Goal: Task Accomplishment & Management: Manage account settings

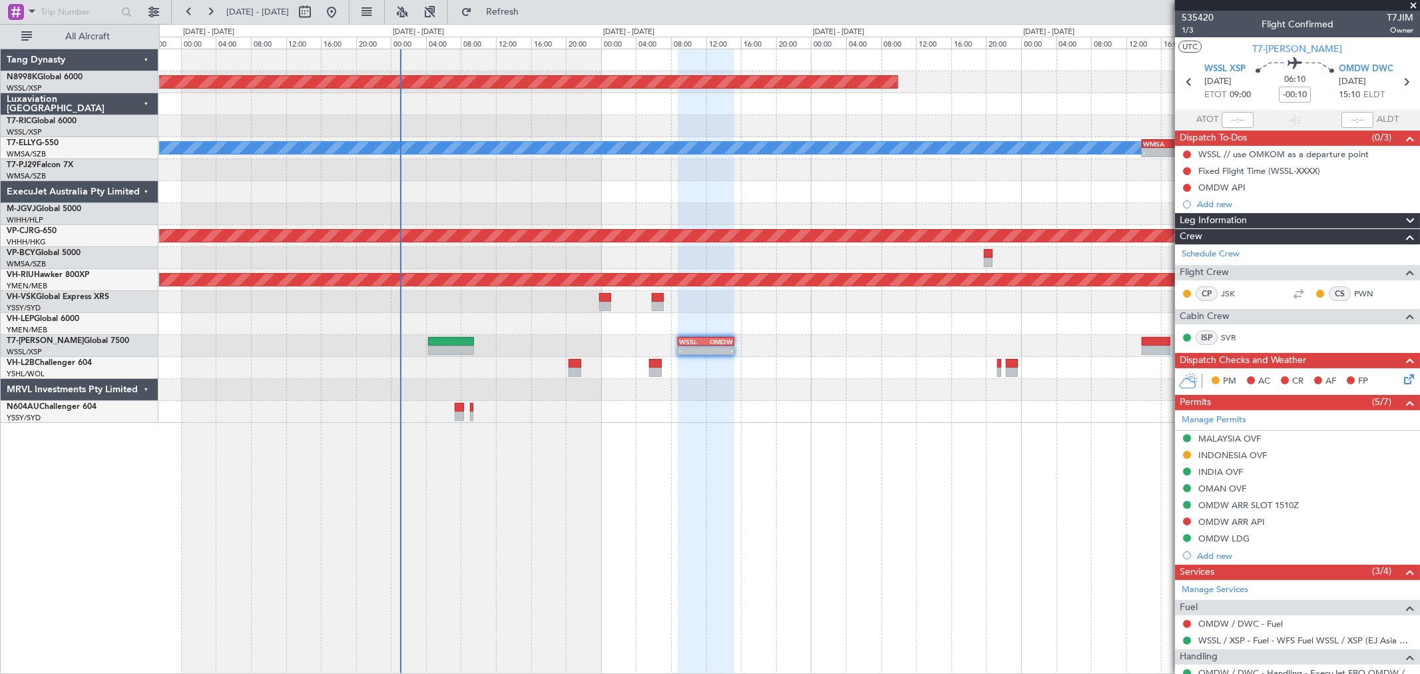
scroll to position [122, 0]
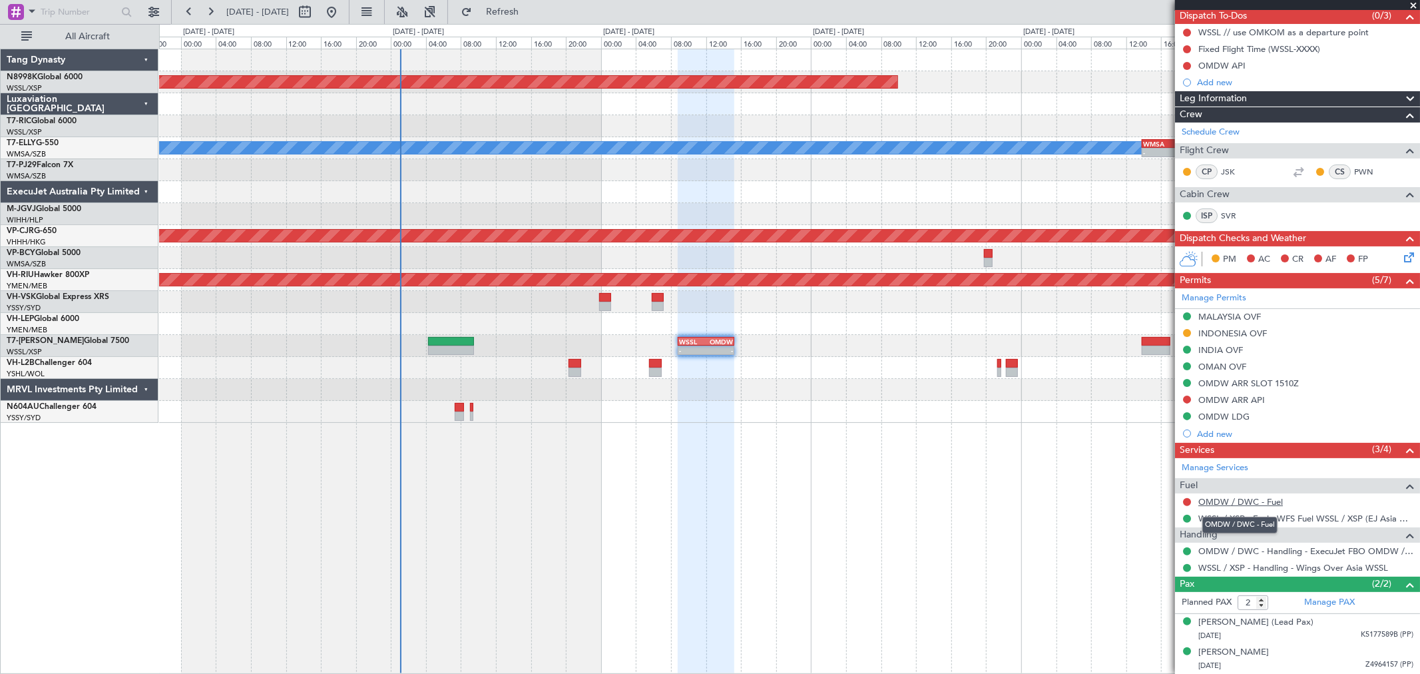
click at [1257, 503] on link "OMDW / DWC - Fuel" at bounding box center [1240, 501] width 85 height 11
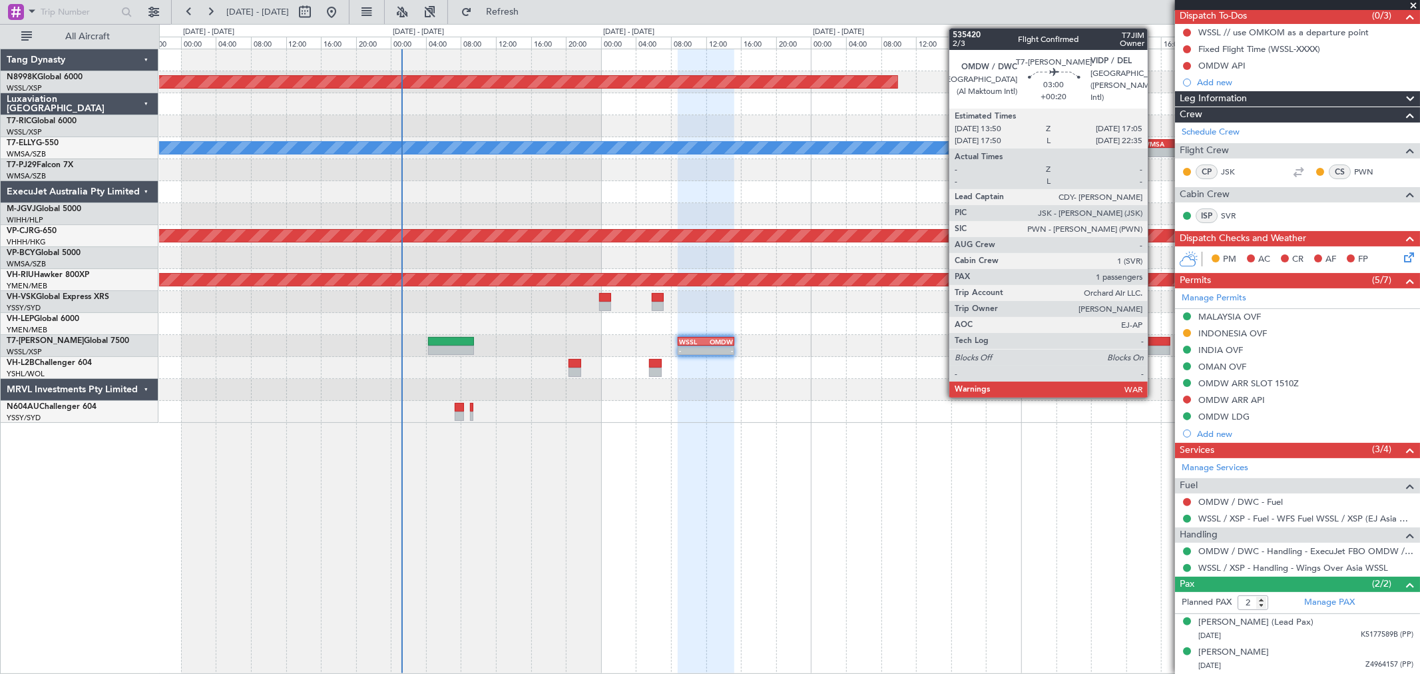
click at [1154, 343] on div at bounding box center [1156, 341] width 29 height 9
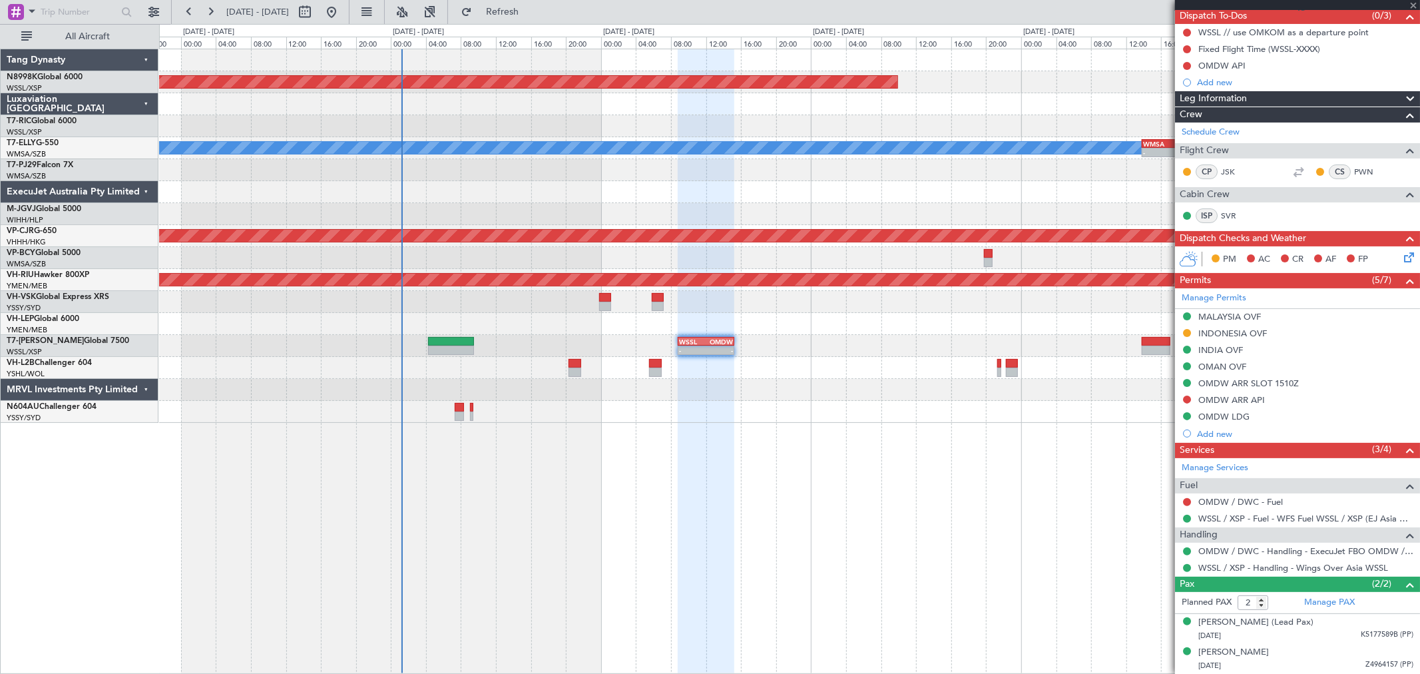
click at [828, 303] on div "Planned Maint [GEOGRAPHIC_DATA] (Seletar) [PERSON_NAME] - - WMSA 13:50 Z FACT 0…" at bounding box center [789, 236] width 1260 height 374
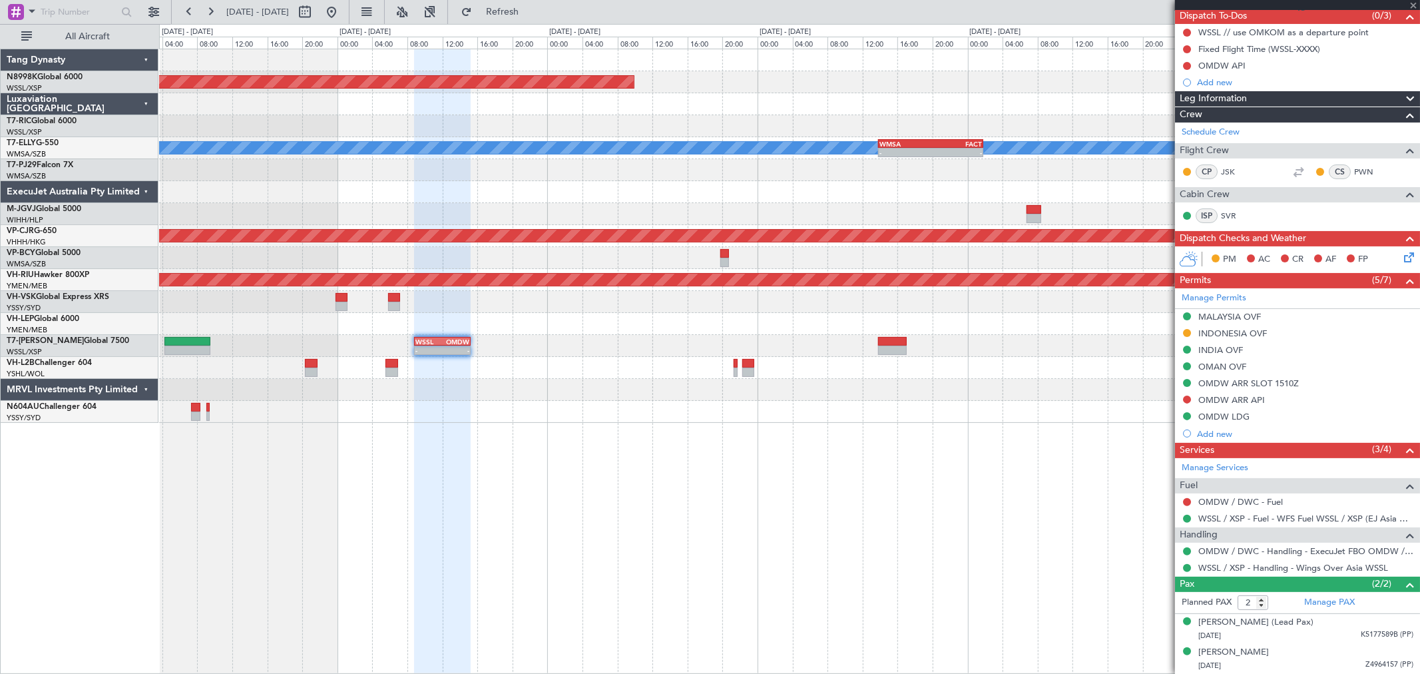
type input "+00:20"
type input "1"
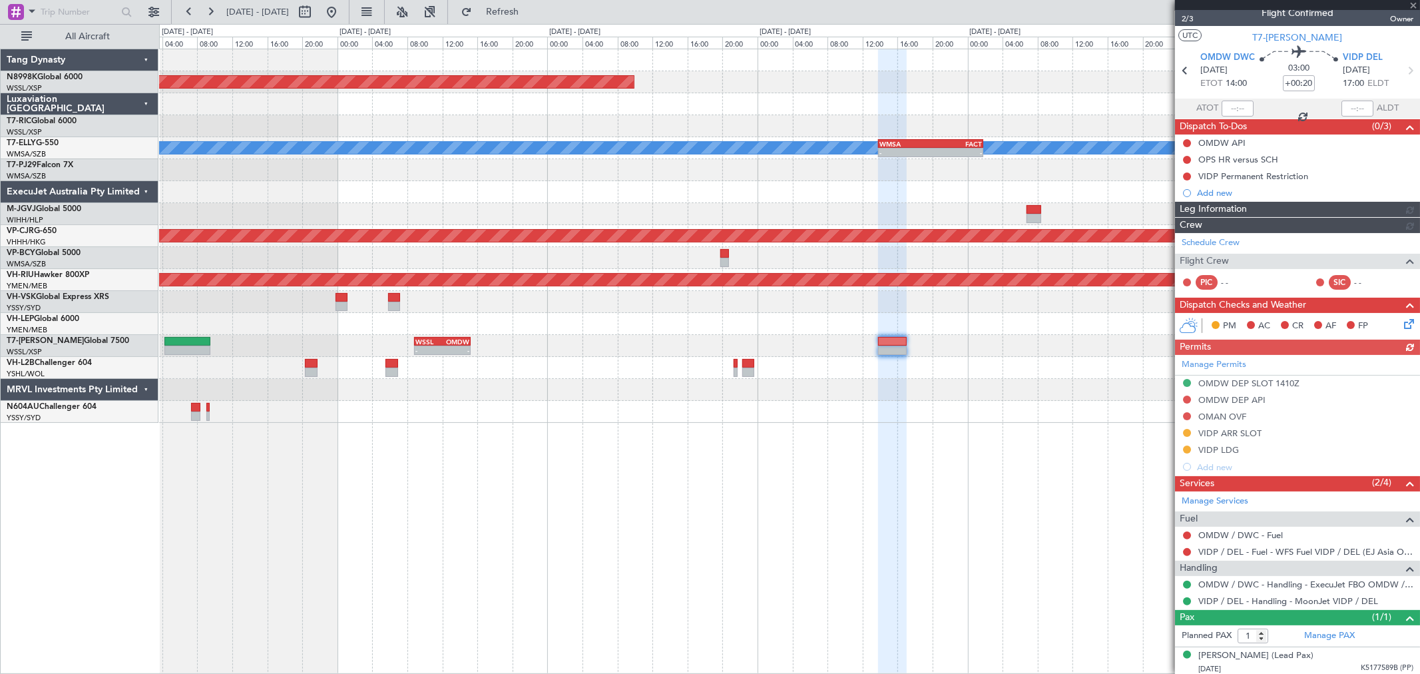
scroll to position [15, 0]
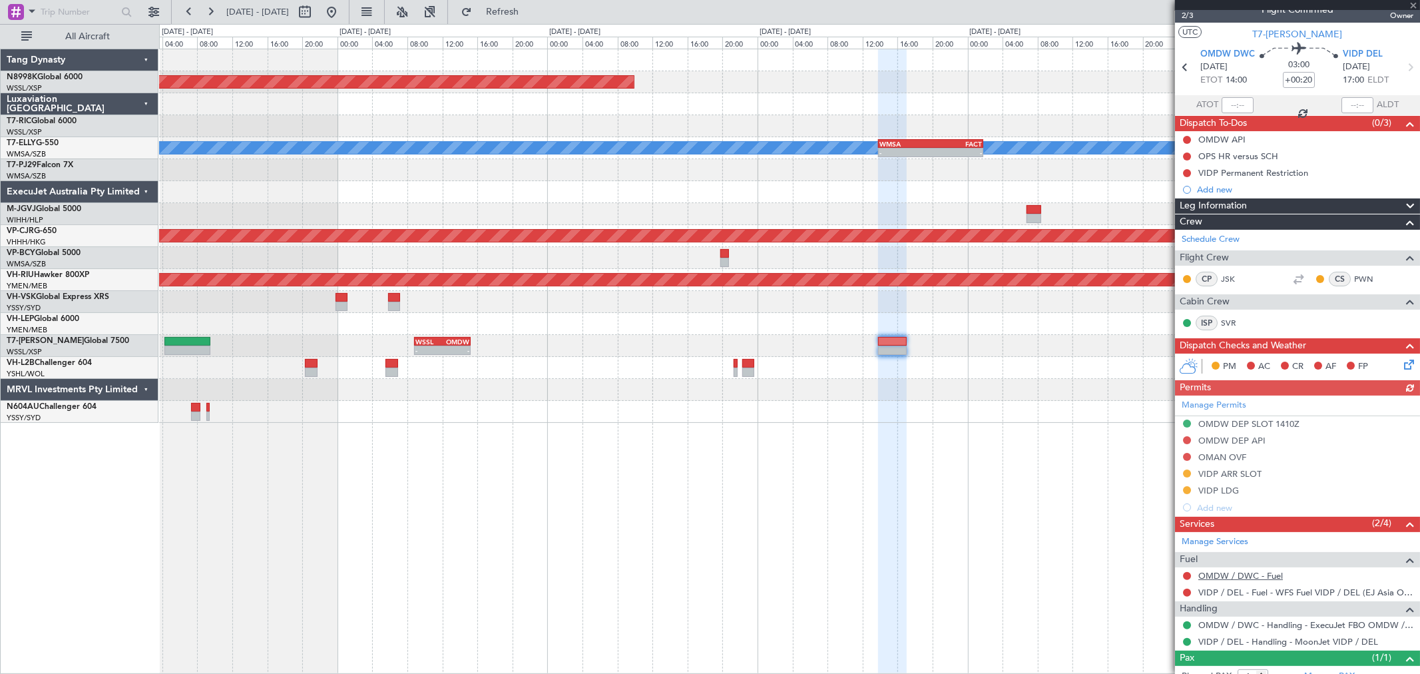
click at [1221, 571] on link "OMDW / DWC - Fuel" at bounding box center [1240, 575] width 85 height 11
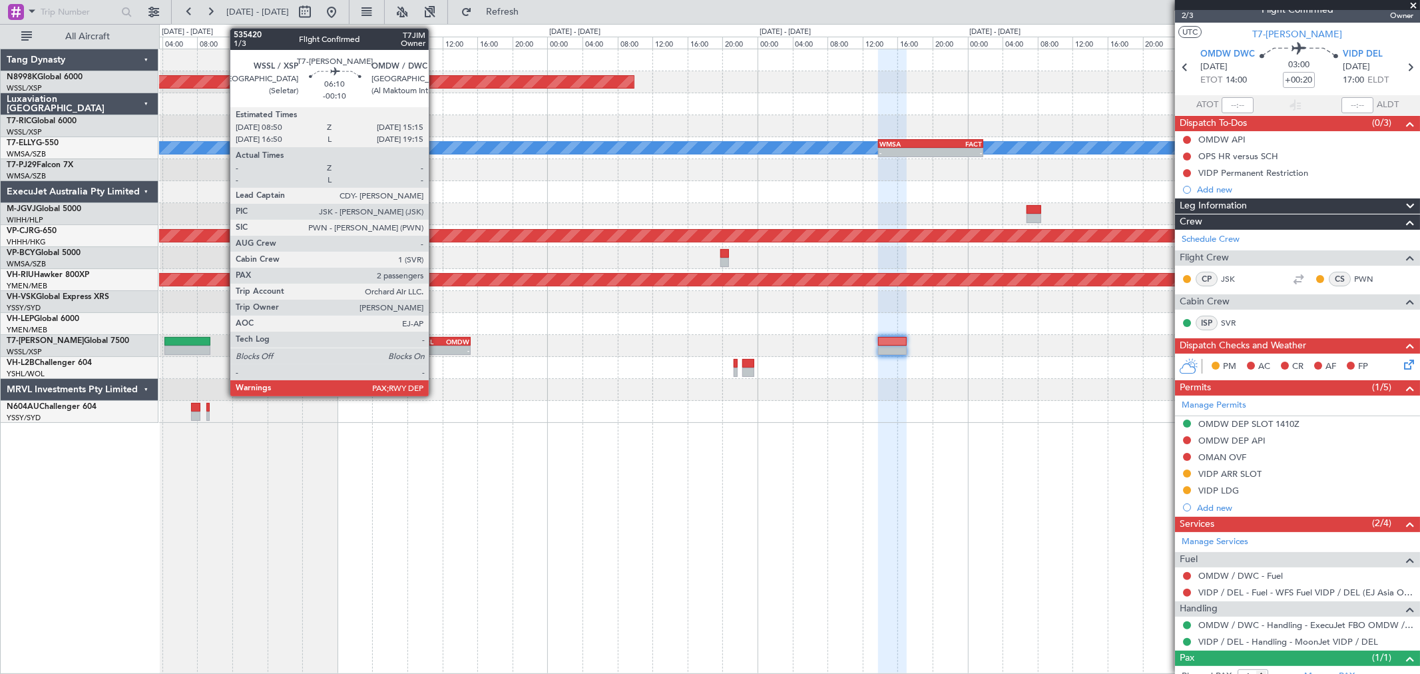
click at [435, 343] on div "WSSL" at bounding box center [428, 342] width 27 height 8
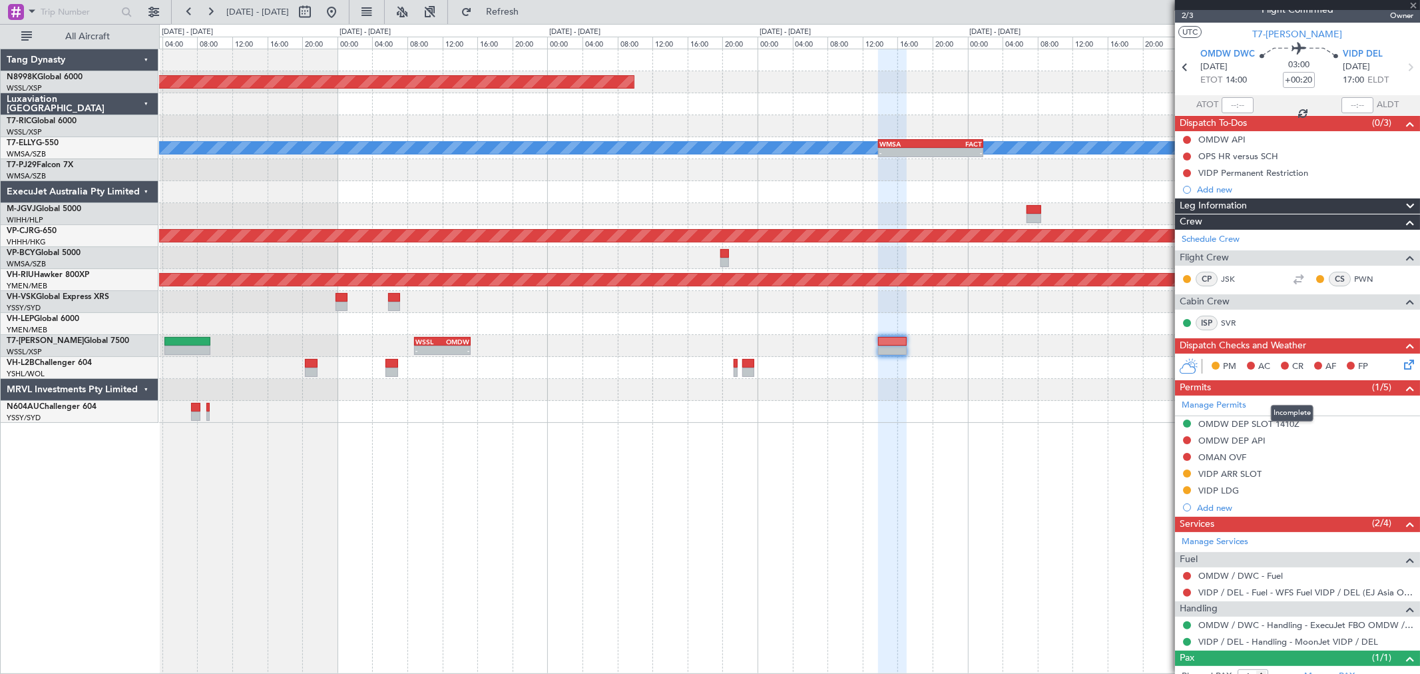
type input "-00:10"
type input "2"
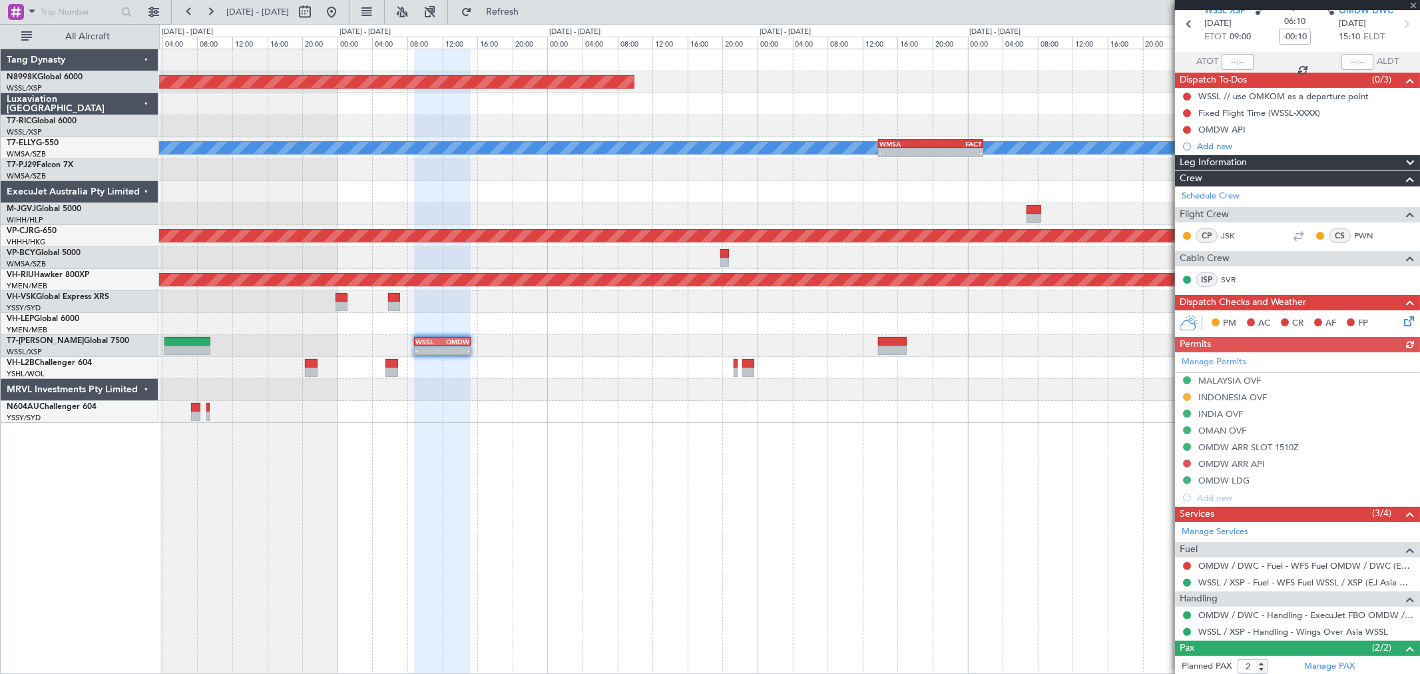
scroll to position [74, 0]
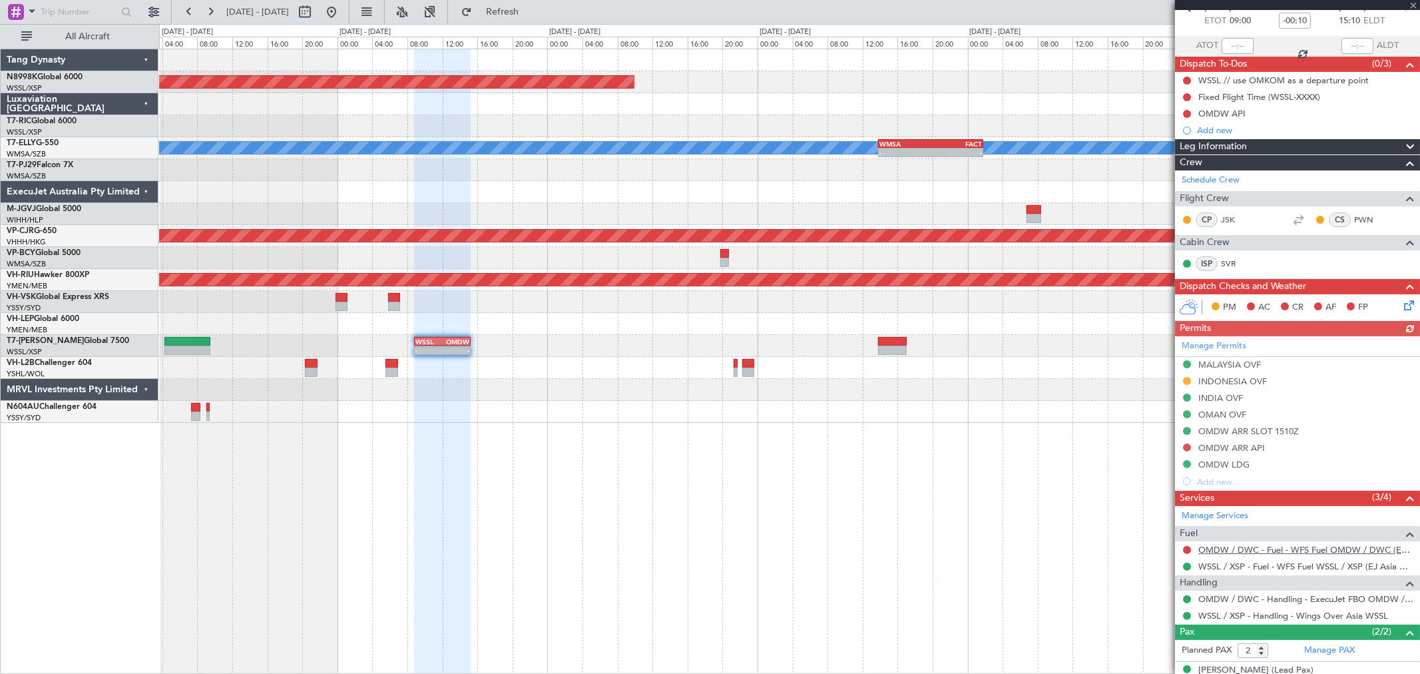
click at [1245, 553] on link "OMDW / DWC - Fuel - WFS Fuel OMDW / DWC (EJ Asia Only)" at bounding box center [1305, 549] width 215 height 11
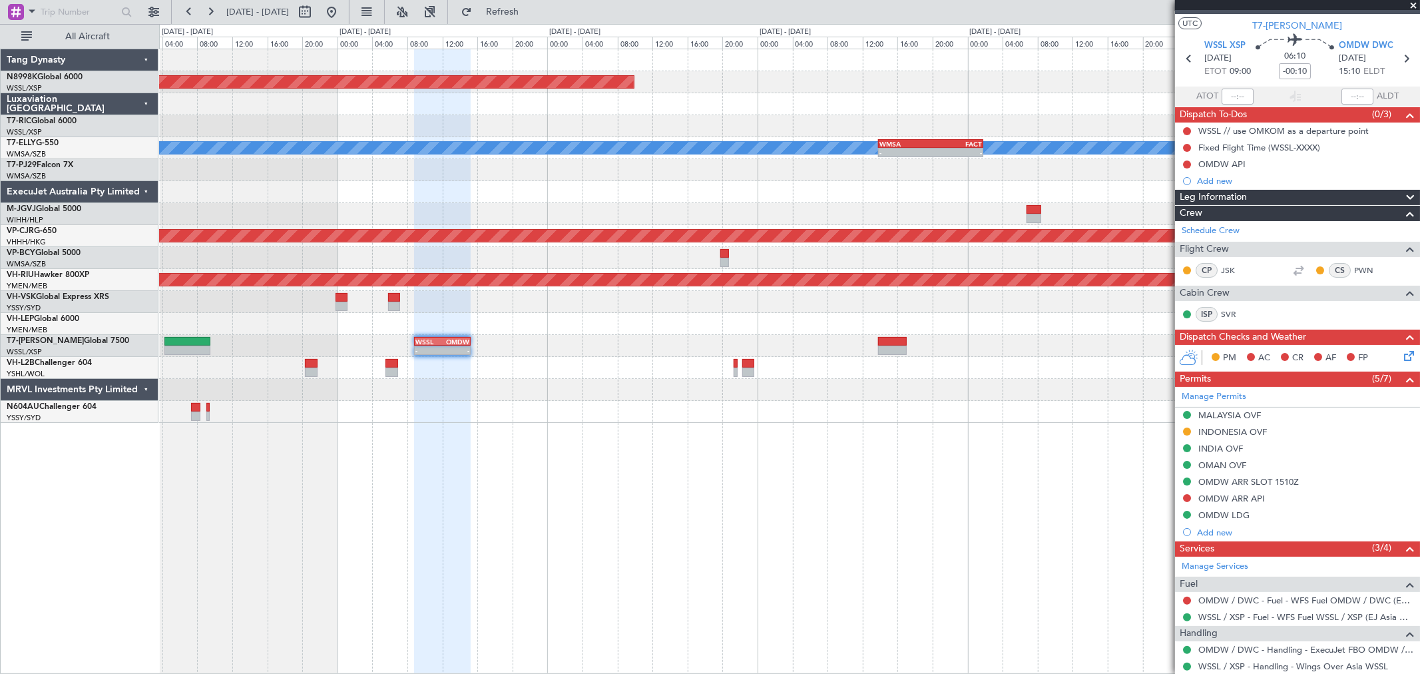
scroll to position [0, 0]
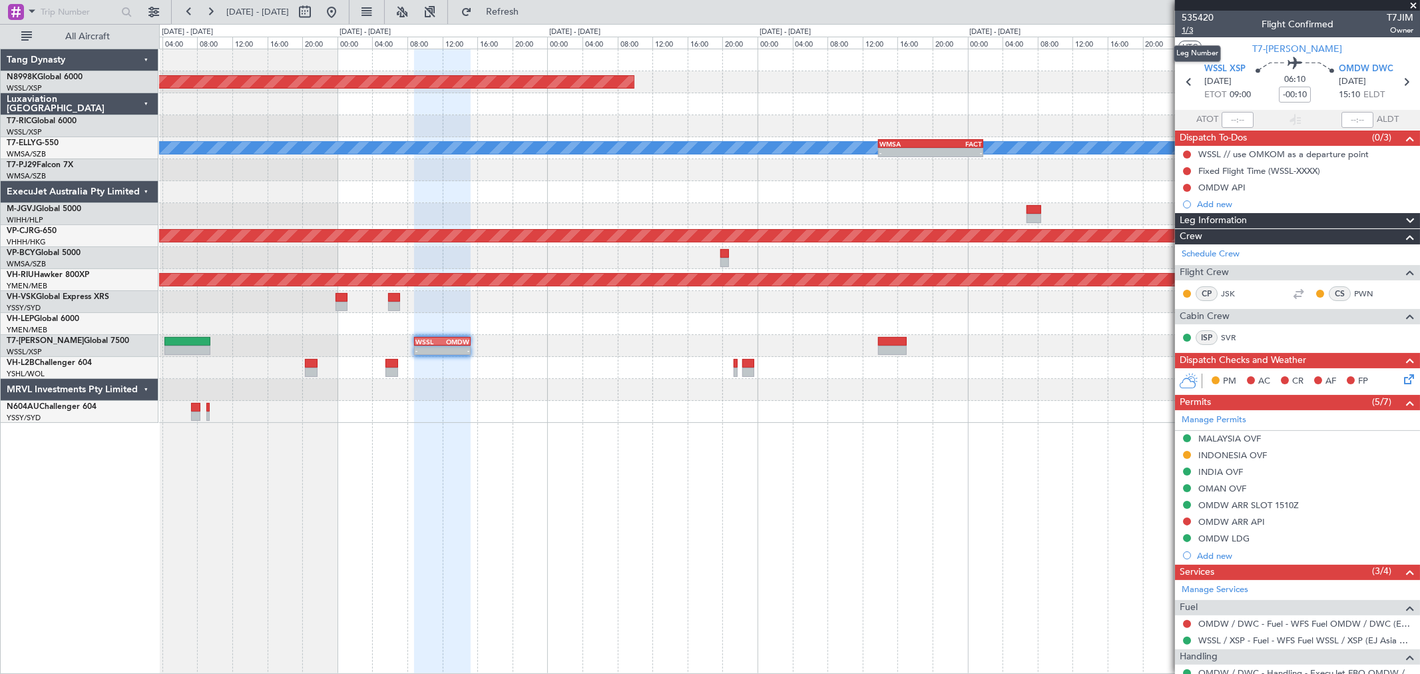
click at [1192, 31] on span "1/3" at bounding box center [1198, 30] width 32 height 11
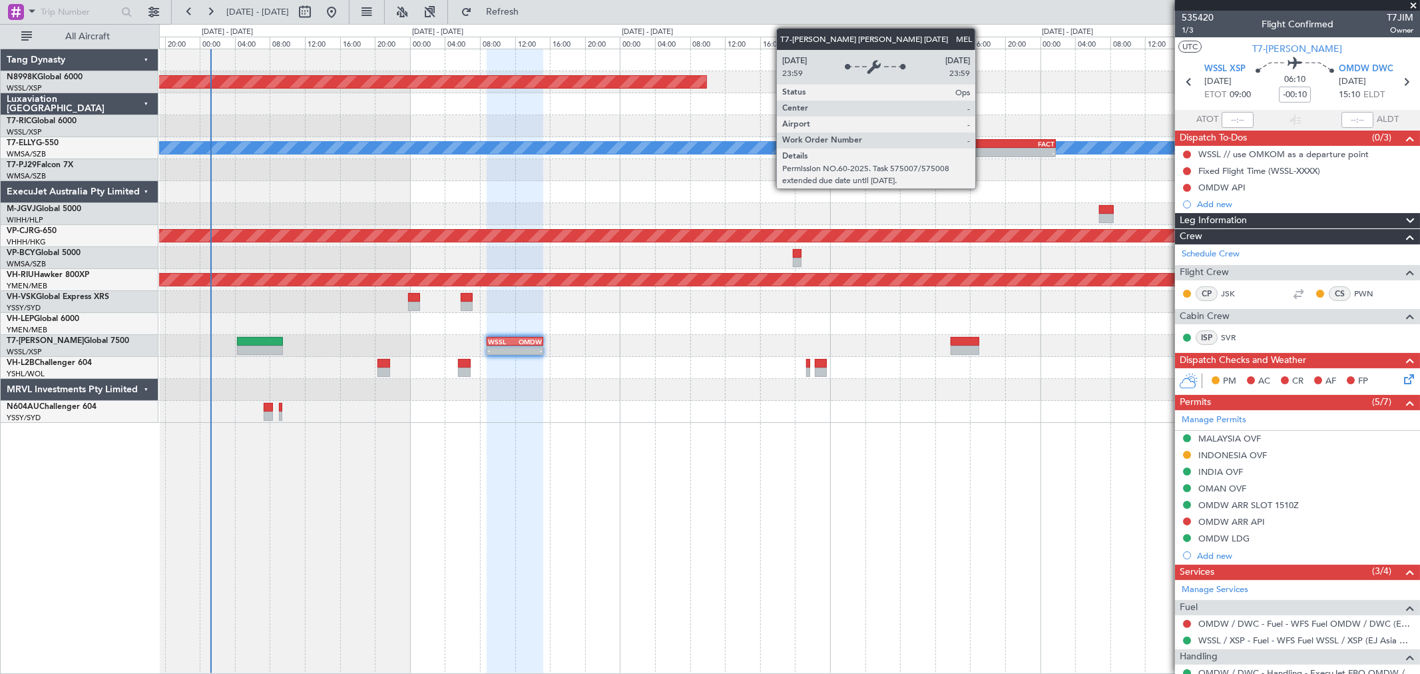
click at [888, 142] on div "MEL" at bounding box center [789, 148] width 3778 height 12
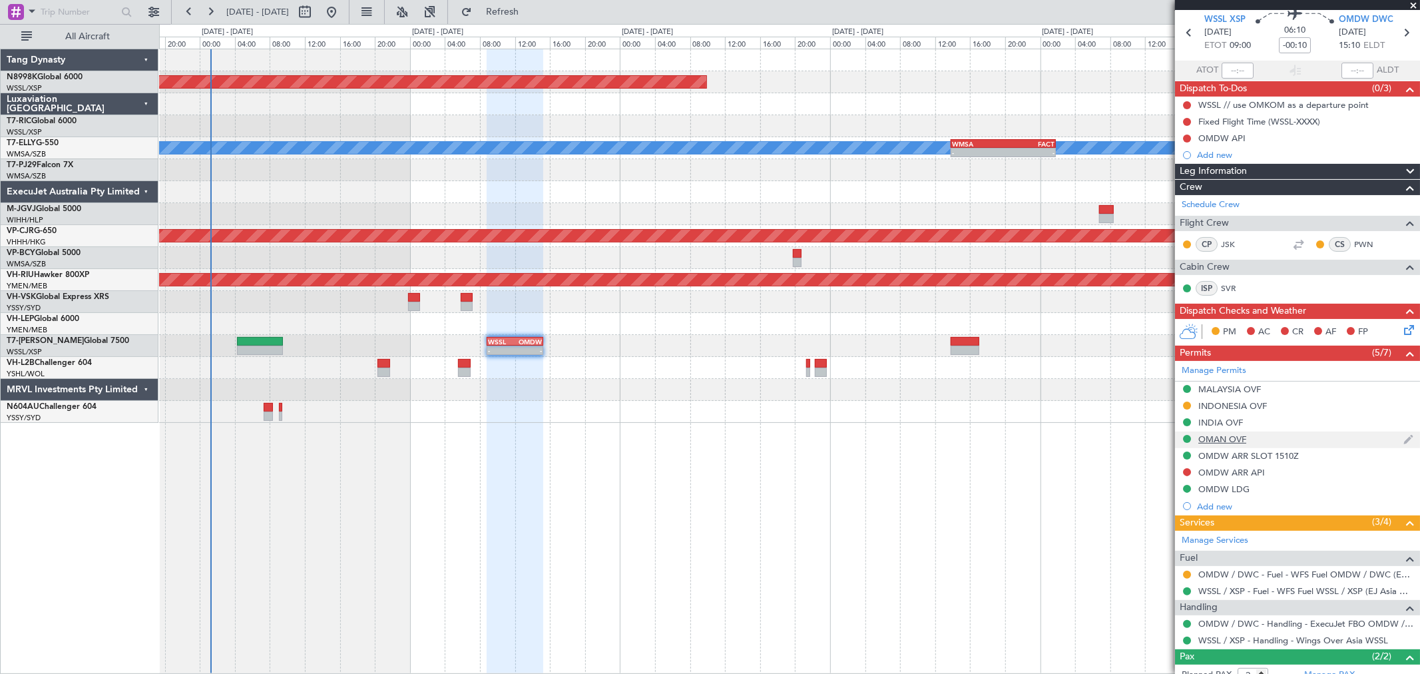
scroll to position [74, 0]
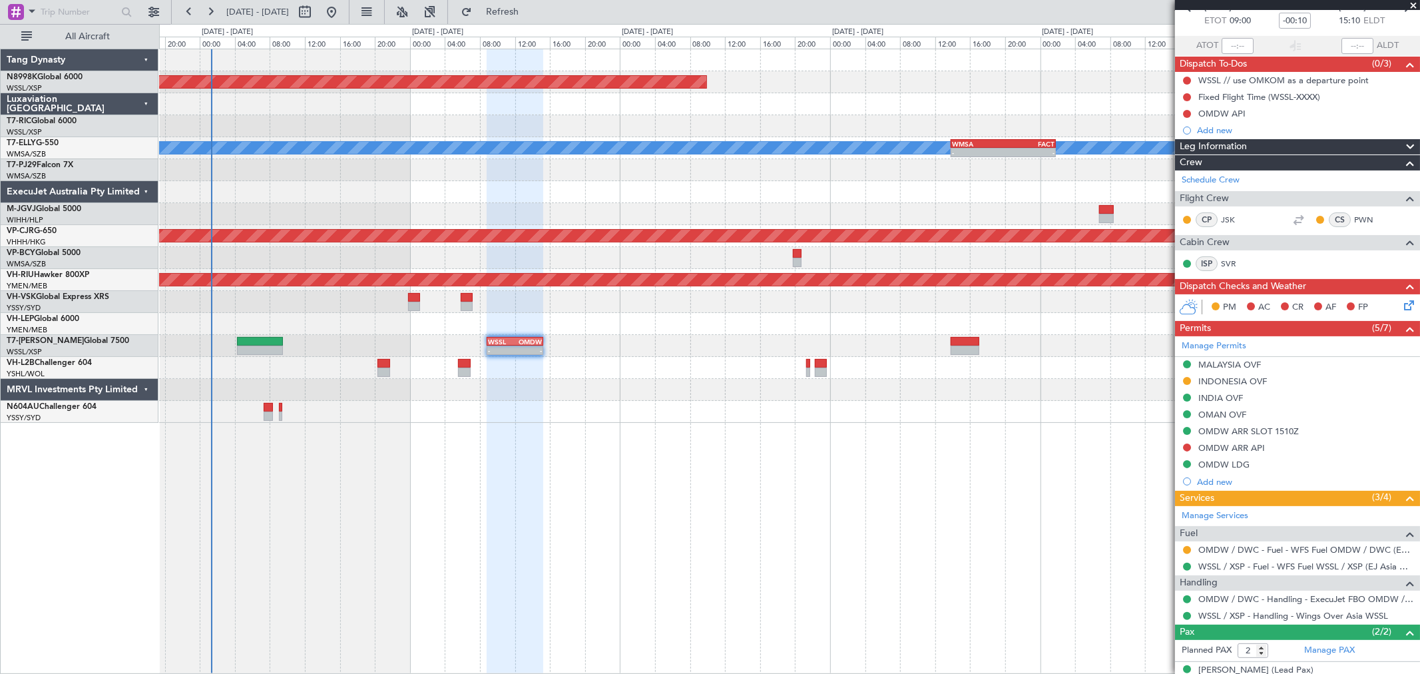
click at [1232, 563] on mat-tooltip-component "OMDW / DWC - Fuel - WFS Fuel OMDW / DWC (EJ Asia Only)" at bounding box center [1294, 572] width 232 height 35
click at [1212, 564] on link "WSSL / XSP - Fuel - WFS Fuel WSSL / XSP (EJ Asia Only)" at bounding box center [1305, 566] width 215 height 11
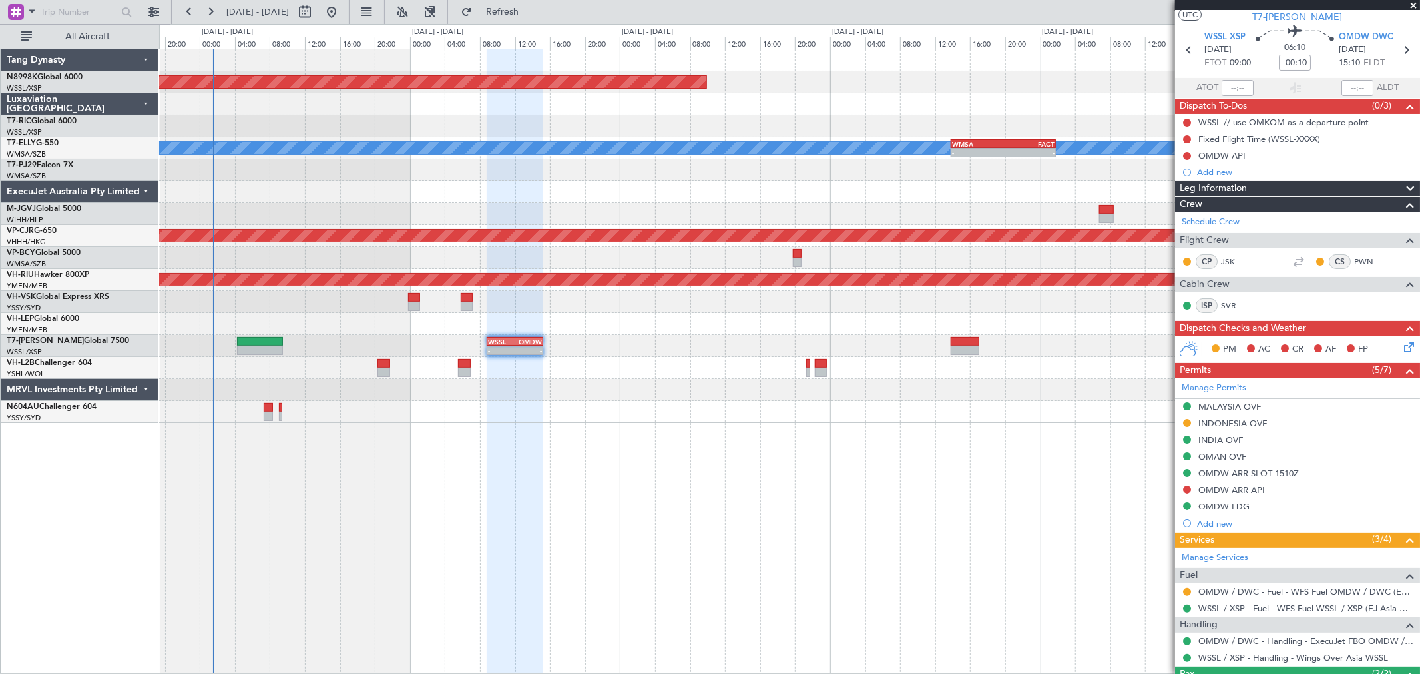
scroll to position [0, 0]
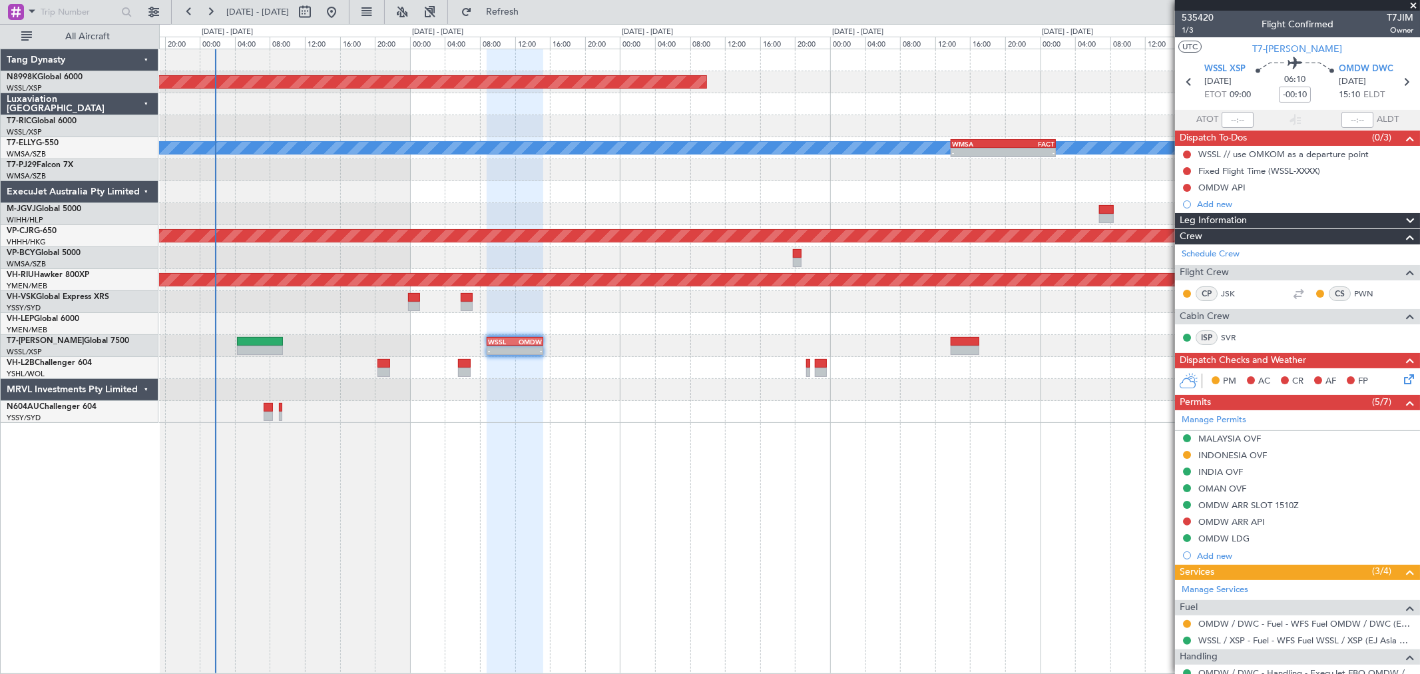
click at [380, 258] on div "Planned Maint [GEOGRAPHIC_DATA] (Seletar) [PERSON_NAME] - - WMSA 13:50 Z FACT 0…" at bounding box center [789, 236] width 1260 height 374
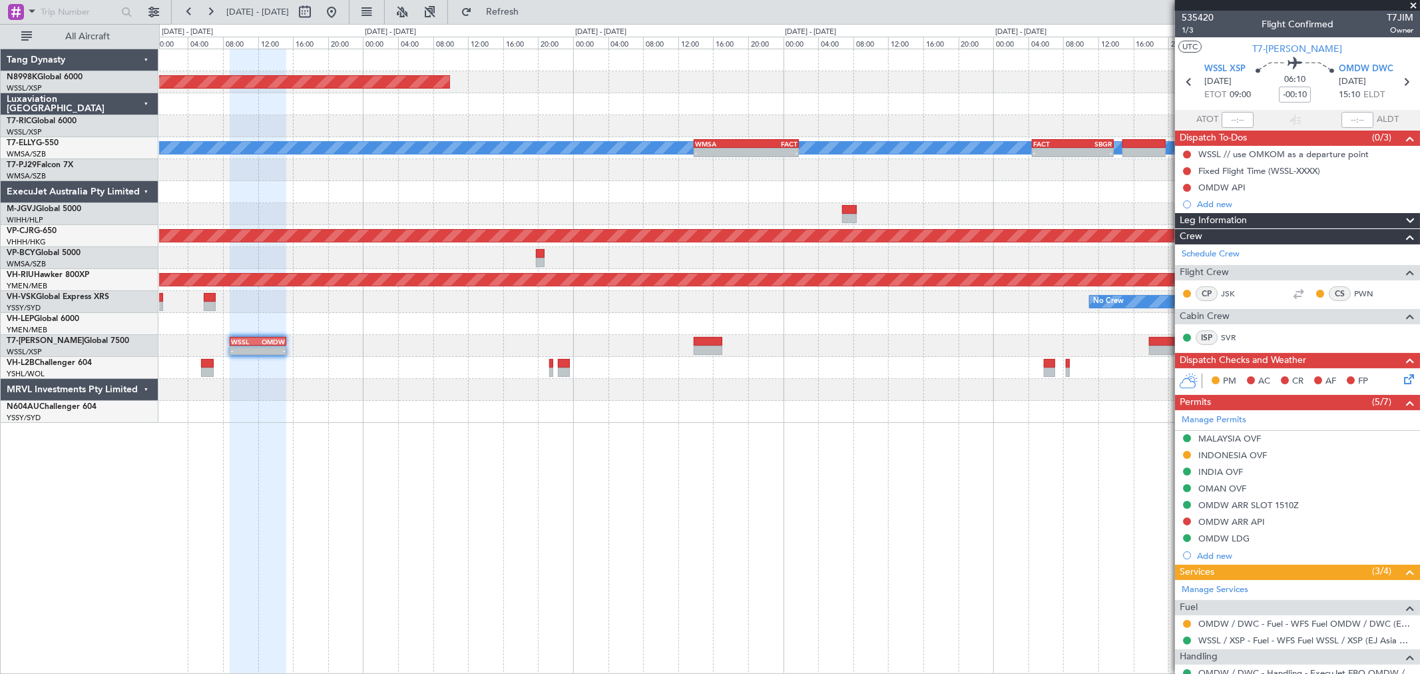
click at [375, 264] on div "Planned Maint [GEOGRAPHIC_DATA] (Seletar) [PERSON_NAME] - - WMSA 13:50 Z FACT 0…" at bounding box center [789, 236] width 1260 height 374
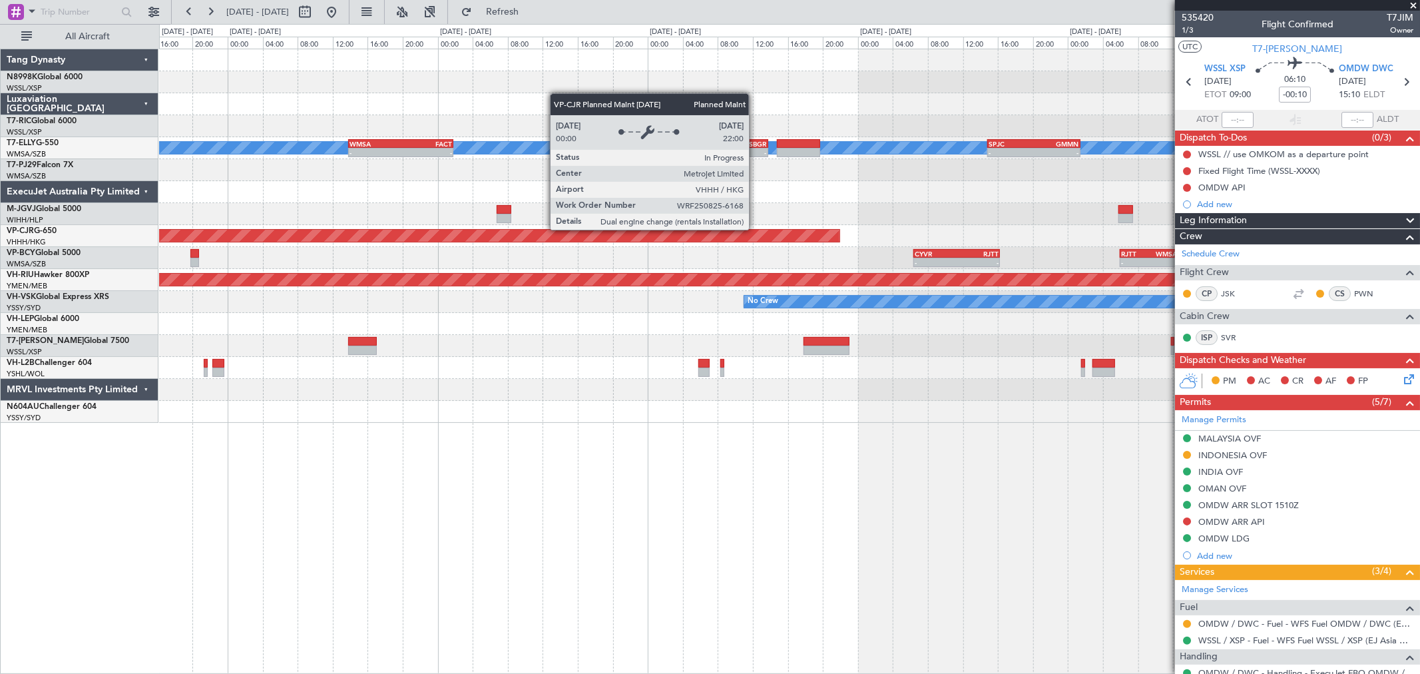
click at [543, 263] on div "Planned Maint [GEOGRAPHIC_DATA] (Seletar) [PERSON_NAME] - - WMSA 13:50 Z FACT 0…" at bounding box center [789, 236] width 1260 height 374
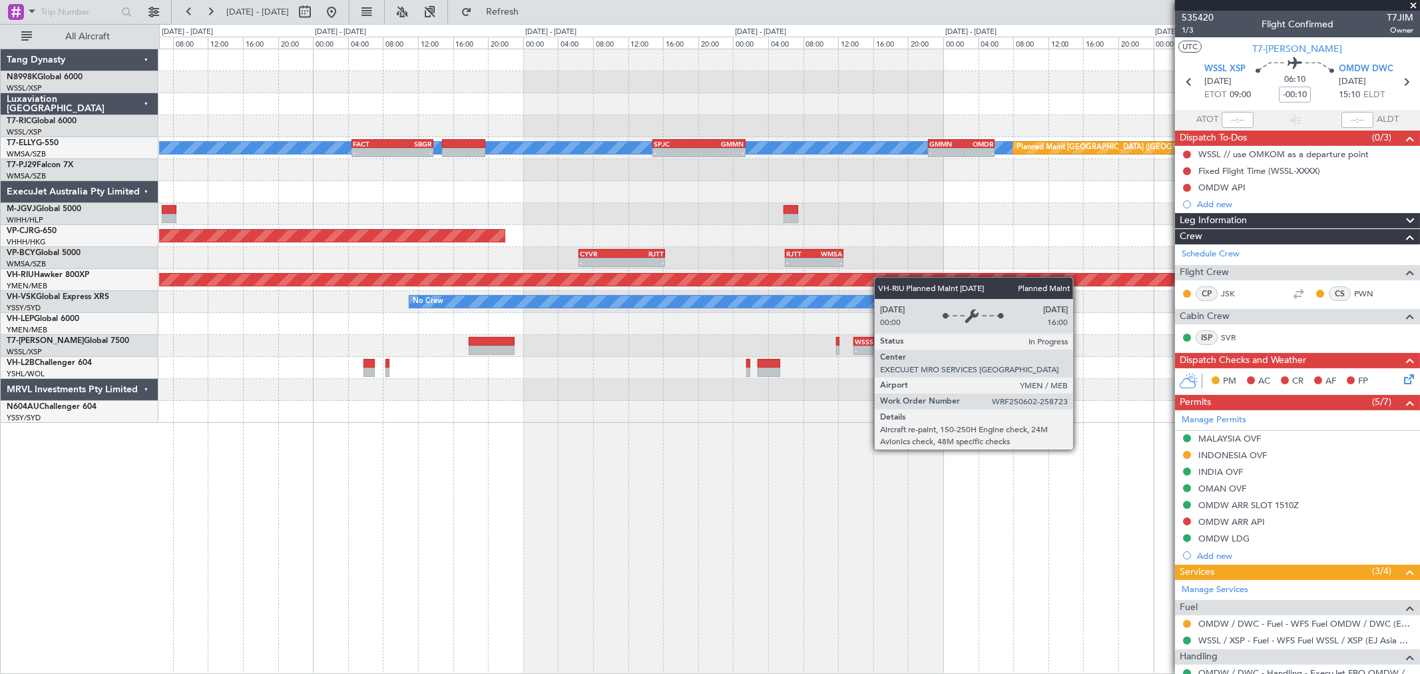
click at [710, 297] on div "[PERSON_NAME] - - FACT 04:30 Z SBGR 13:45 Z - - SPJC 14:50 Z GMMN 01:25 Z - - G…" at bounding box center [789, 236] width 1260 height 374
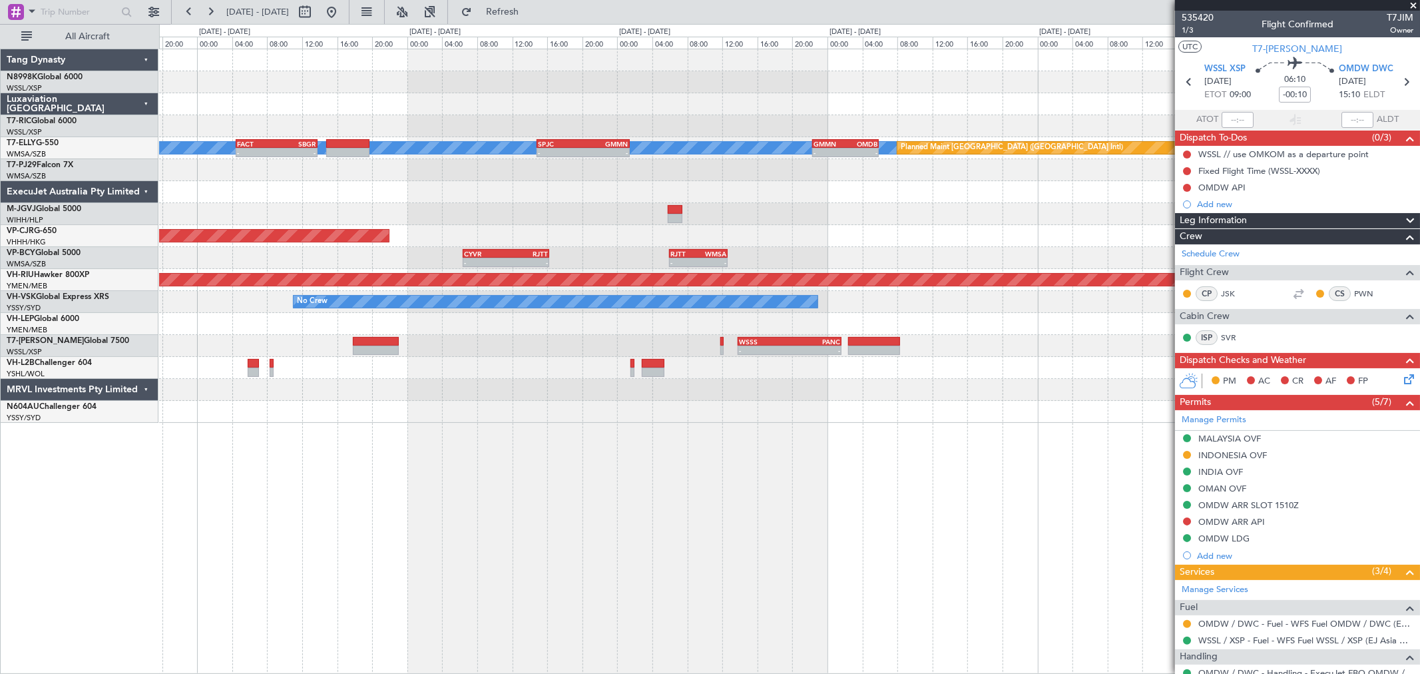
click at [540, 270] on div "[PERSON_NAME] Planned Maint [GEOGRAPHIC_DATA] ([GEOGRAPHIC_DATA]) - - FACT 04:3…" at bounding box center [789, 236] width 1260 height 374
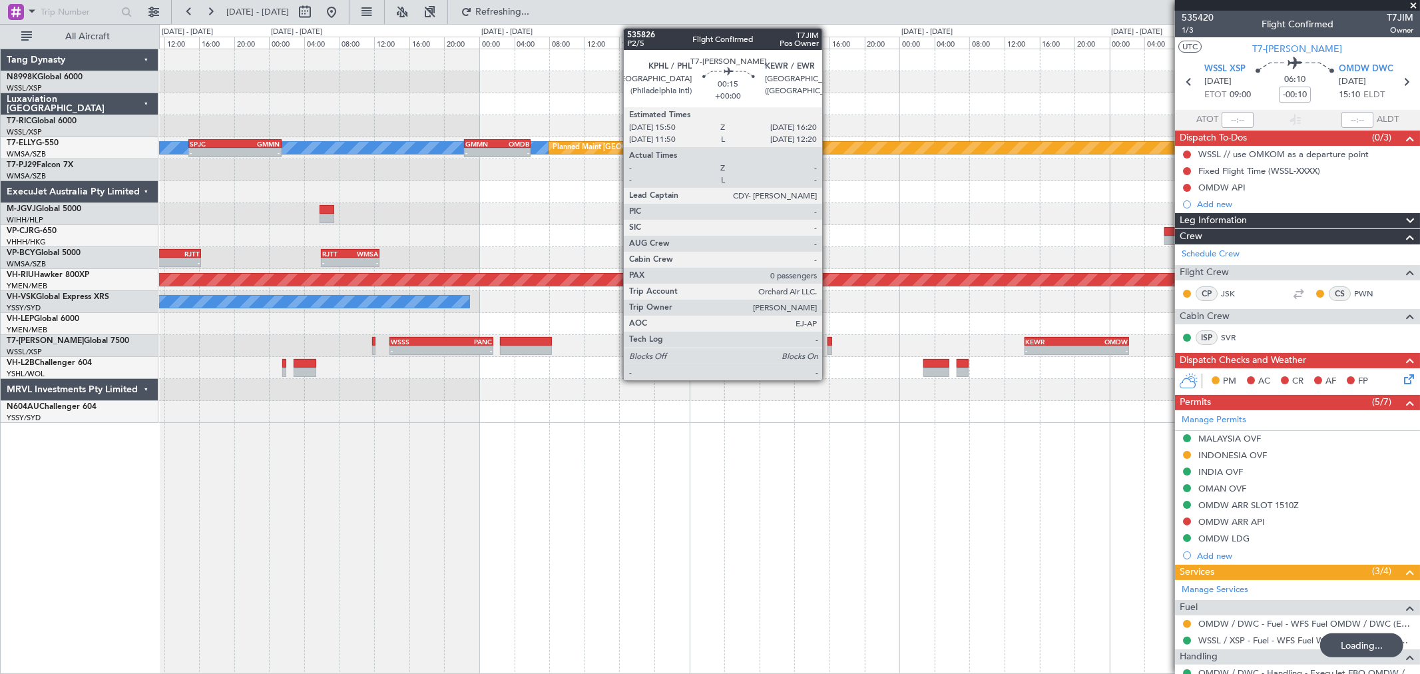
click at [829, 343] on div at bounding box center [830, 341] width 5 height 9
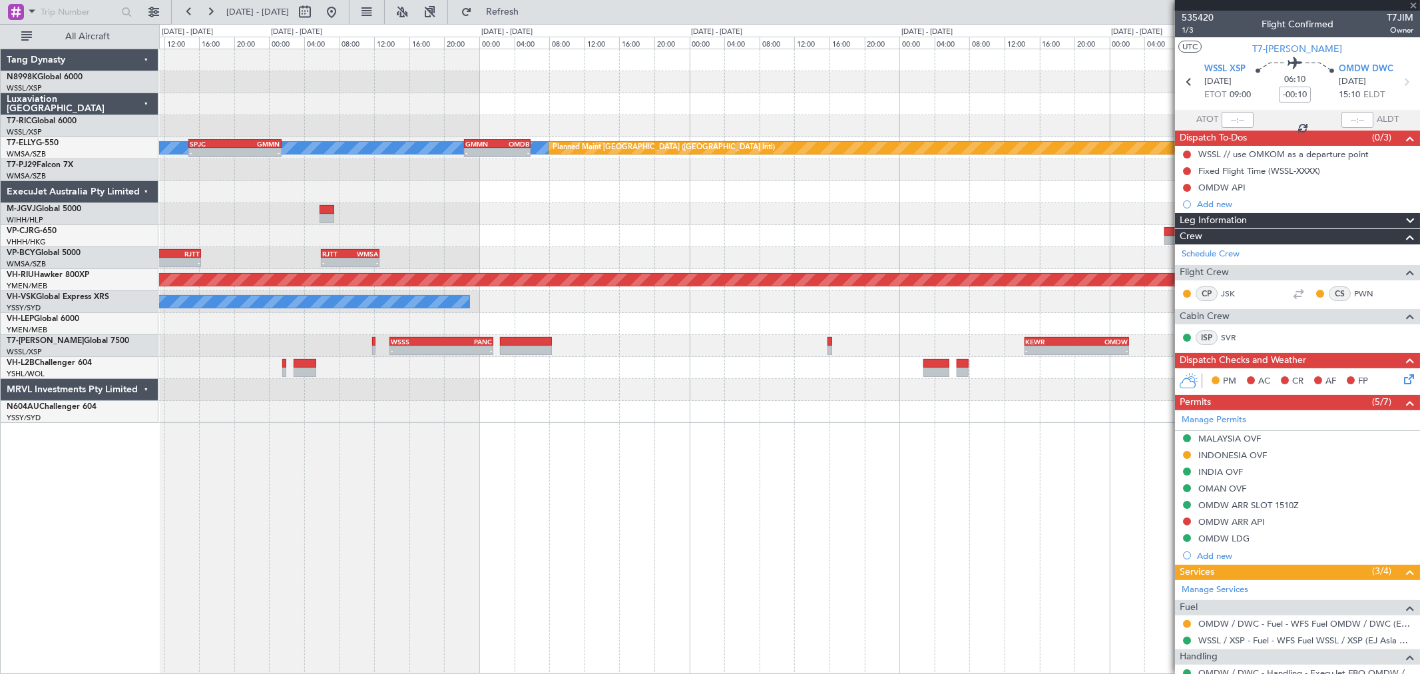
type input "0"
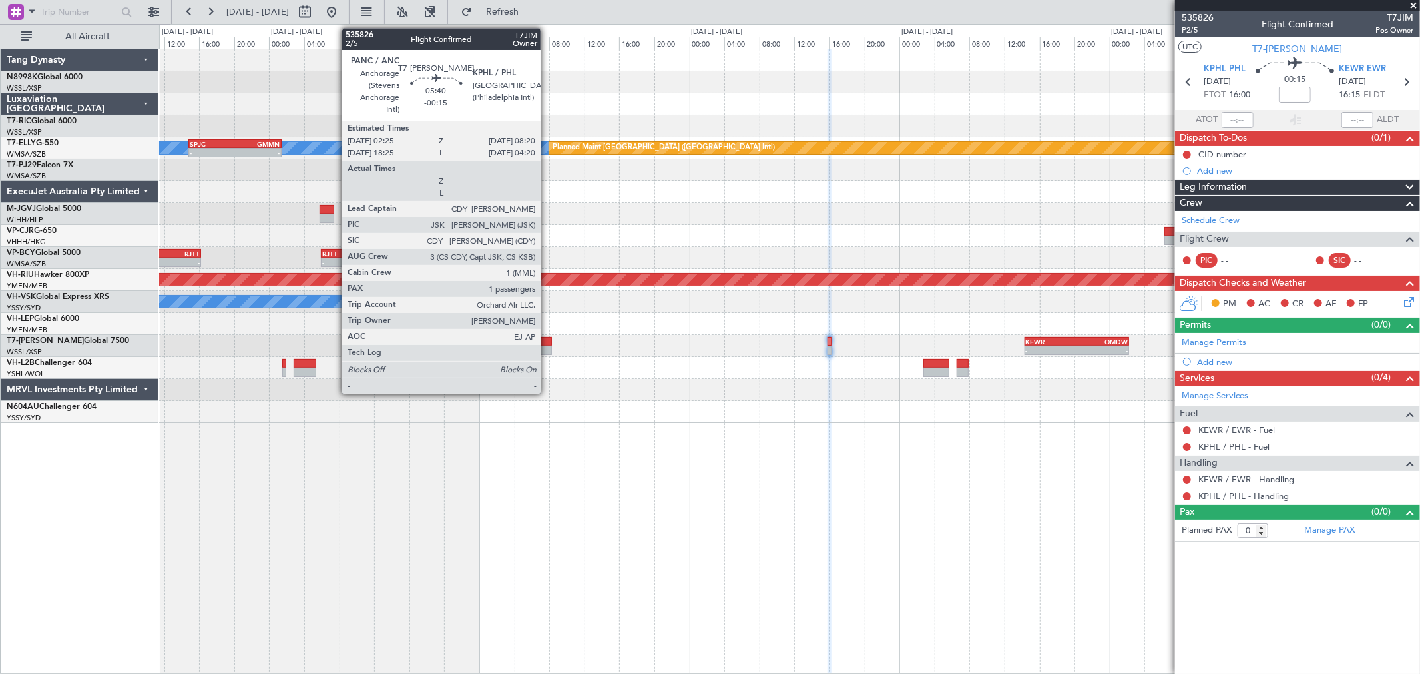
click at [543, 341] on div at bounding box center [526, 341] width 52 height 9
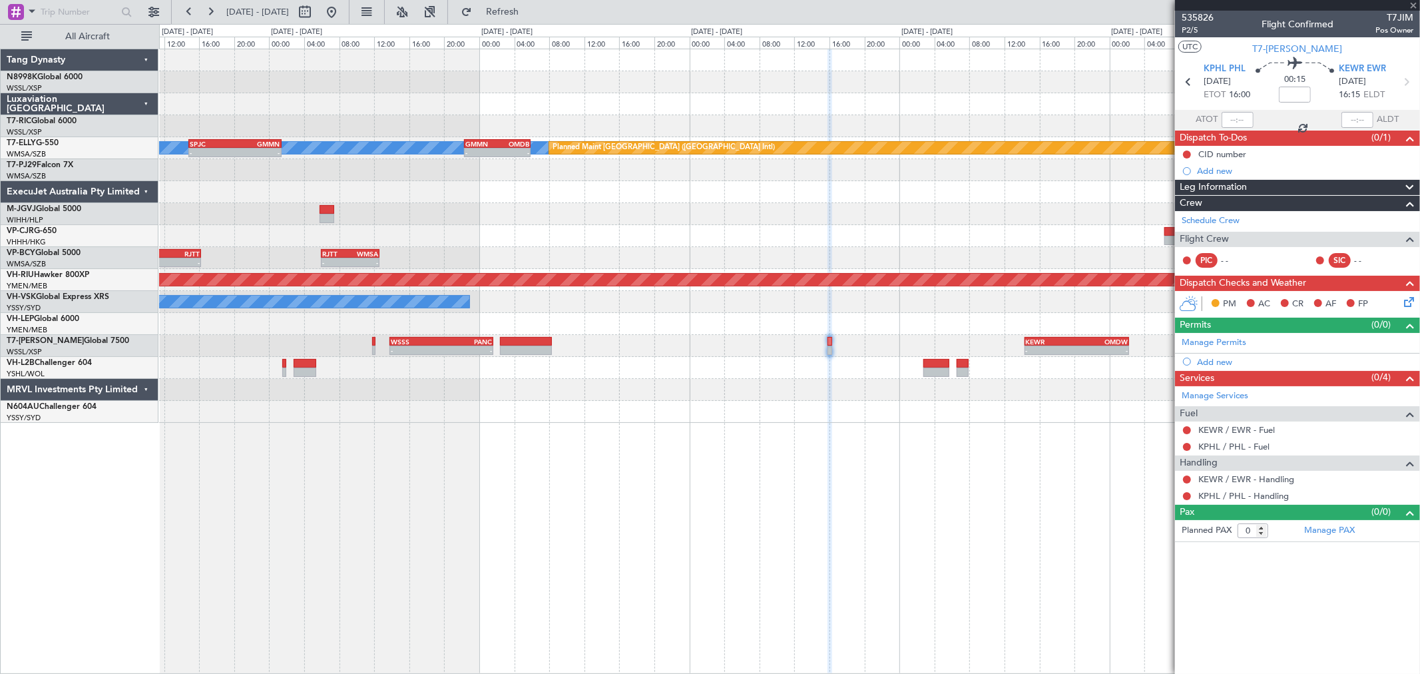
type input "-00:15"
type input "1"
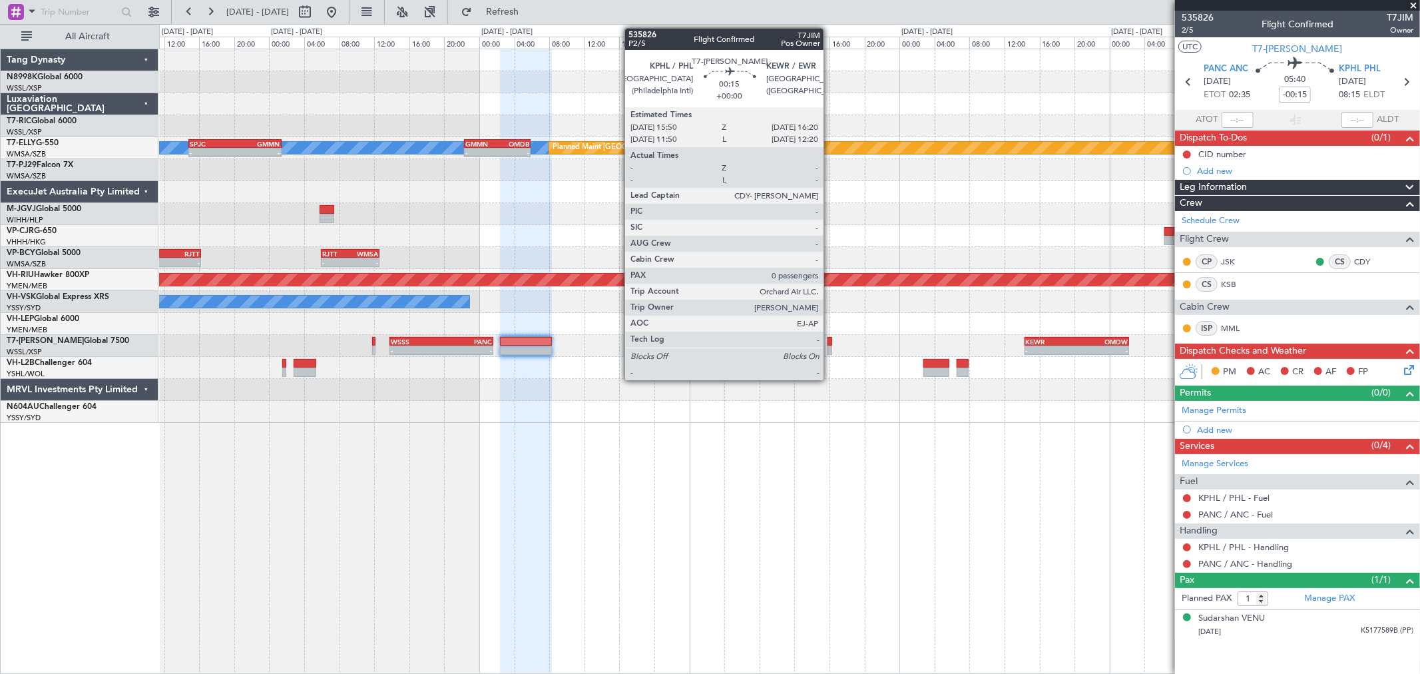
click at [830, 342] on div at bounding box center [830, 341] width 5 height 9
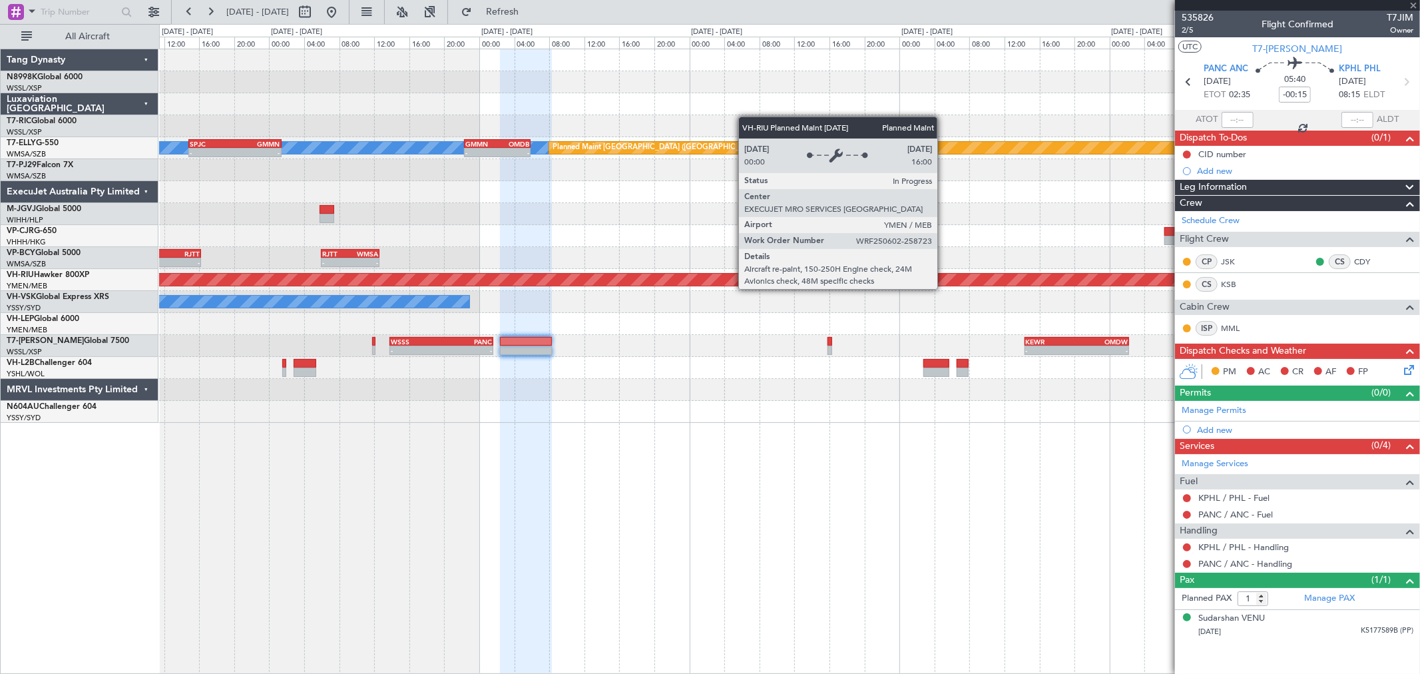
type input "0"
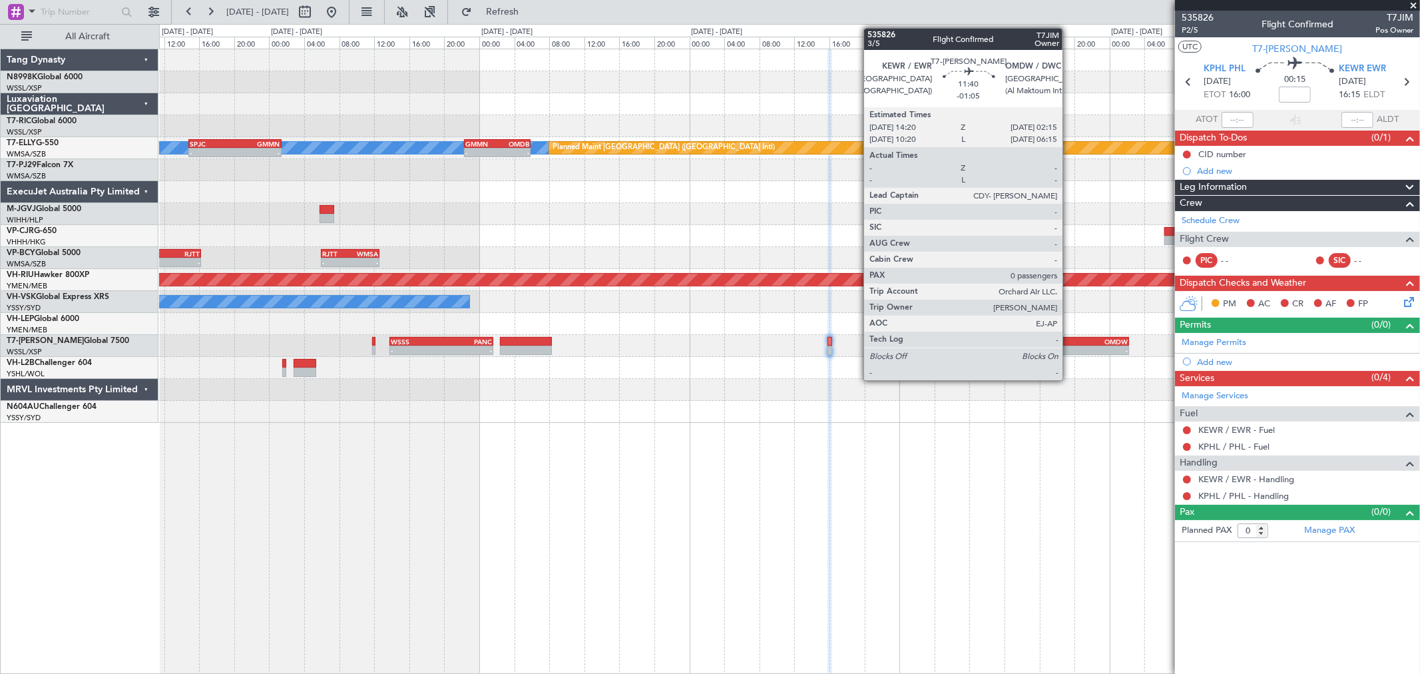
click at [1069, 348] on div "-" at bounding box center [1051, 350] width 51 height 8
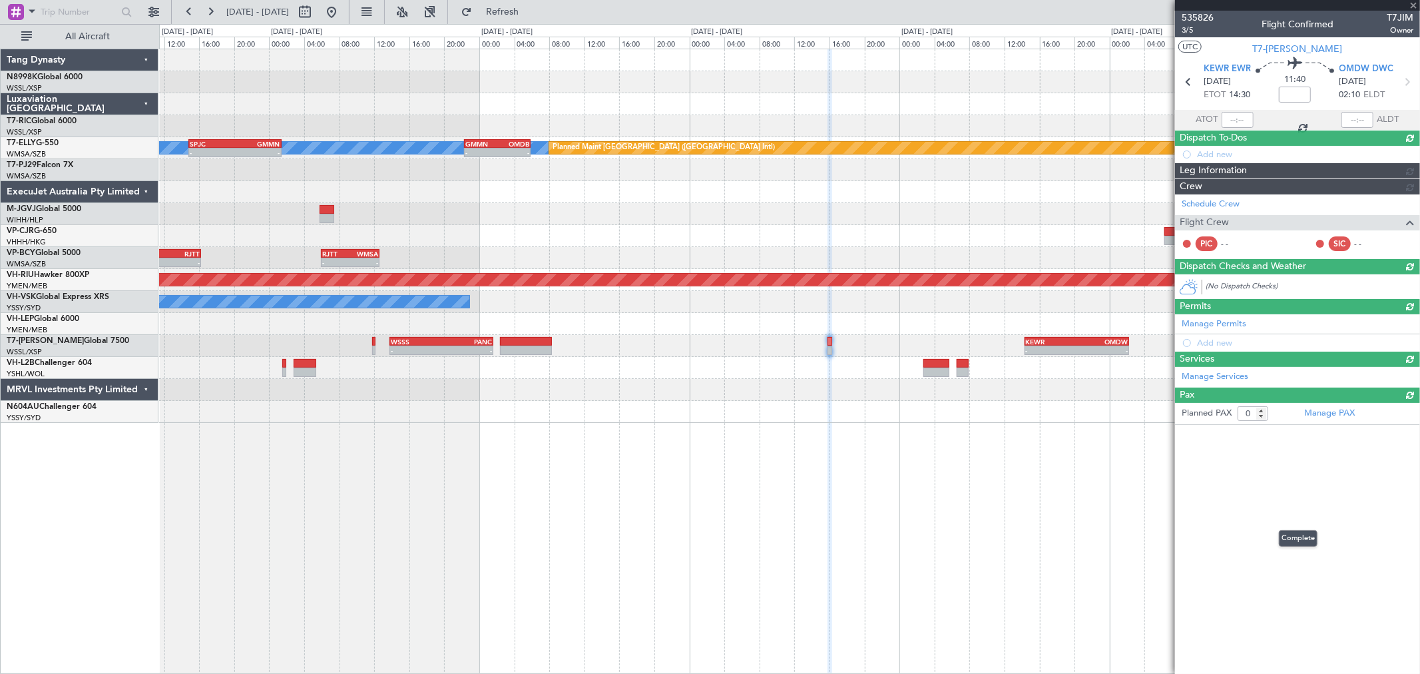
type input "-01:05"
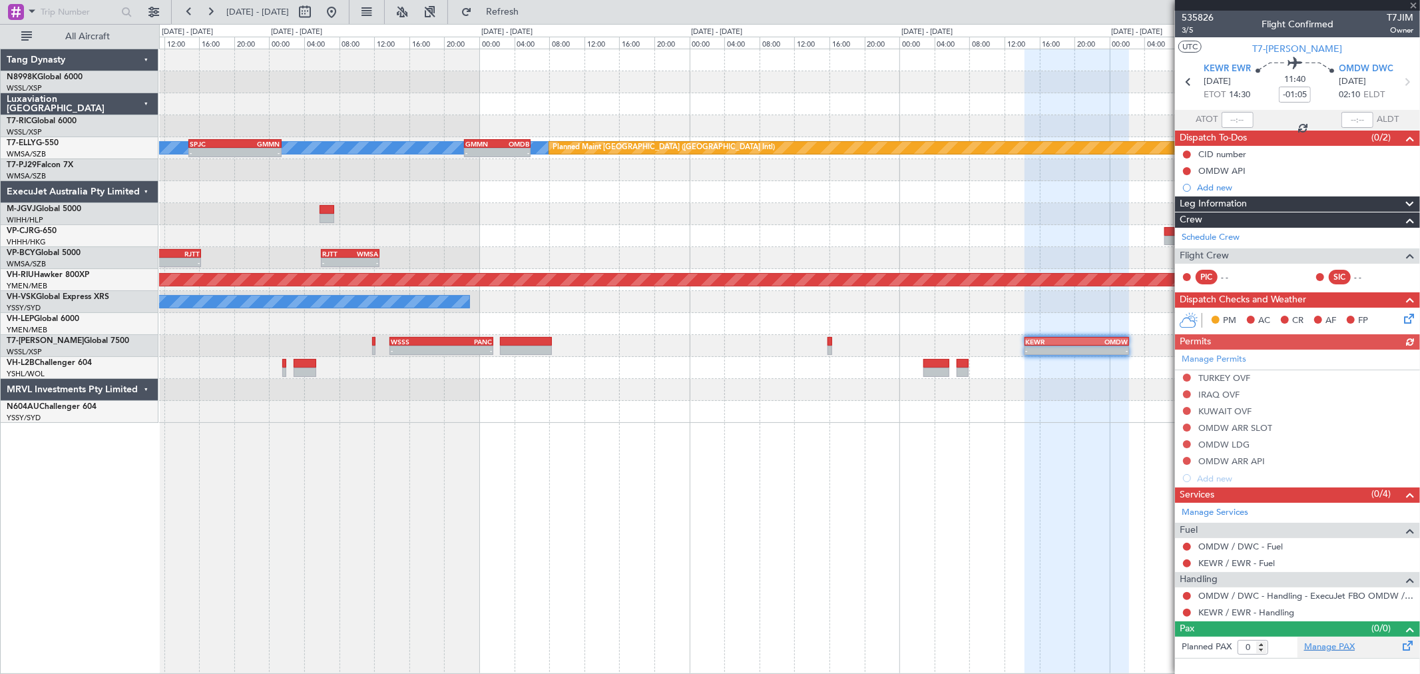
click at [1323, 642] on link "Manage PAX" at bounding box center [1329, 646] width 51 height 13
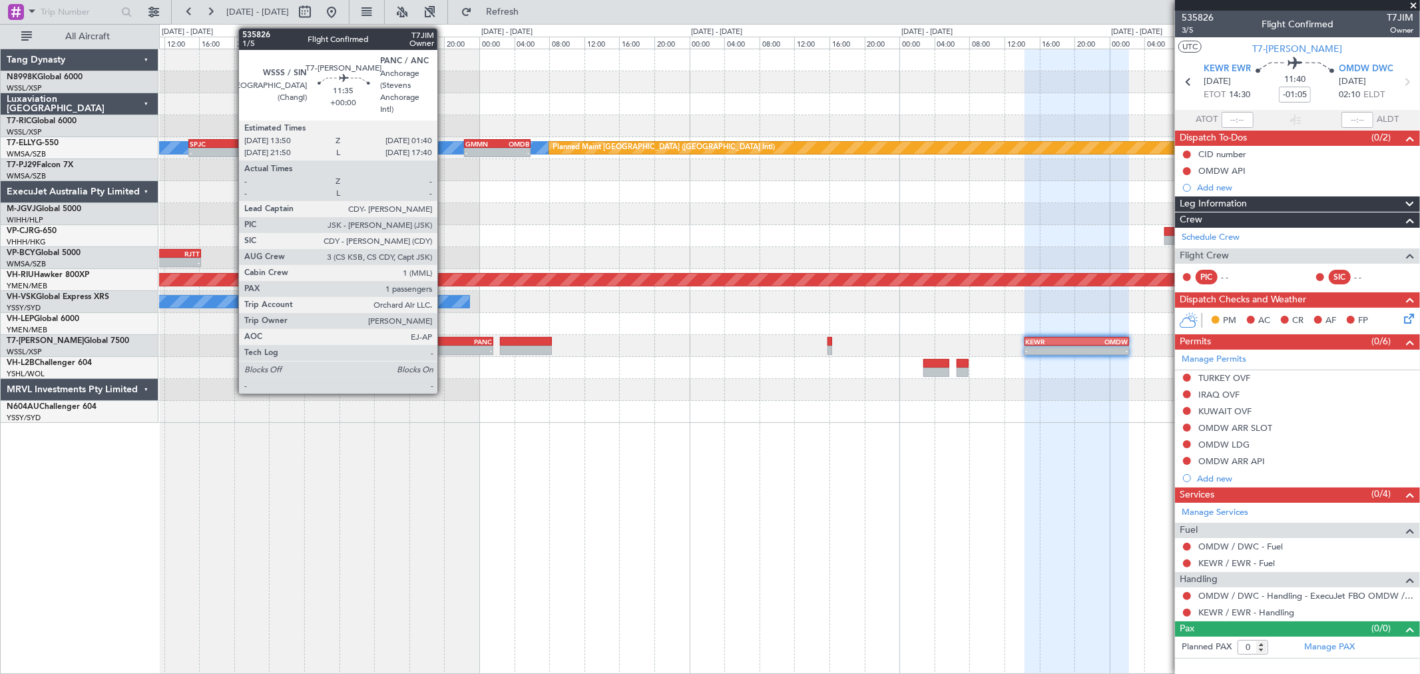
click at [444, 346] on div "- -" at bounding box center [441, 350] width 104 height 9
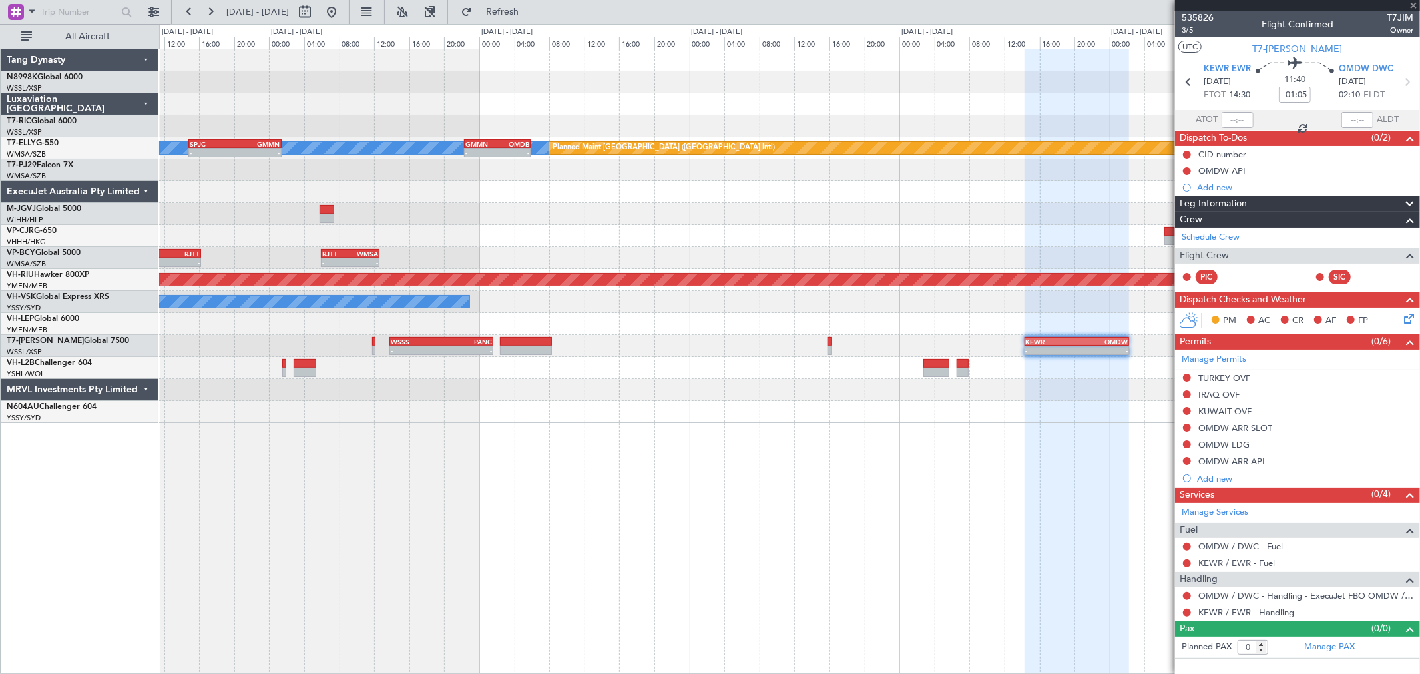
type input "1"
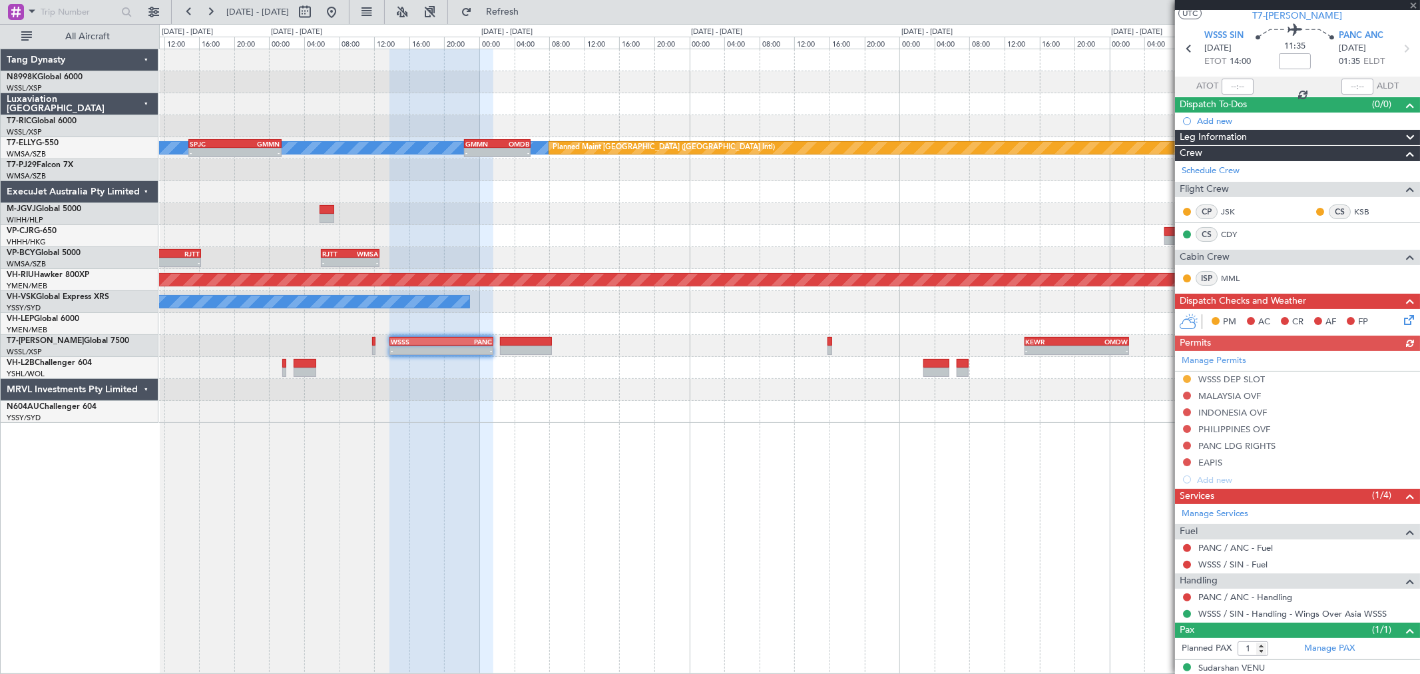
scroll to position [49, 0]
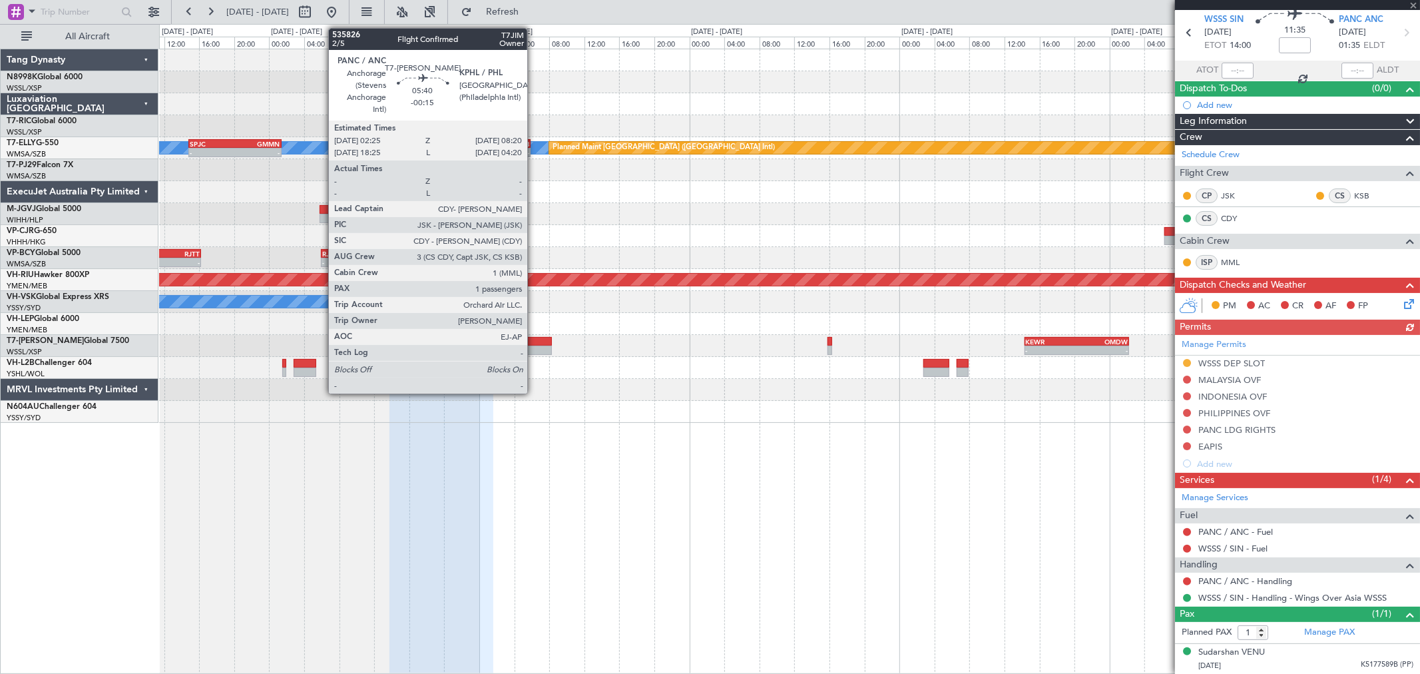
click at [534, 346] on div at bounding box center [526, 350] width 52 height 9
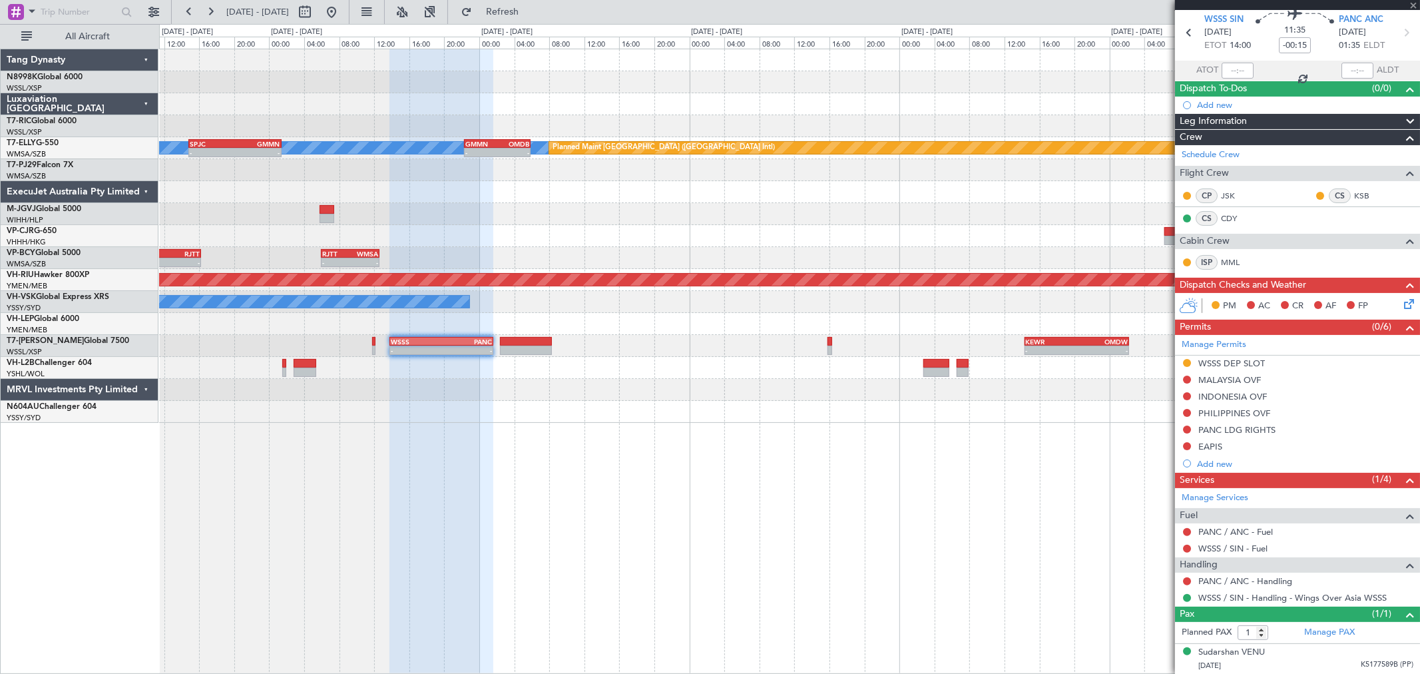
scroll to position [0, 0]
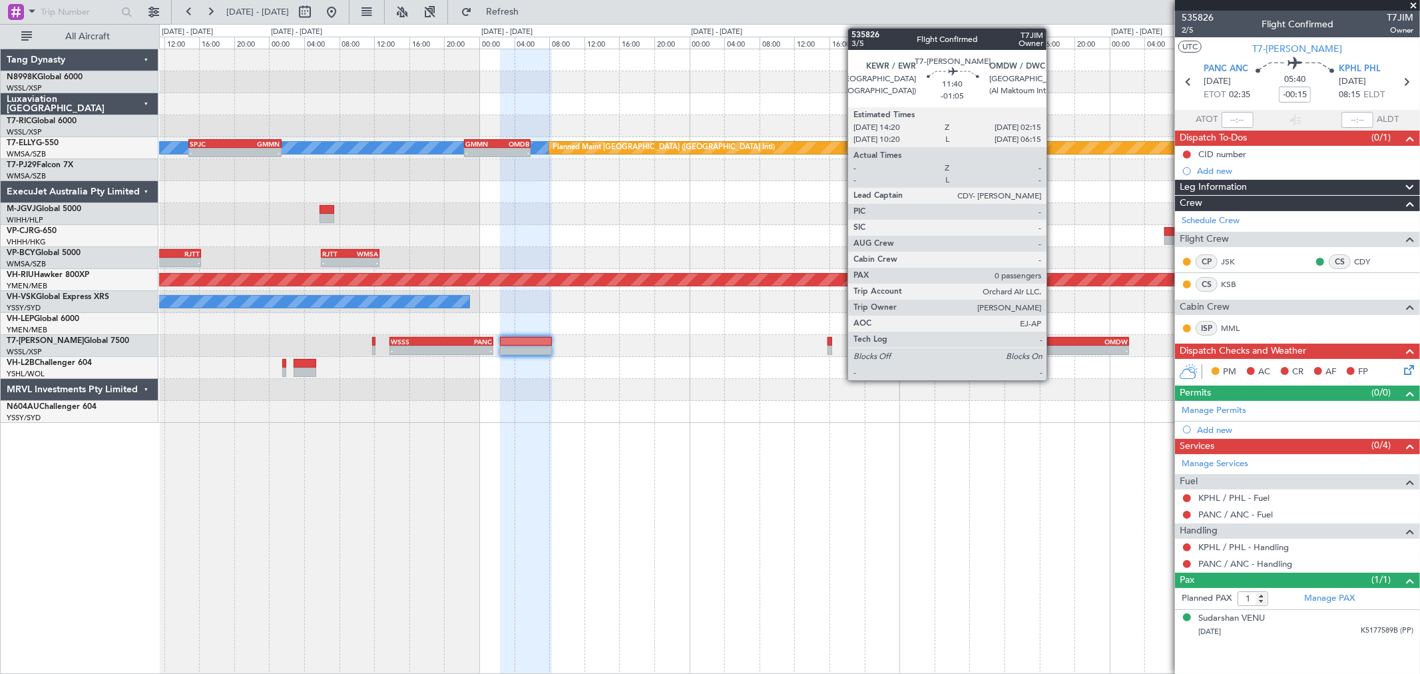
click at [1054, 347] on div "-" at bounding box center [1051, 350] width 51 height 8
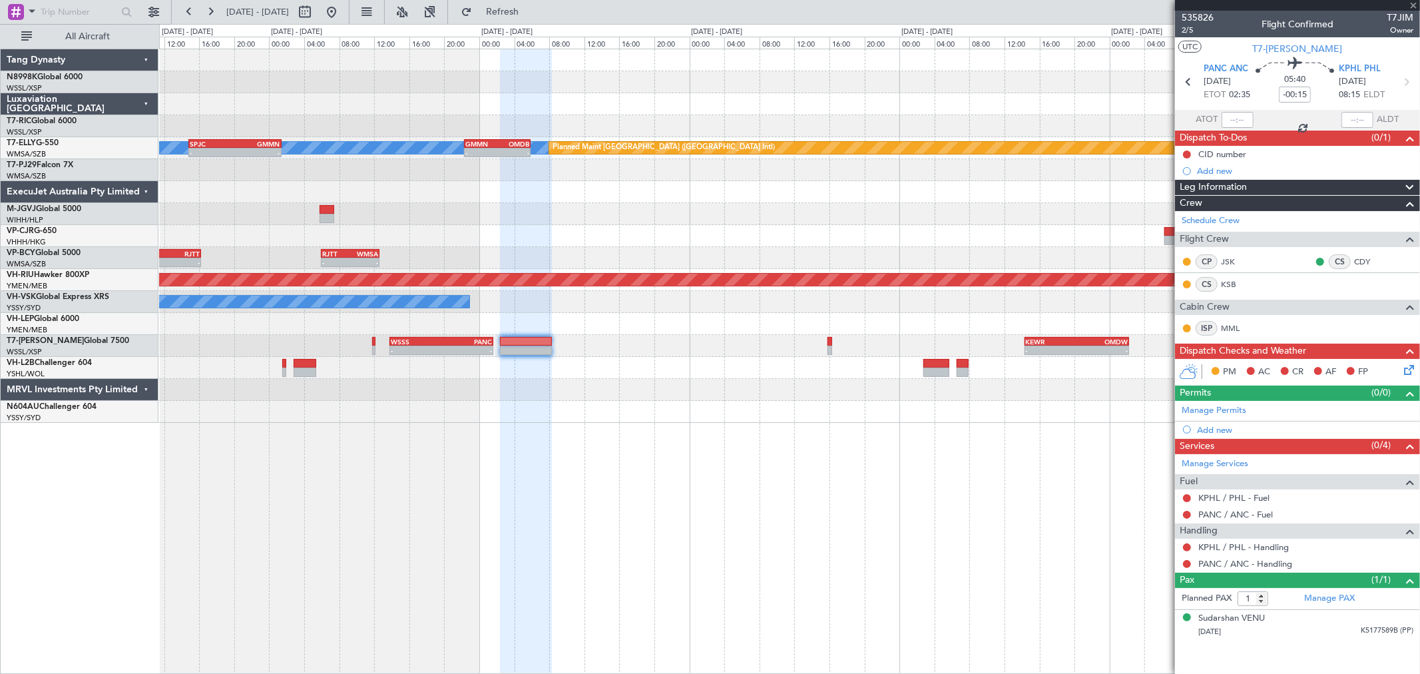
type input "-01:05"
type input "0"
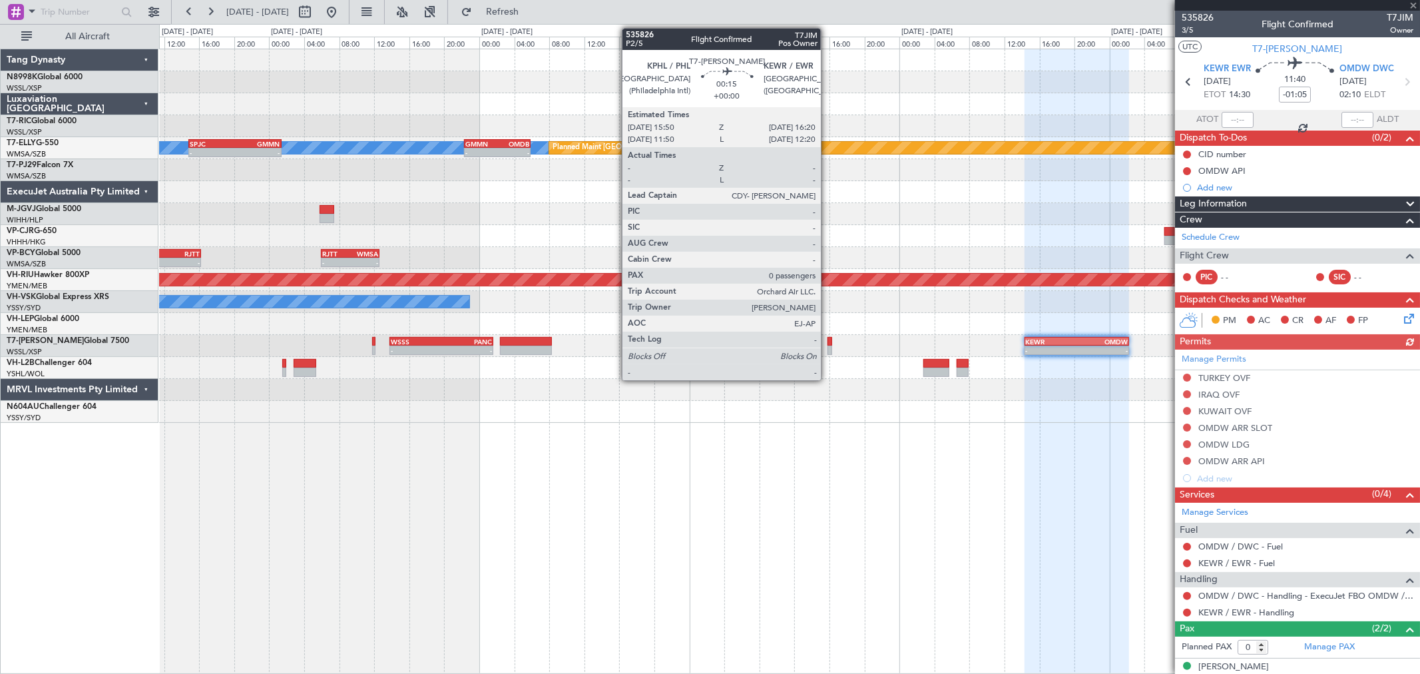
click at [828, 344] on div at bounding box center [830, 341] width 5 height 9
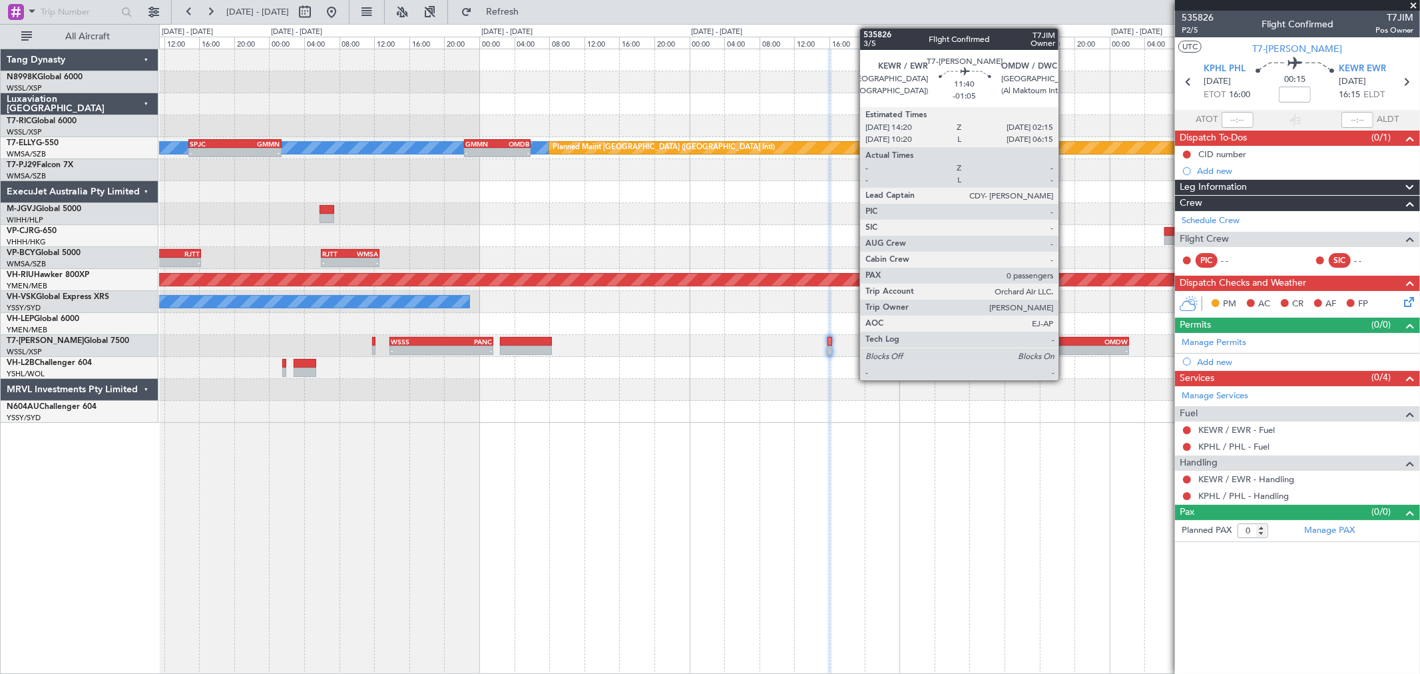
click at [1065, 347] on div "-" at bounding box center [1051, 350] width 51 height 8
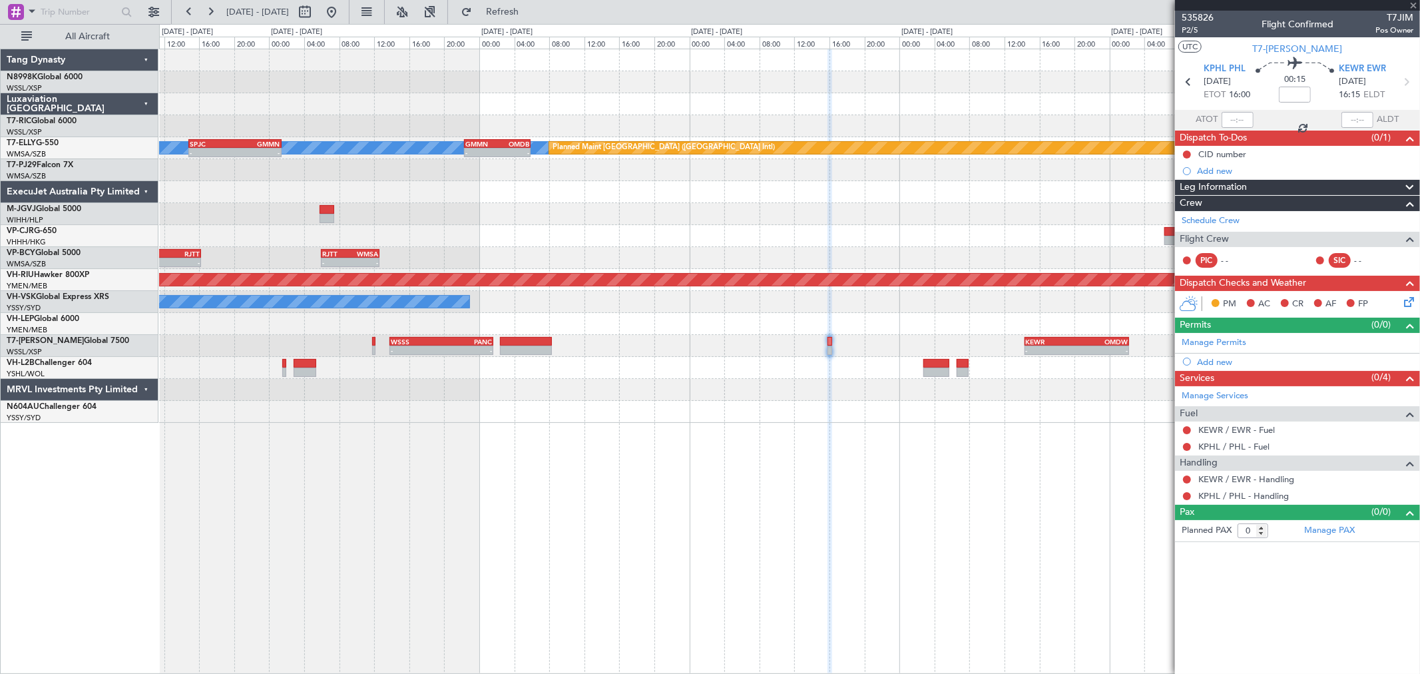
type input "-01:05"
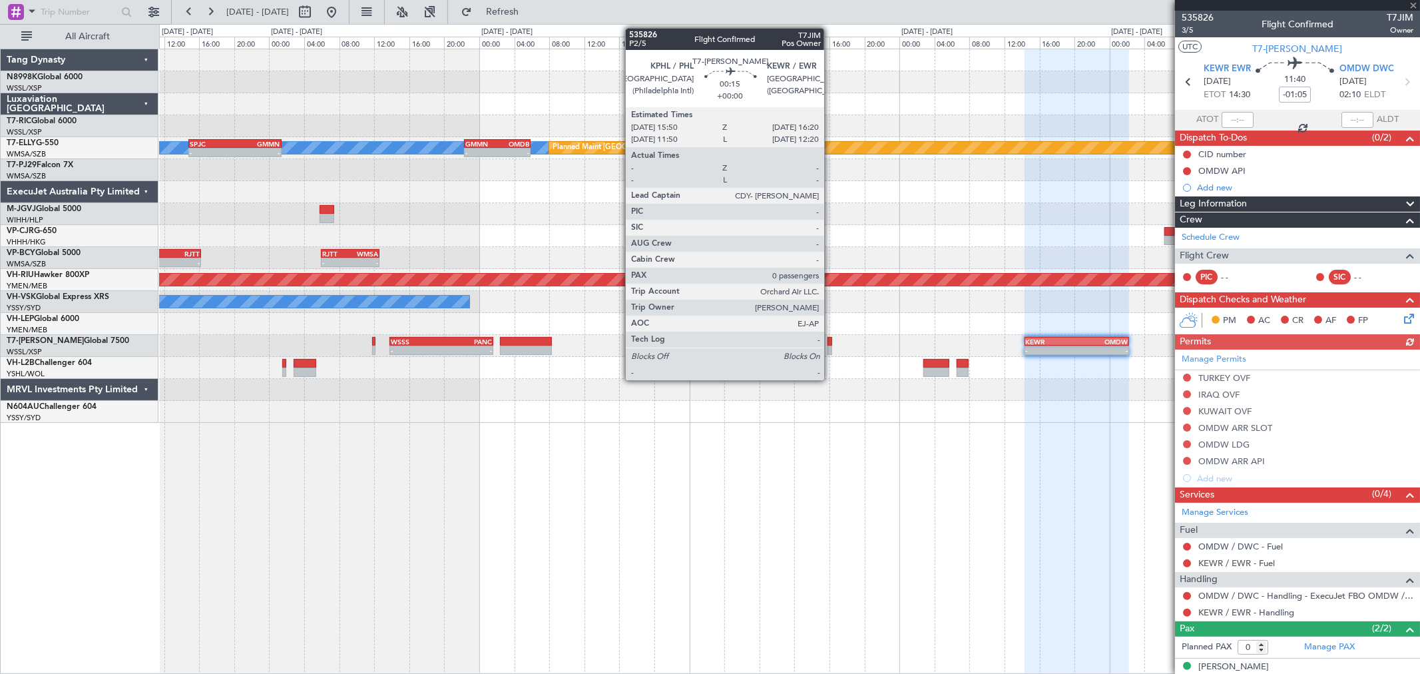
click at [831, 349] on div at bounding box center [830, 350] width 5 height 9
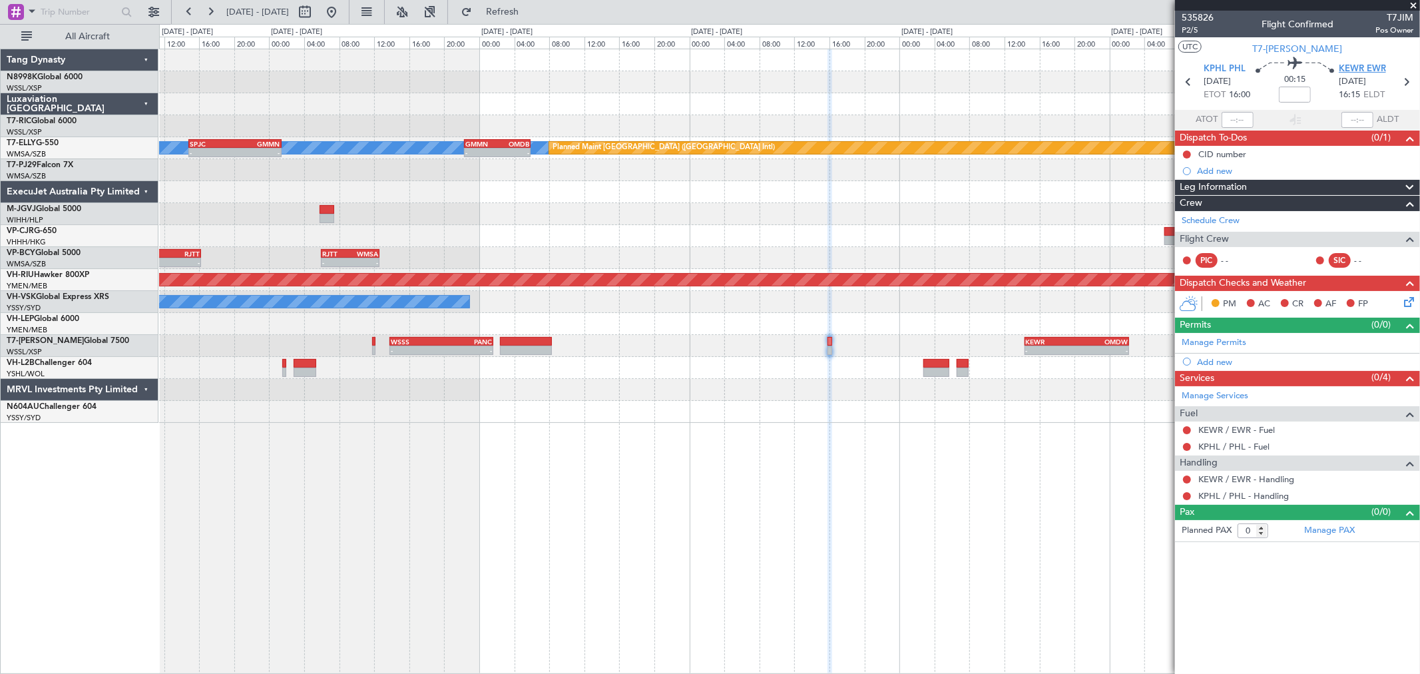
click at [1368, 63] on span "KEWR EWR" at bounding box center [1362, 69] width 47 height 13
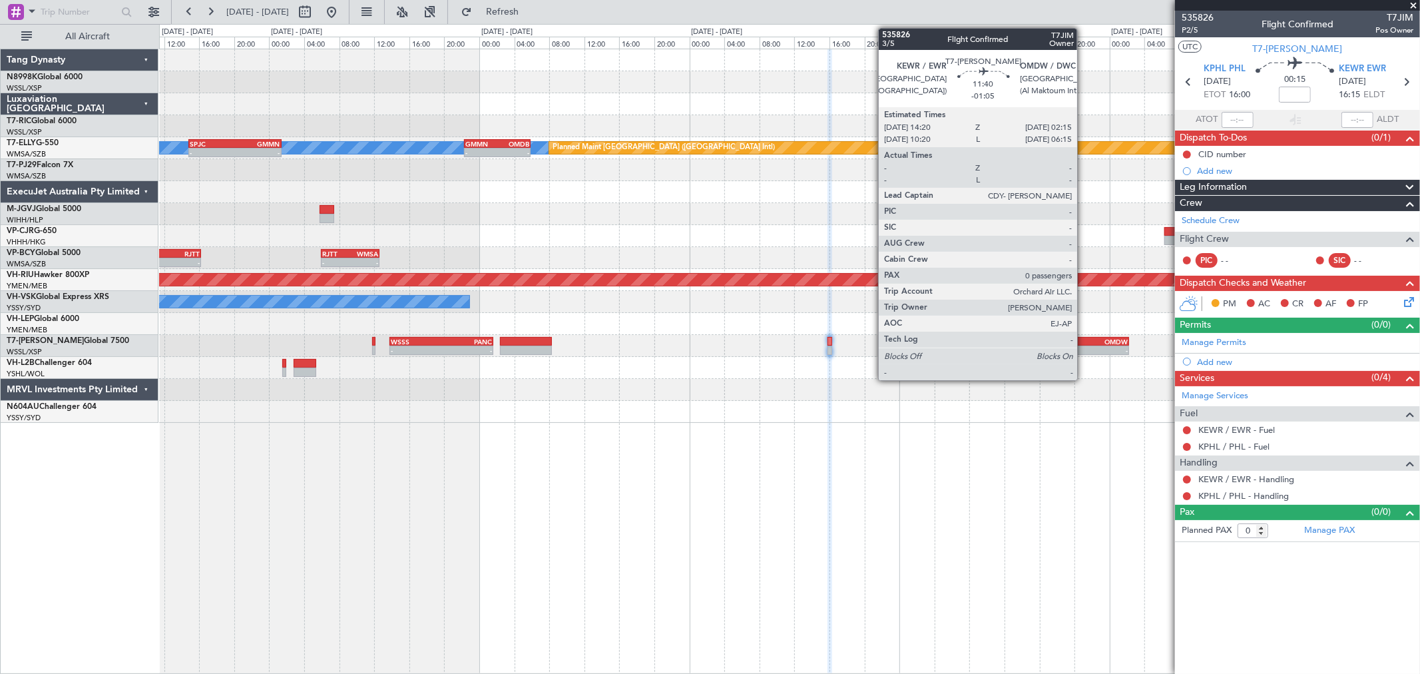
click at [1084, 348] on div "-" at bounding box center [1102, 350] width 51 height 8
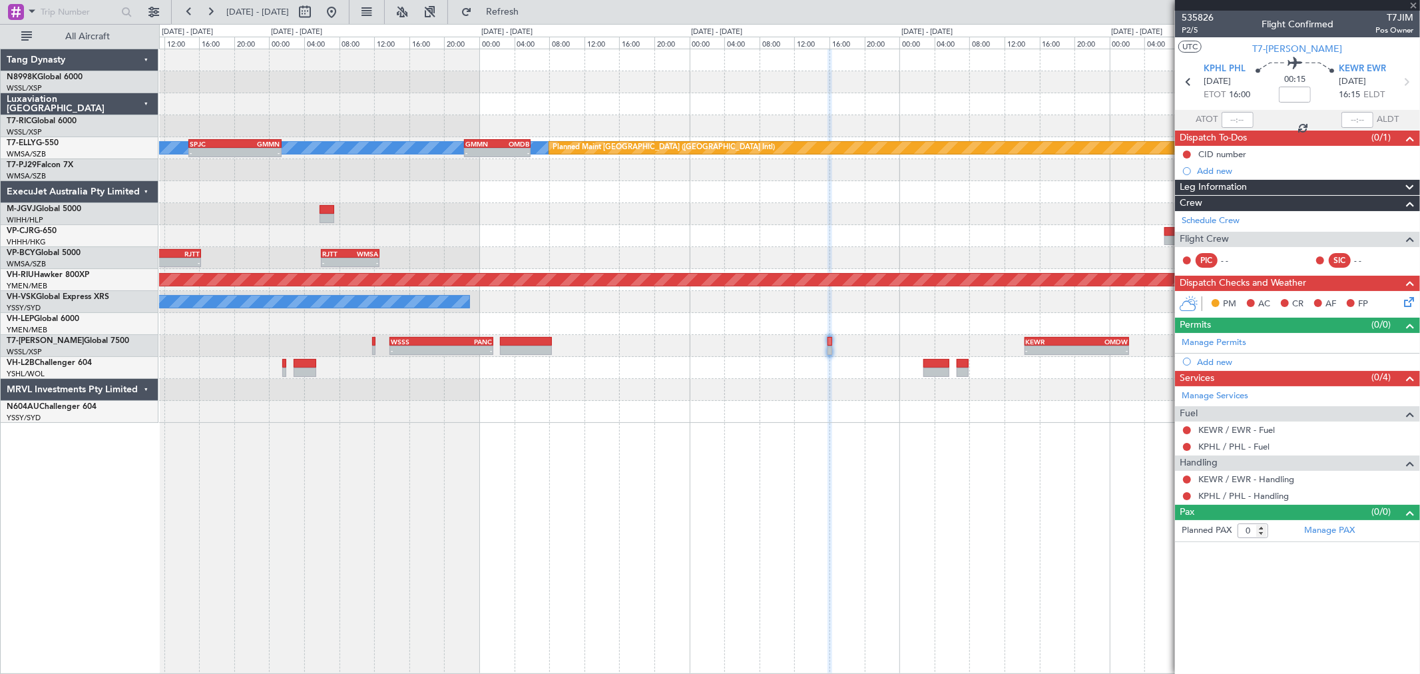
type input "-01:05"
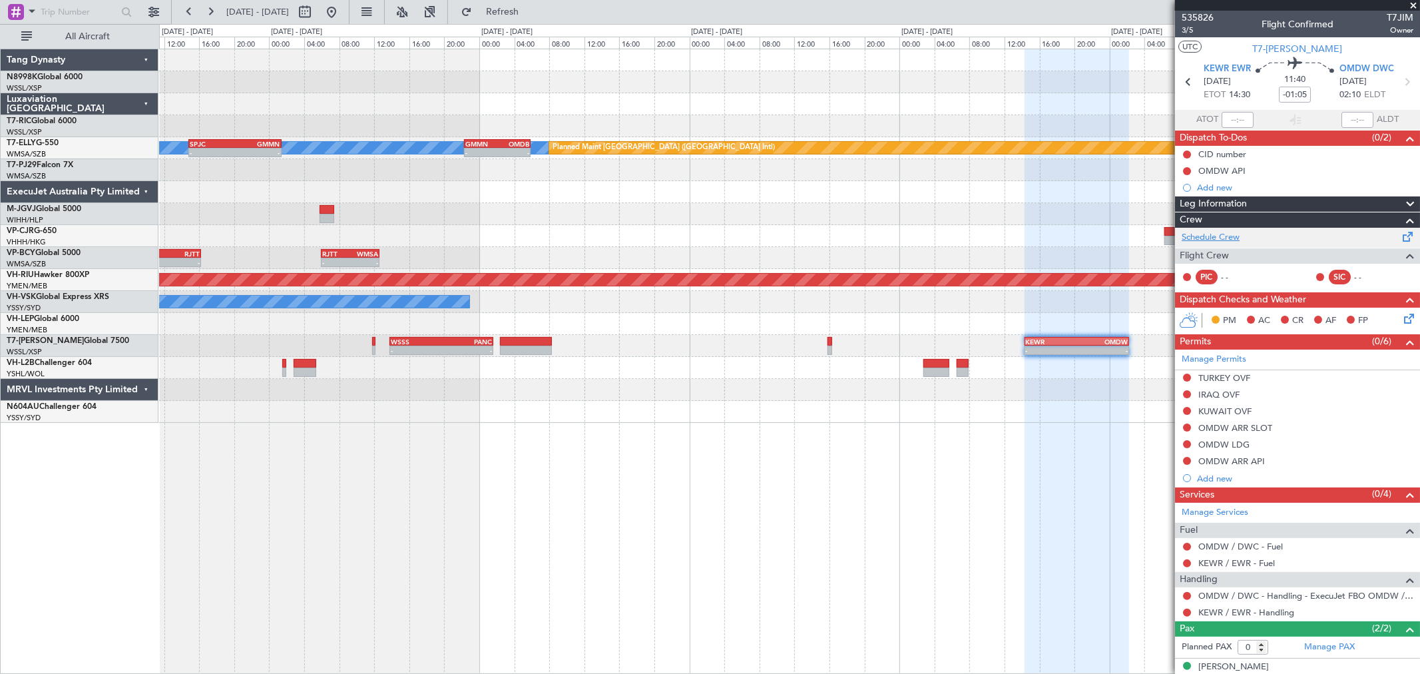
click at [1212, 240] on link "Schedule Crew" at bounding box center [1211, 237] width 58 height 13
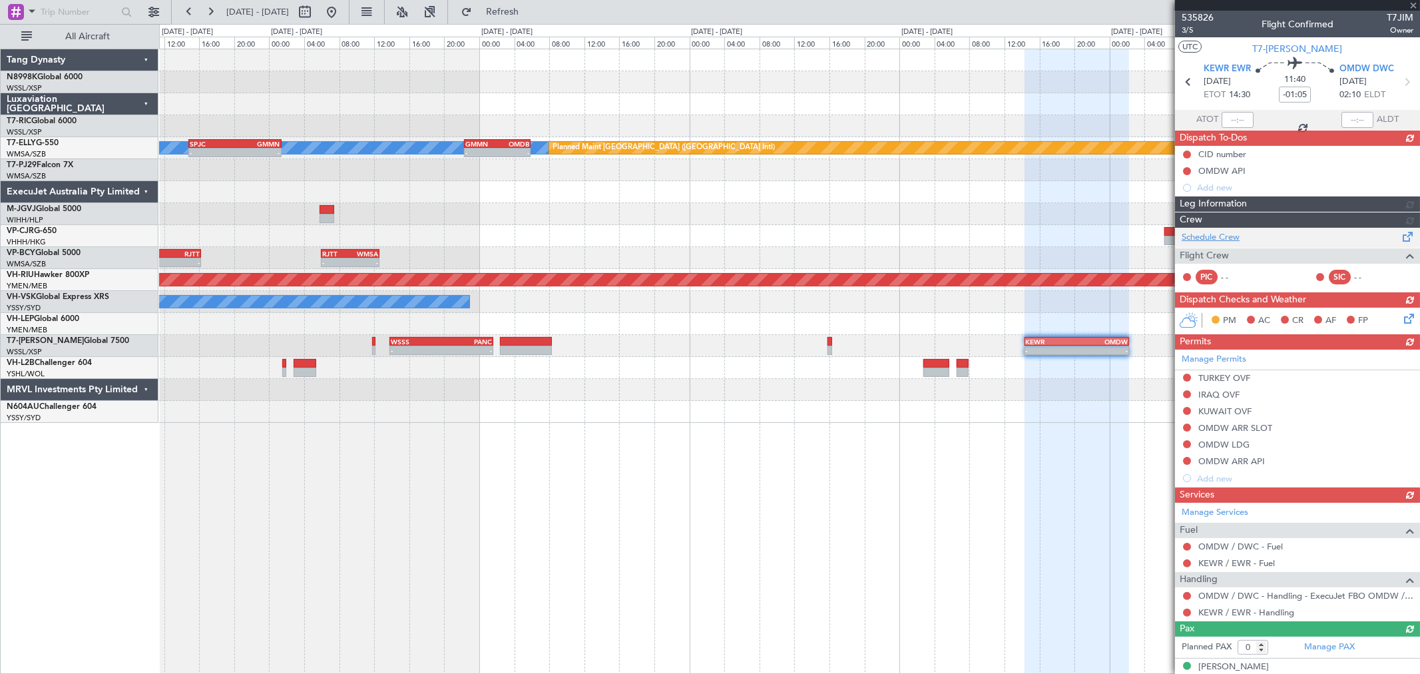
type input "2"
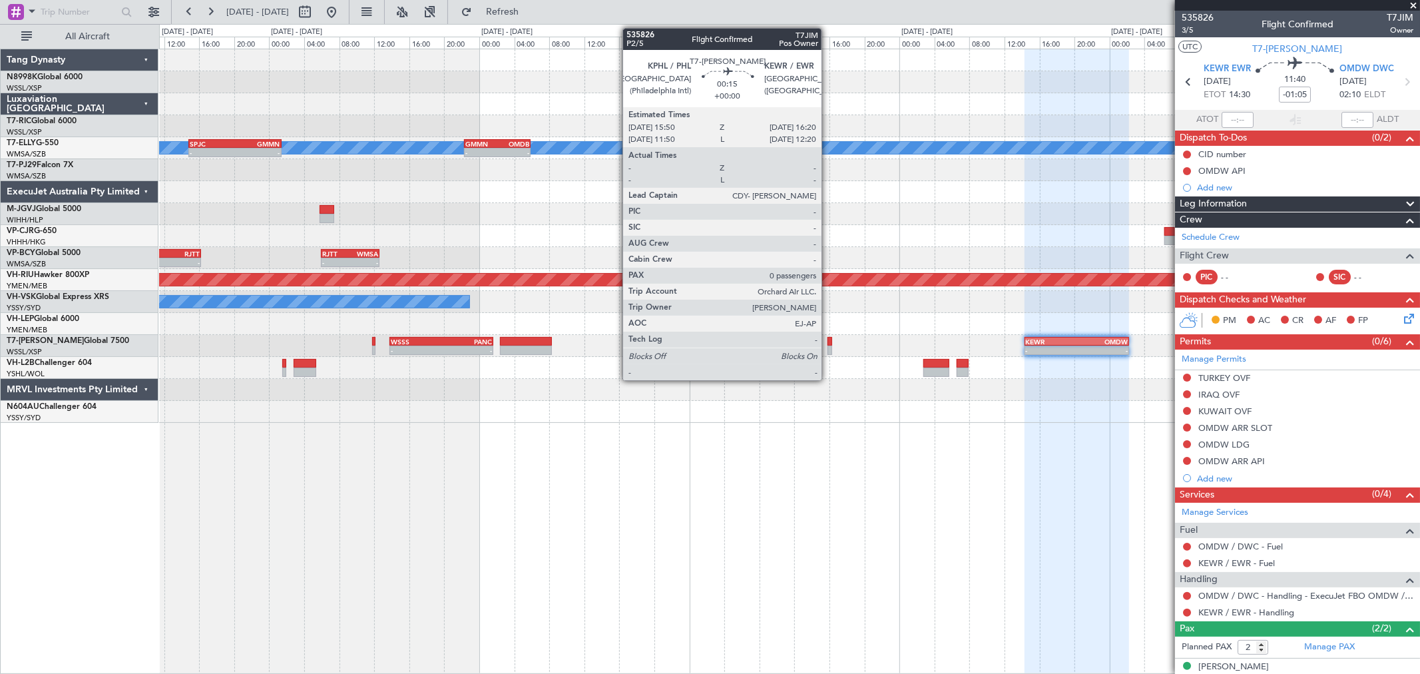
click at [828, 346] on div at bounding box center [830, 350] width 5 height 9
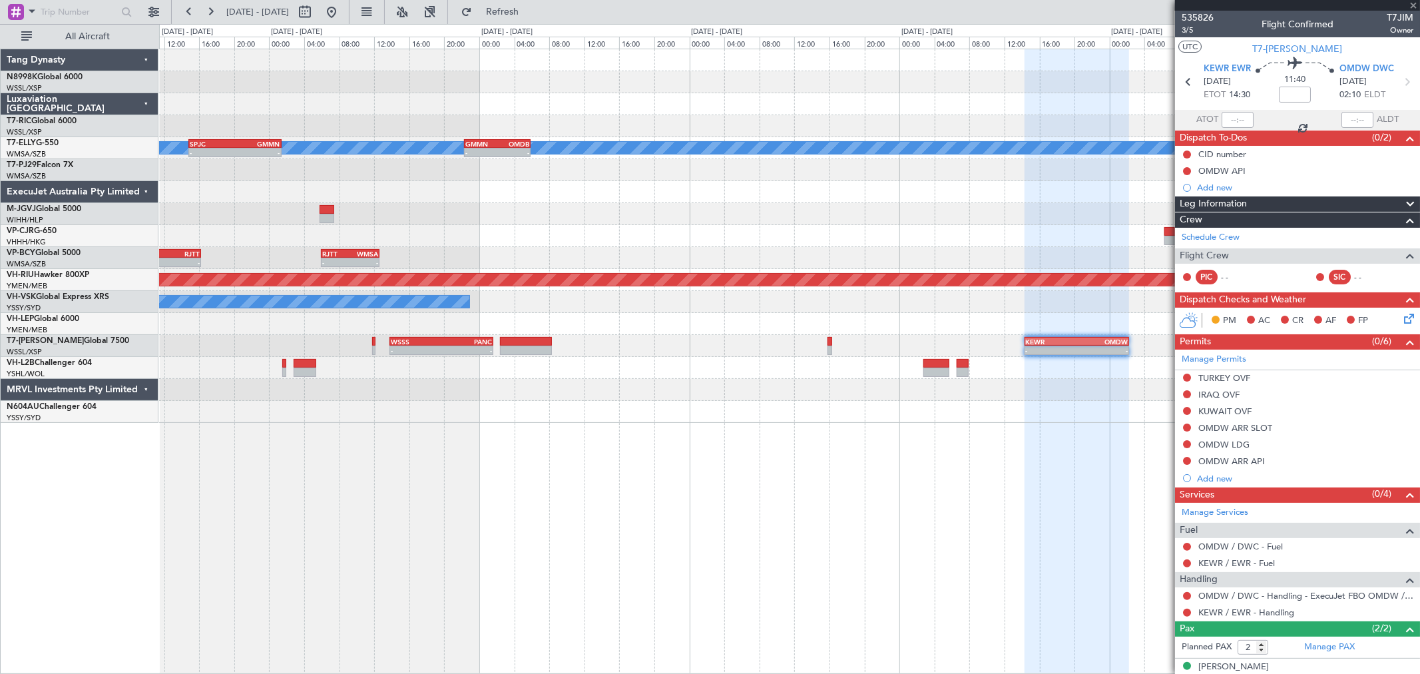
type input "0"
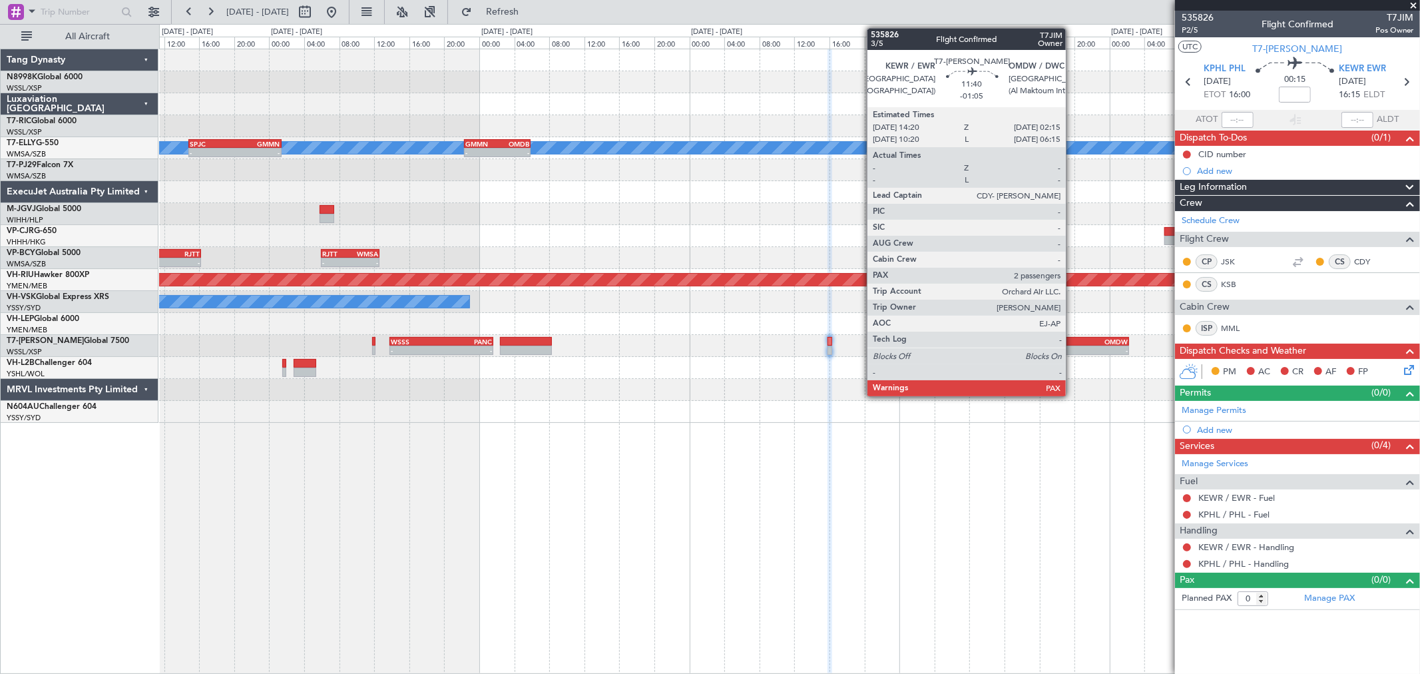
click at [1073, 338] on div "KEWR" at bounding box center [1051, 342] width 51 height 8
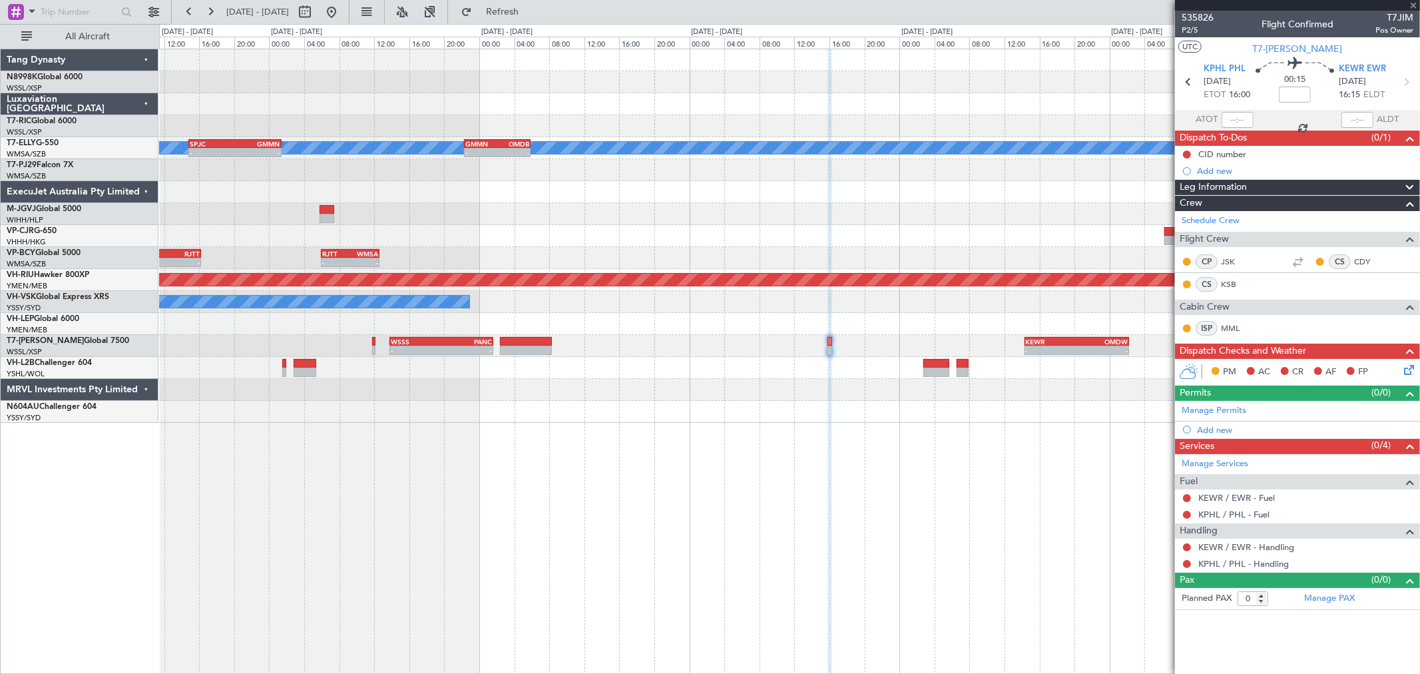
type input "-01:05"
type input "2"
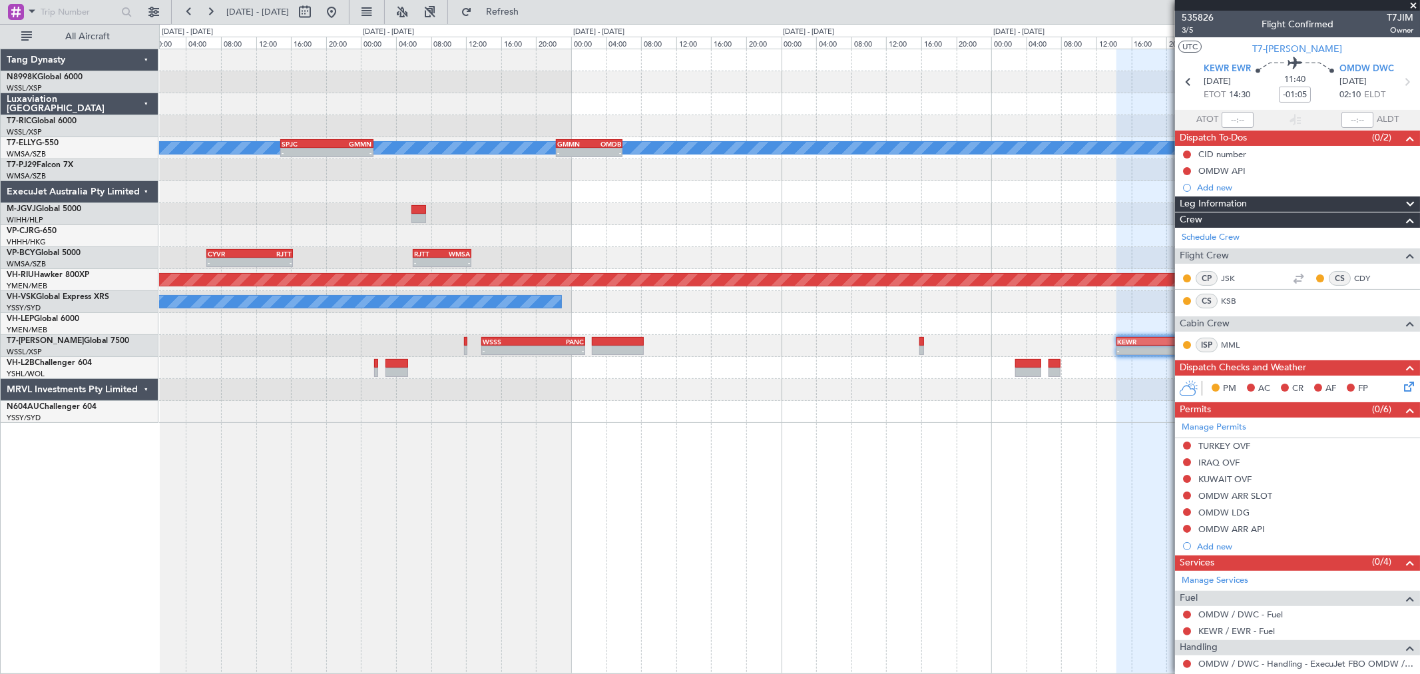
click at [846, 347] on div "Planned Maint [GEOGRAPHIC_DATA] ([GEOGRAPHIC_DATA] Intl) [PERSON_NAME] - - SPJC…" at bounding box center [789, 236] width 1260 height 374
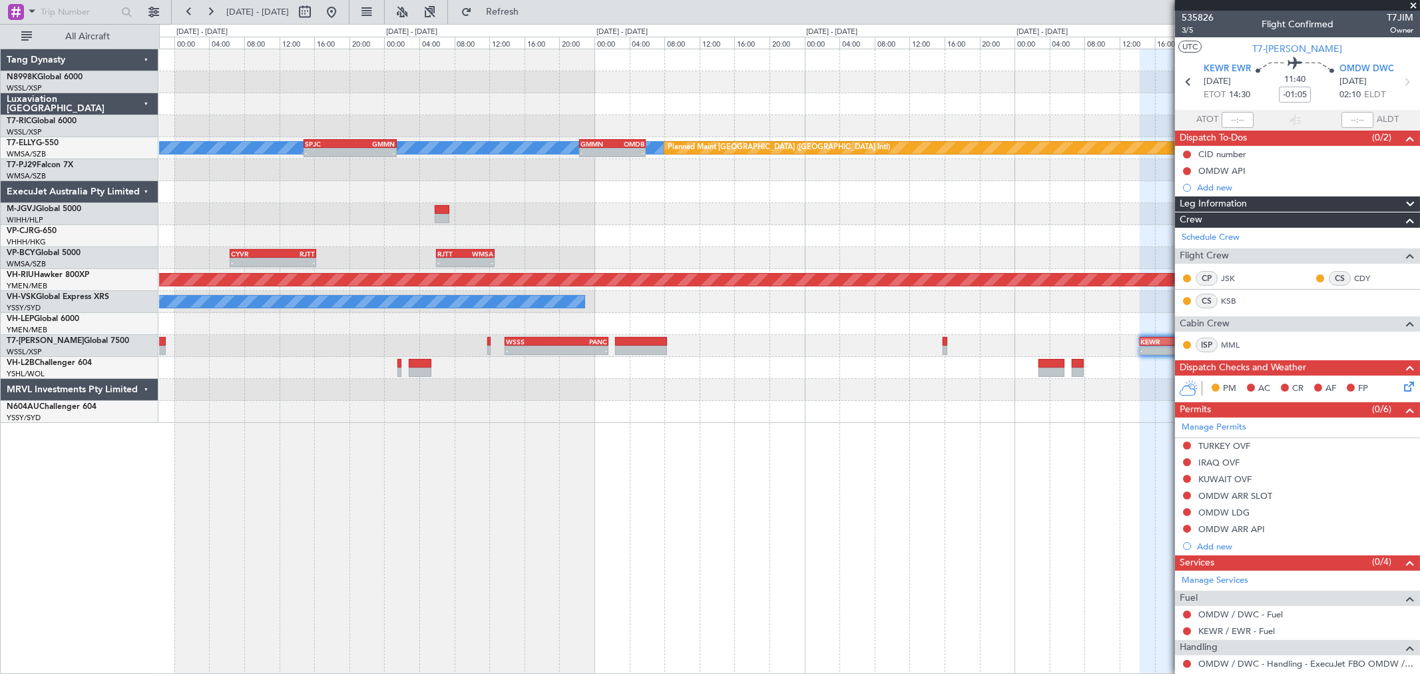
click at [981, 238] on div "[PERSON_NAME] Planned Maint [GEOGRAPHIC_DATA] ([GEOGRAPHIC_DATA]) - - SPJC 14:5…" at bounding box center [789, 236] width 1260 height 374
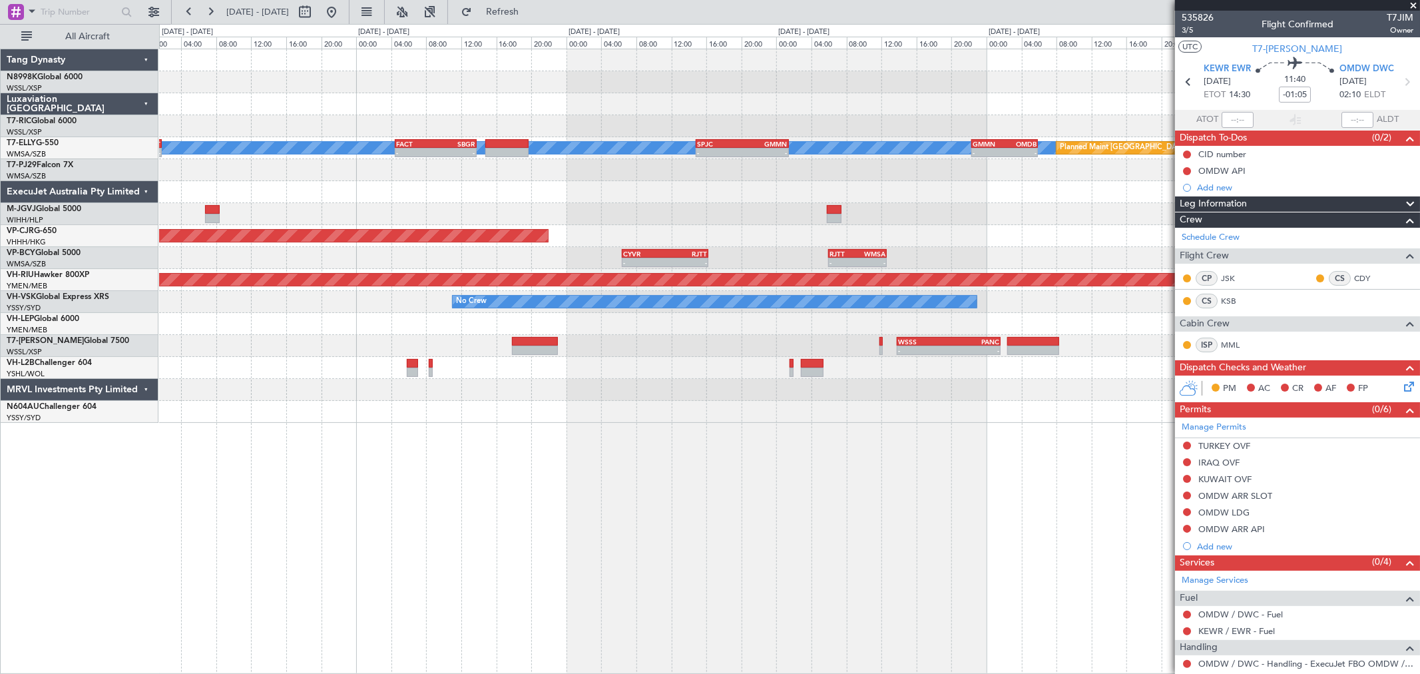
click at [969, 215] on div "[PERSON_NAME] Planned Maint [GEOGRAPHIC_DATA] ([GEOGRAPHIC_DATA]) - - SPJC 14:5…" at bounding box center [789, 236] width 1260 height 374
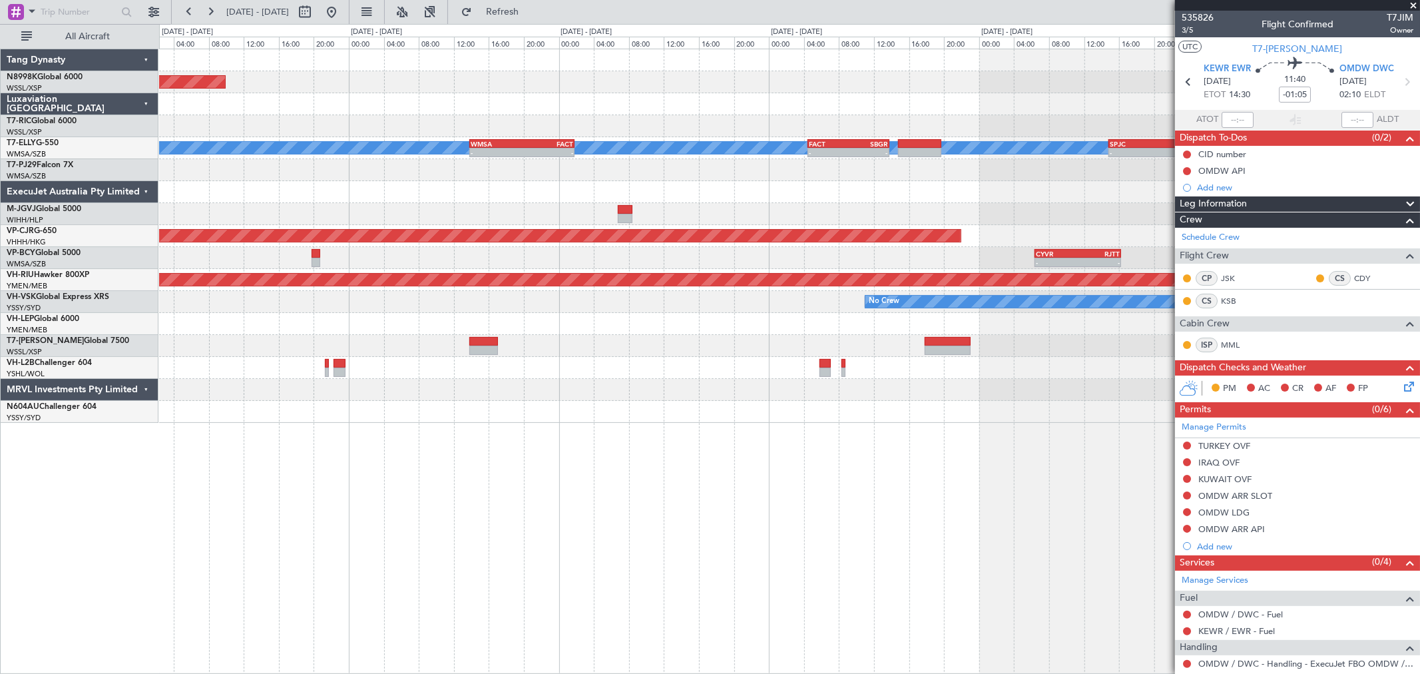
click at [815, 205] on div "Planned Maint [GEOGRAPHIC_DATA] (Seletar) [PERSON_NAME] - - SPJC 14:50 Z GMMN 0…" at bounding box center [789, 236] width 1260 height 374
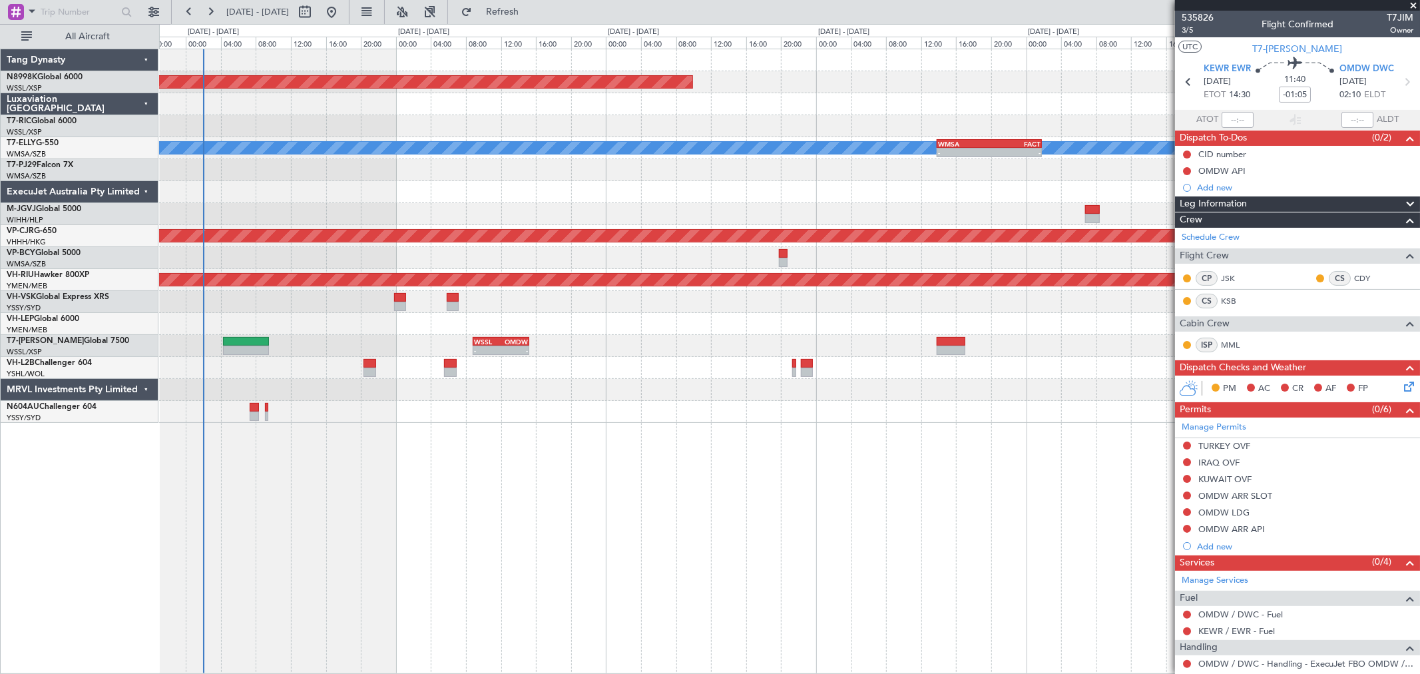
click at [962, 193] on div at bounding box center [789, 192] width 1260 height 22
click at [811, 208] on div at bounding box center [789, 214] width 1260 height 22
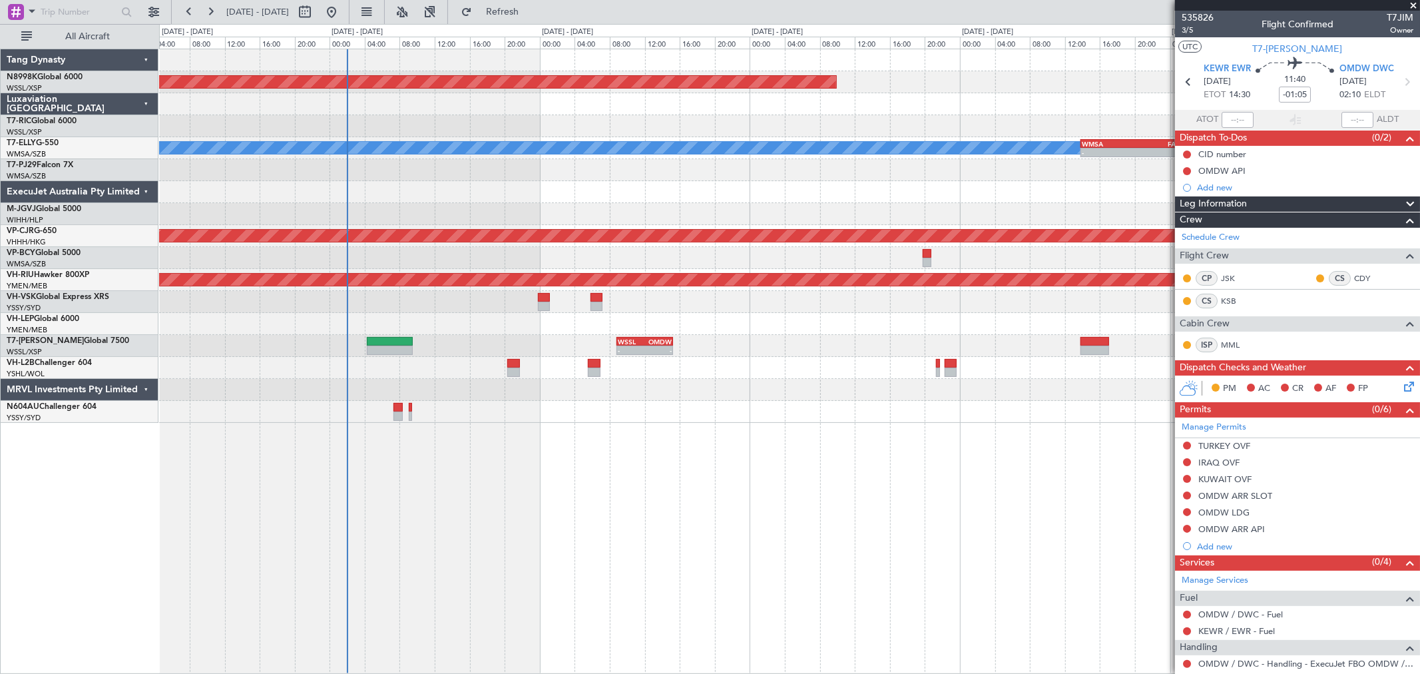
click at [659, 314] on div "Planned Maint [GEOGRAPHIC_DATA] (Seletar) [PERSON_NAME] FACT 04:30 Z SBGR 13:45…" at bounding box center [789, 236] width 1260 height 374
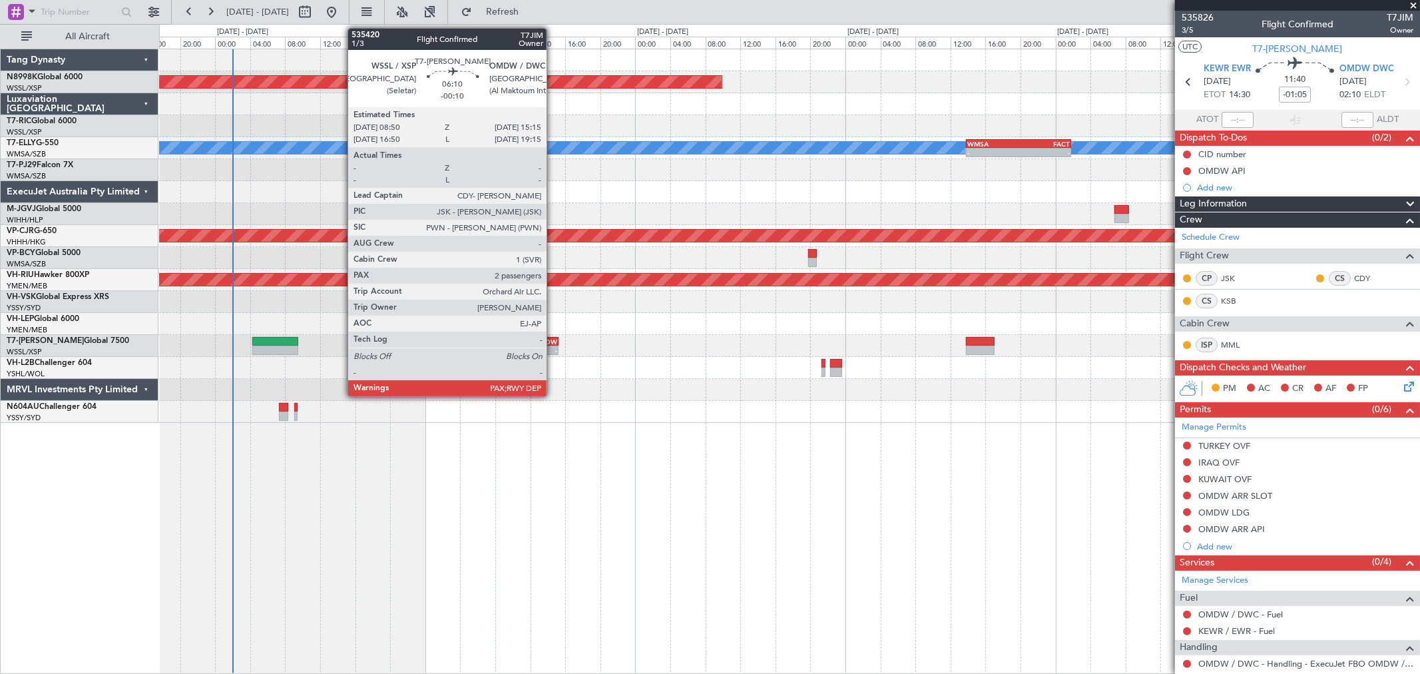
click at [547, 340] on div "OMDW" at bounding box center [543, 342] width 27 height 8
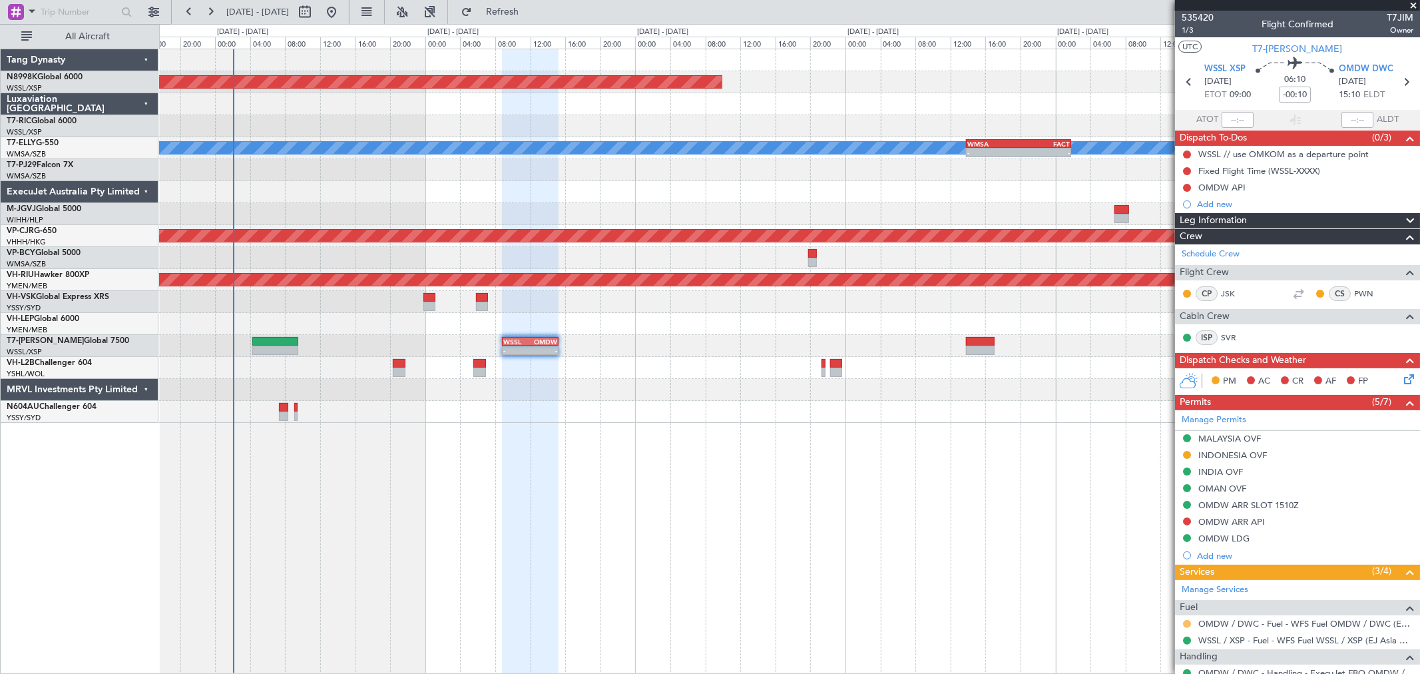
click at [1187, 625] on button at bounding box center [1187, 624] width 8 height 8
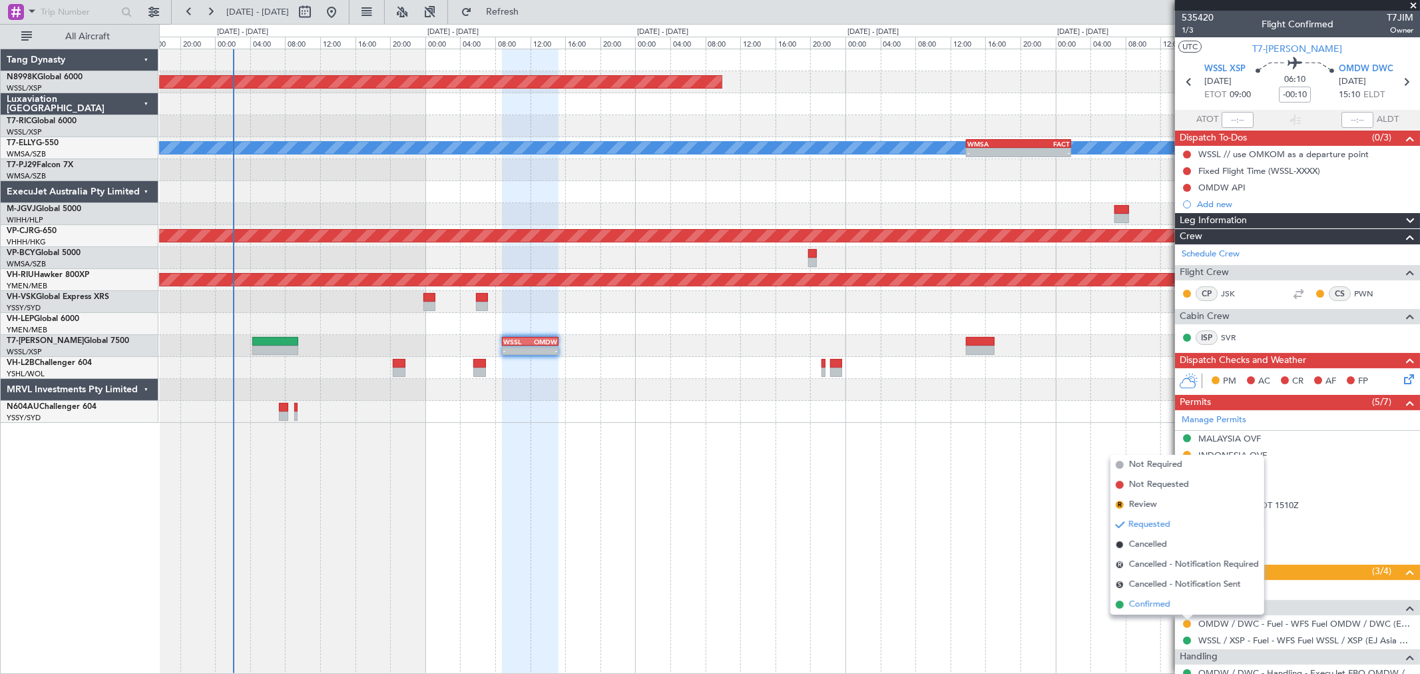
click at [1147, 607] on span "Confirmed" at bounding box center [1149, 604] width 41 height 13
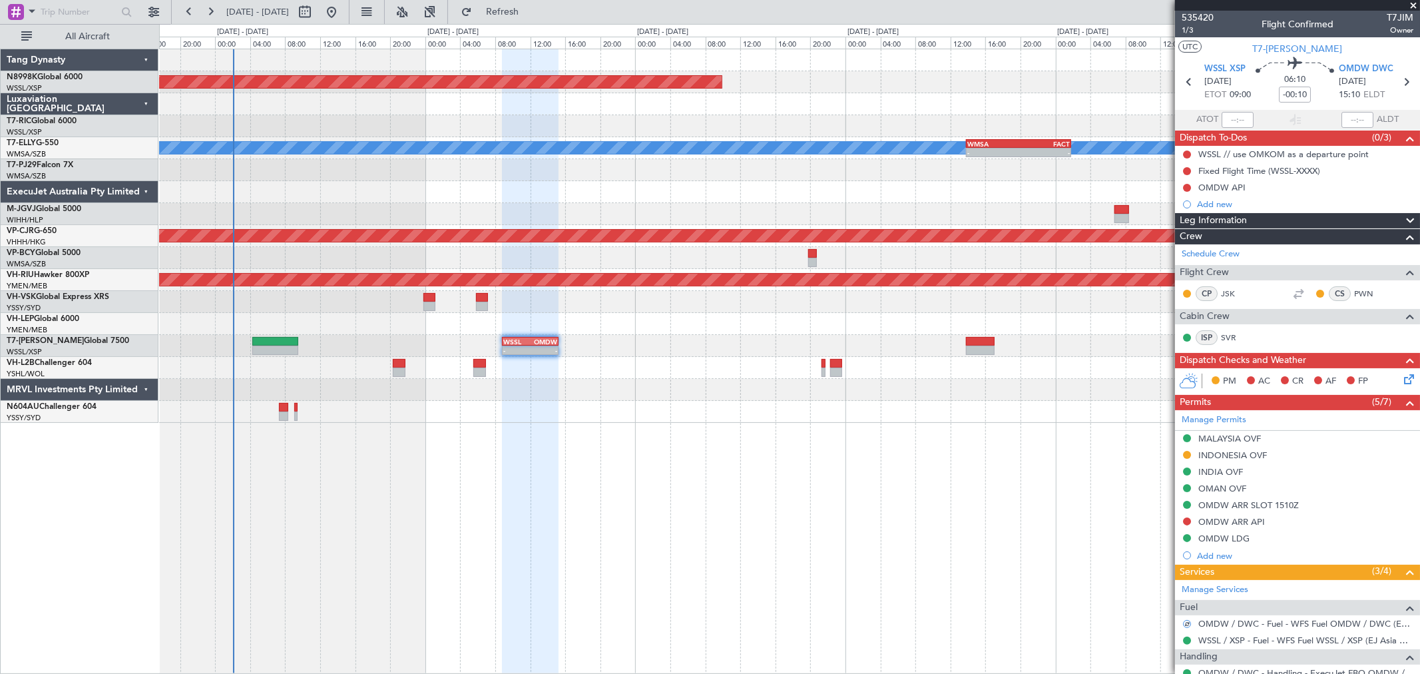
click at [999, 336] on div "- - WSSL 08:50 Z OMDW 15:15 Z RJAA 06:50 Z WSSS 13:05 Z 07:40 Z 14:25 Z" at bounding box center [789, 346] width 1260 height 22
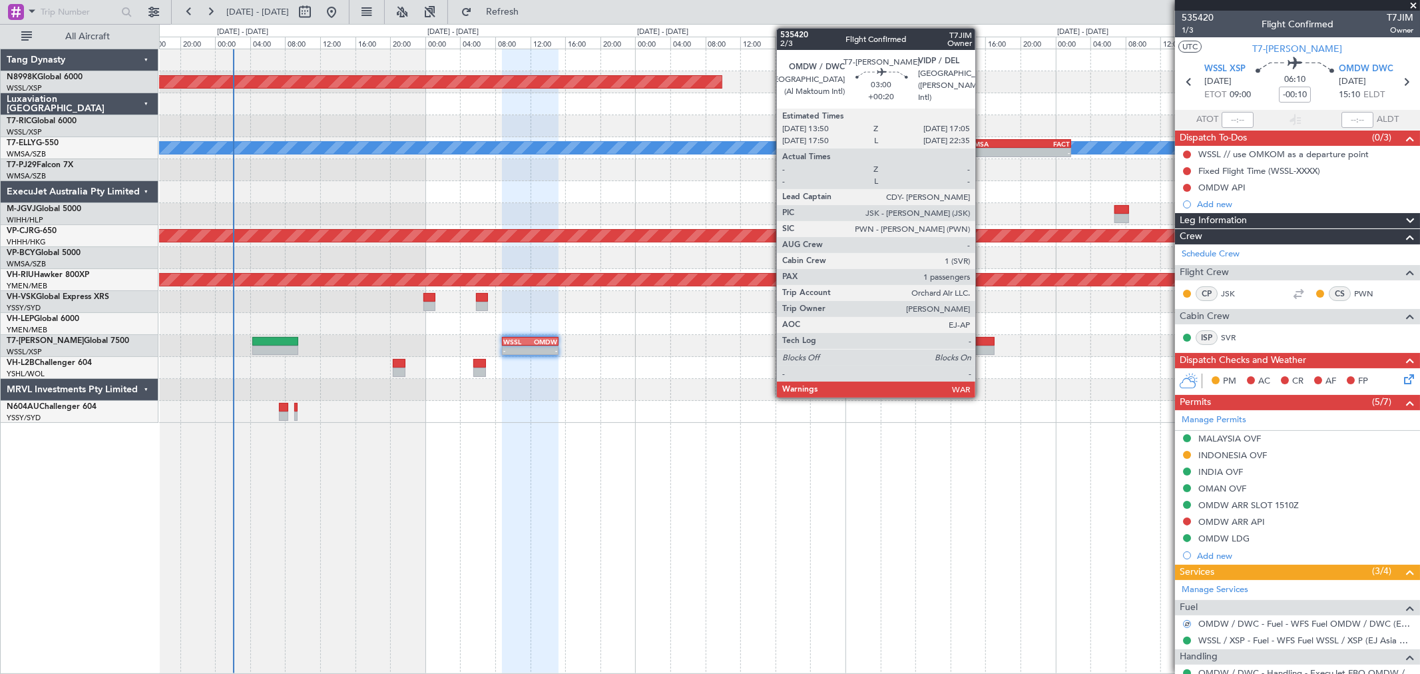
click at [979, 338] on div at bounding box center [980, 341] width 29 height 9
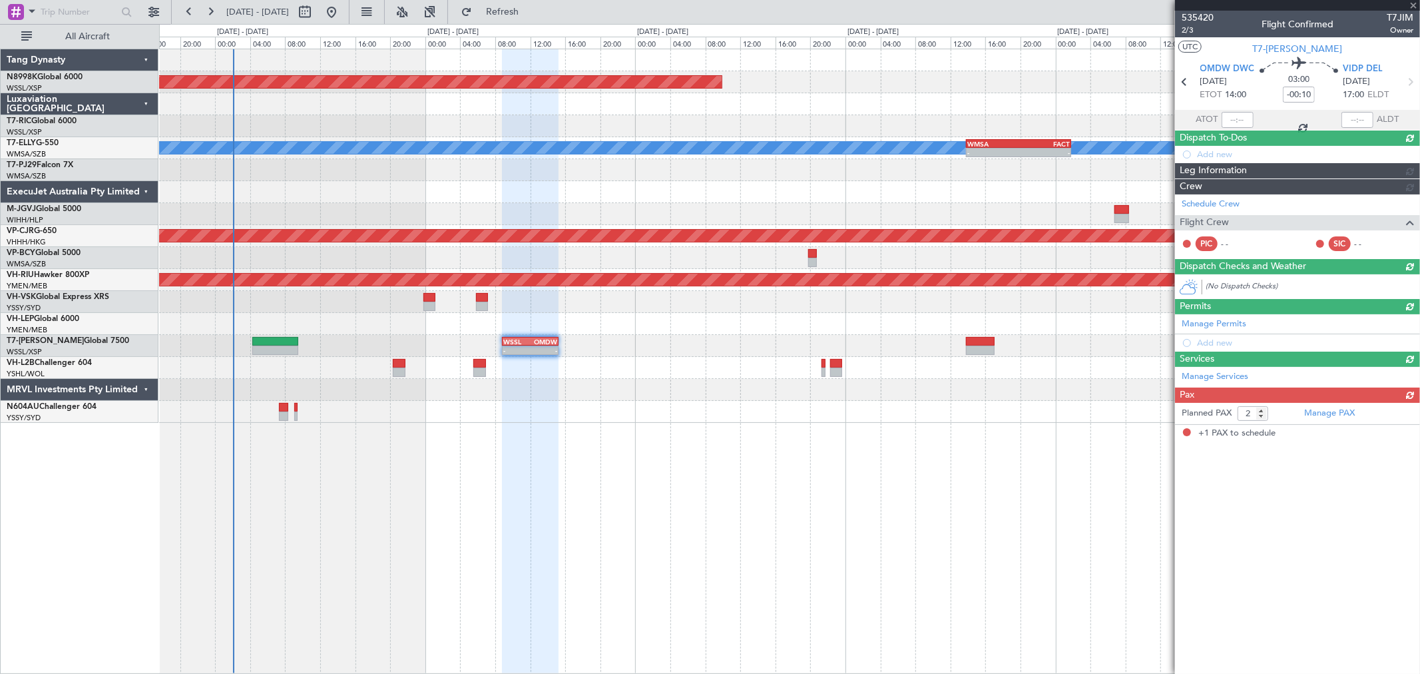
type input "+00:20"
type input "1"
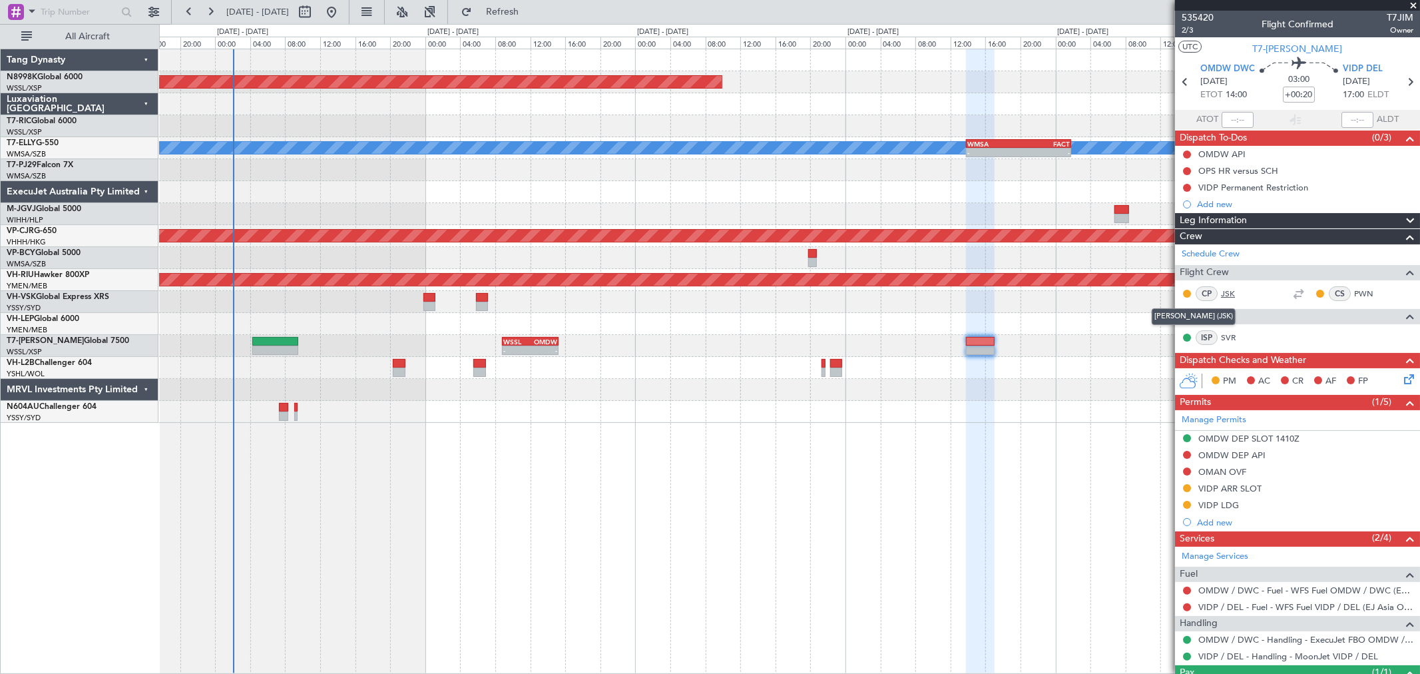
click at [1228, 291] on link "JSK" at bounding box center [1236, 294] width 30 height 12
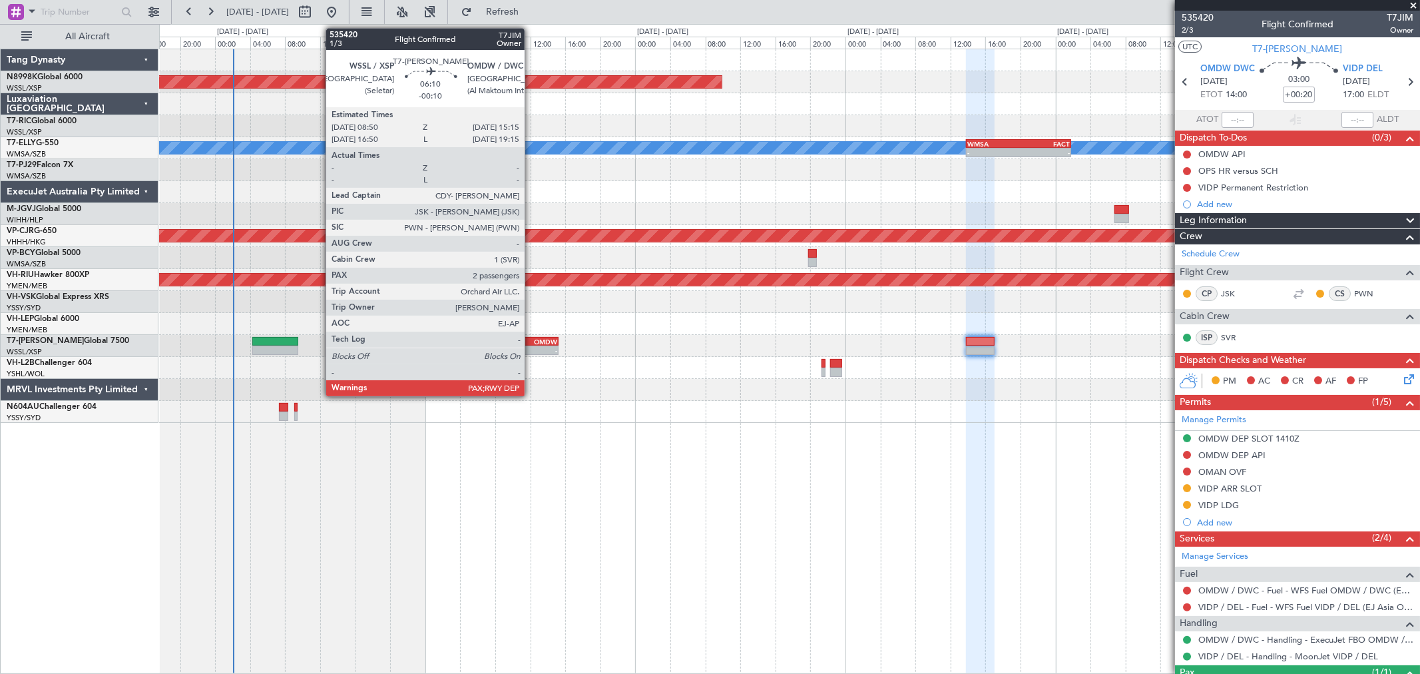
click at [533, 348] on div "-" at bounding box center [543, 350] width 27 height 8
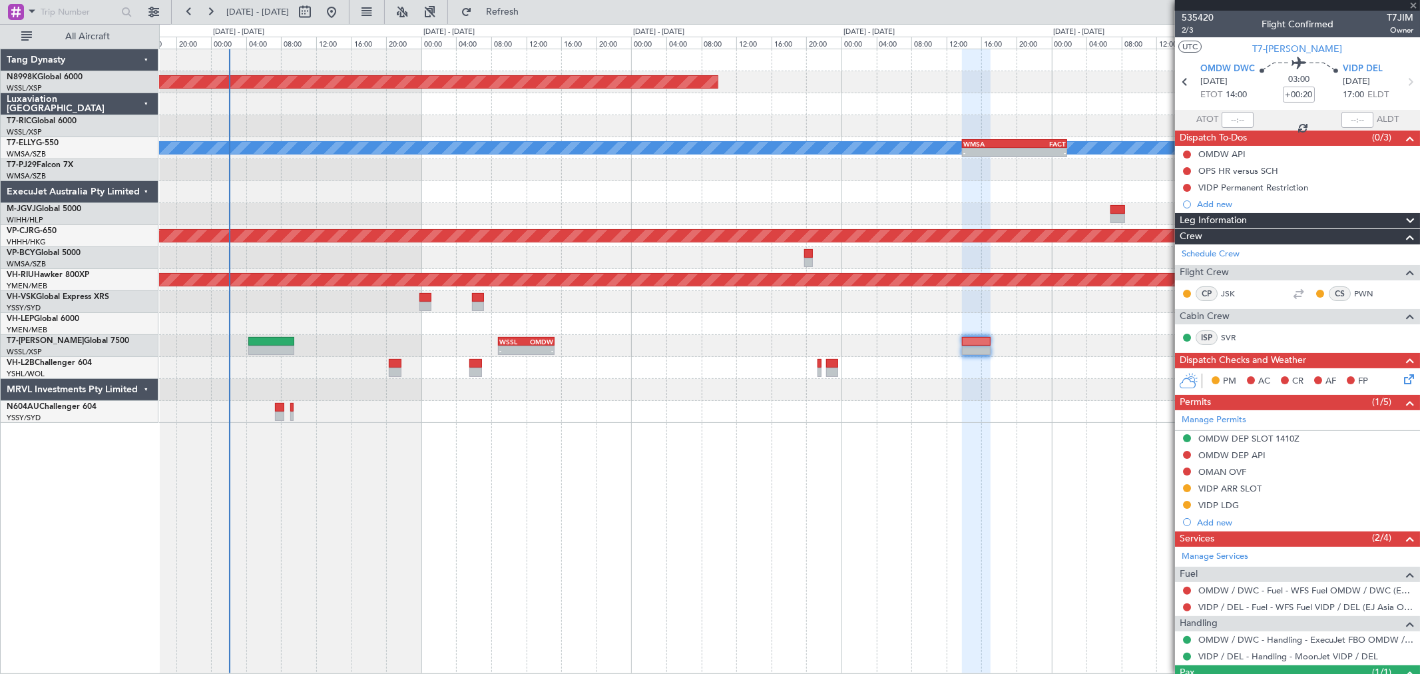
type input "-00:10"
type input "2"
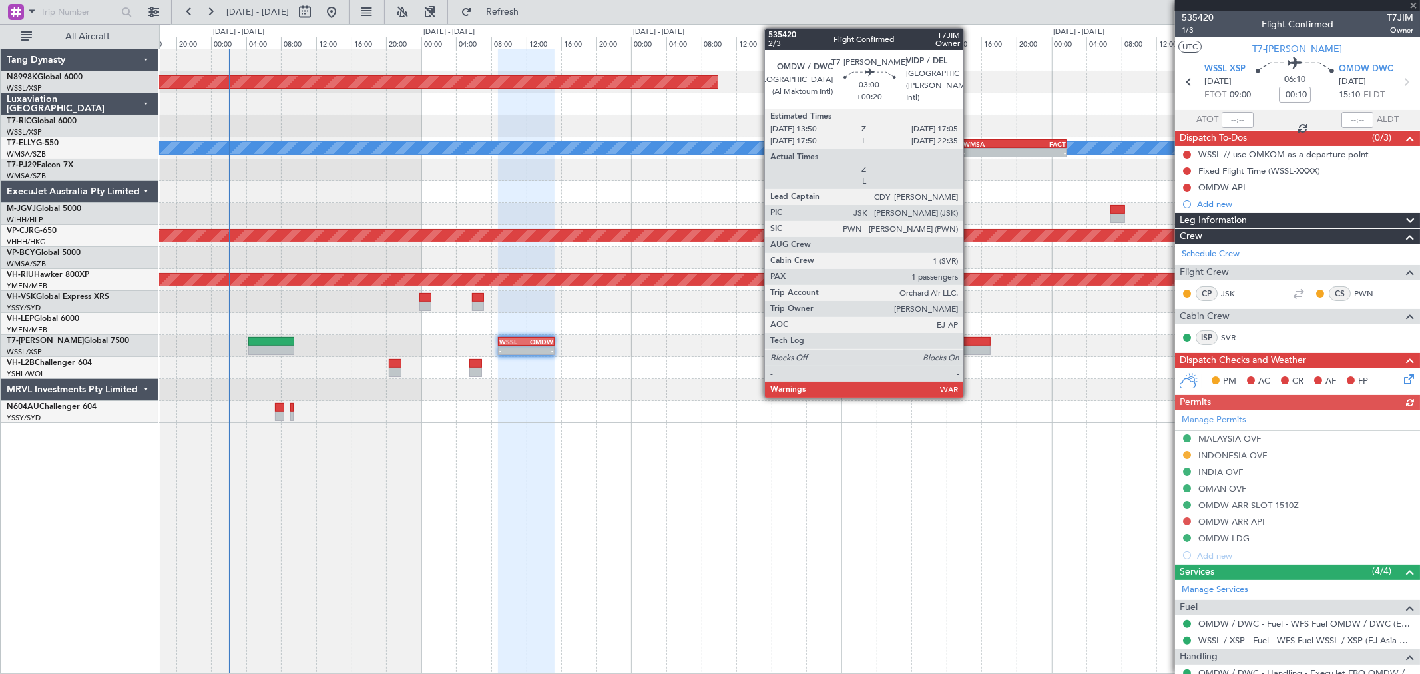
click at [970, 343] on div at bounding box center [976, 341] width 29 height 9
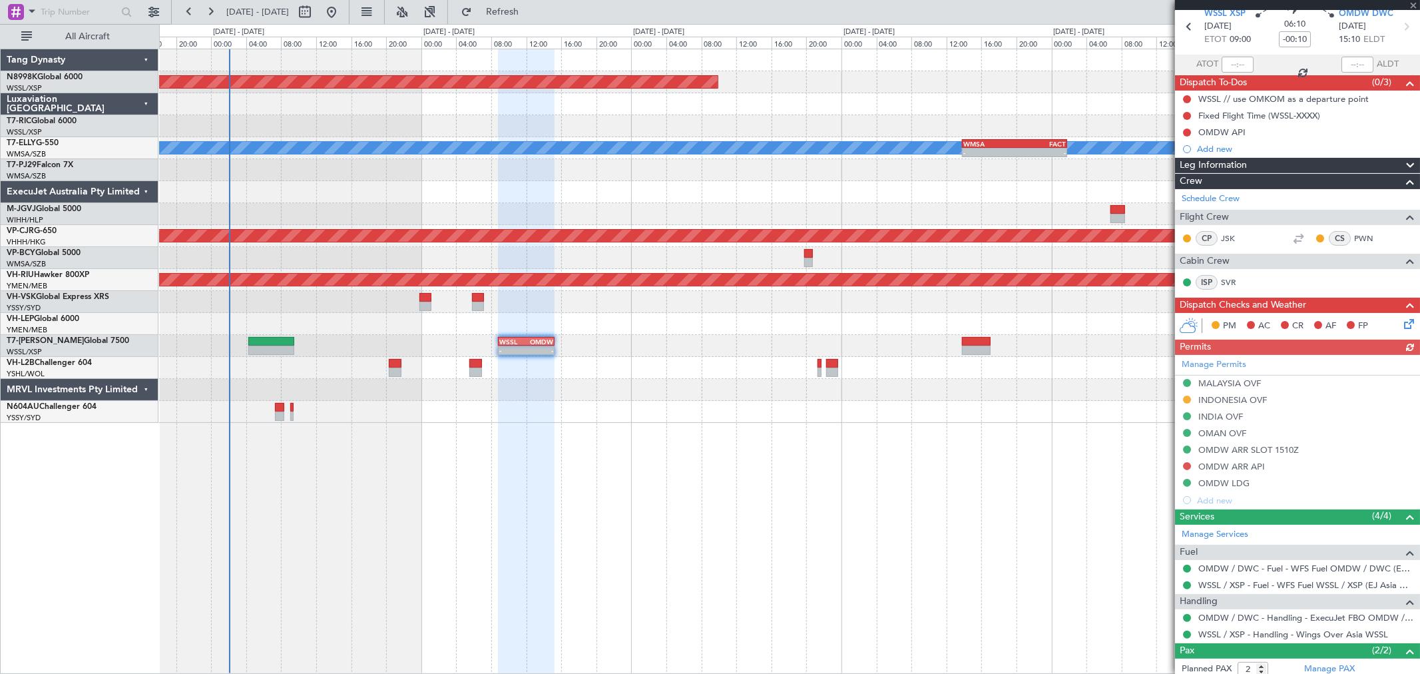
scroll to position [122, 0]
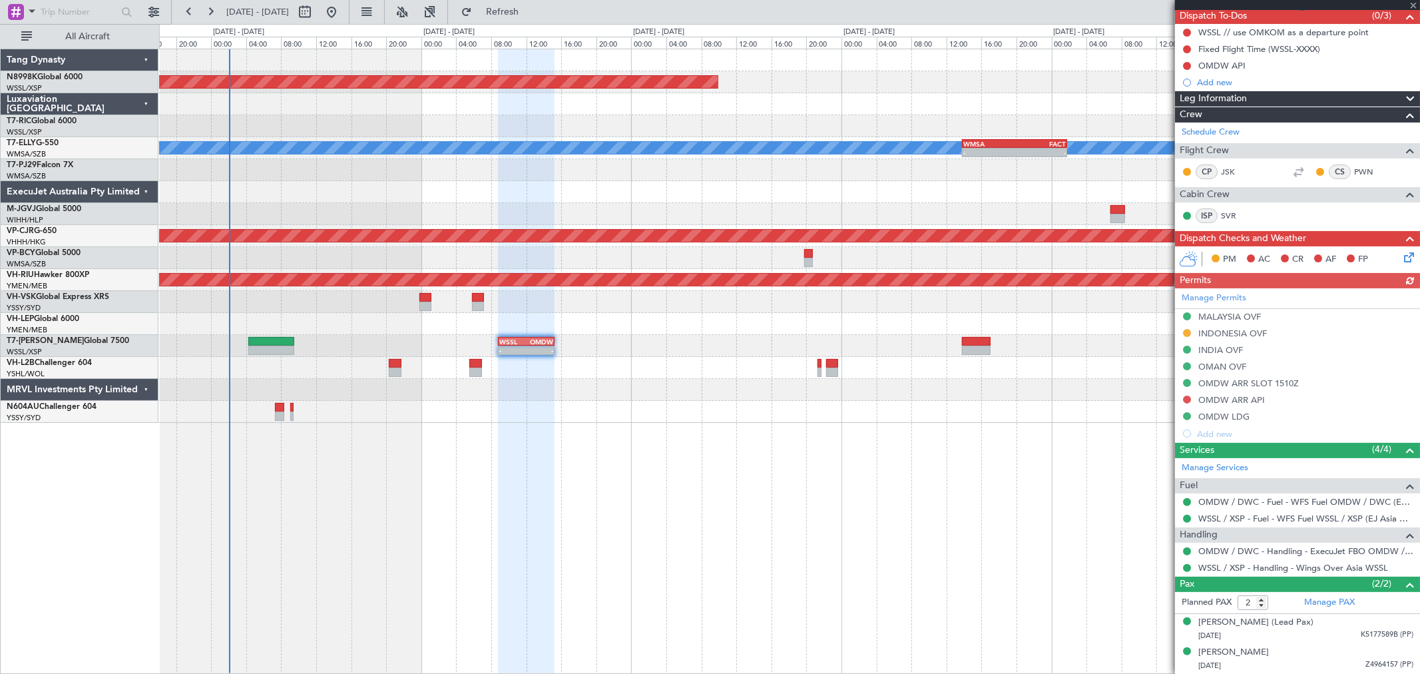
type input "+00:20"
type input "1"
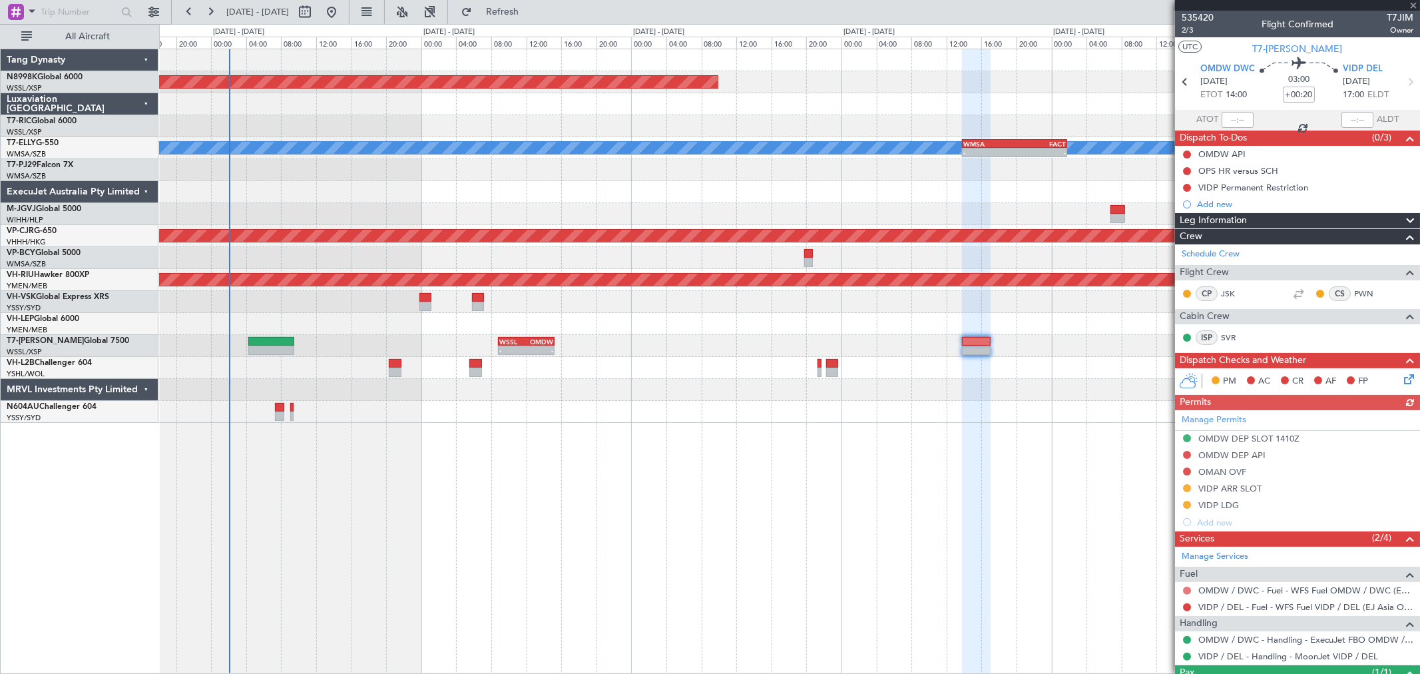
click at [1187, 590] on button at bounding box center [1187, 591] width 8 height 8
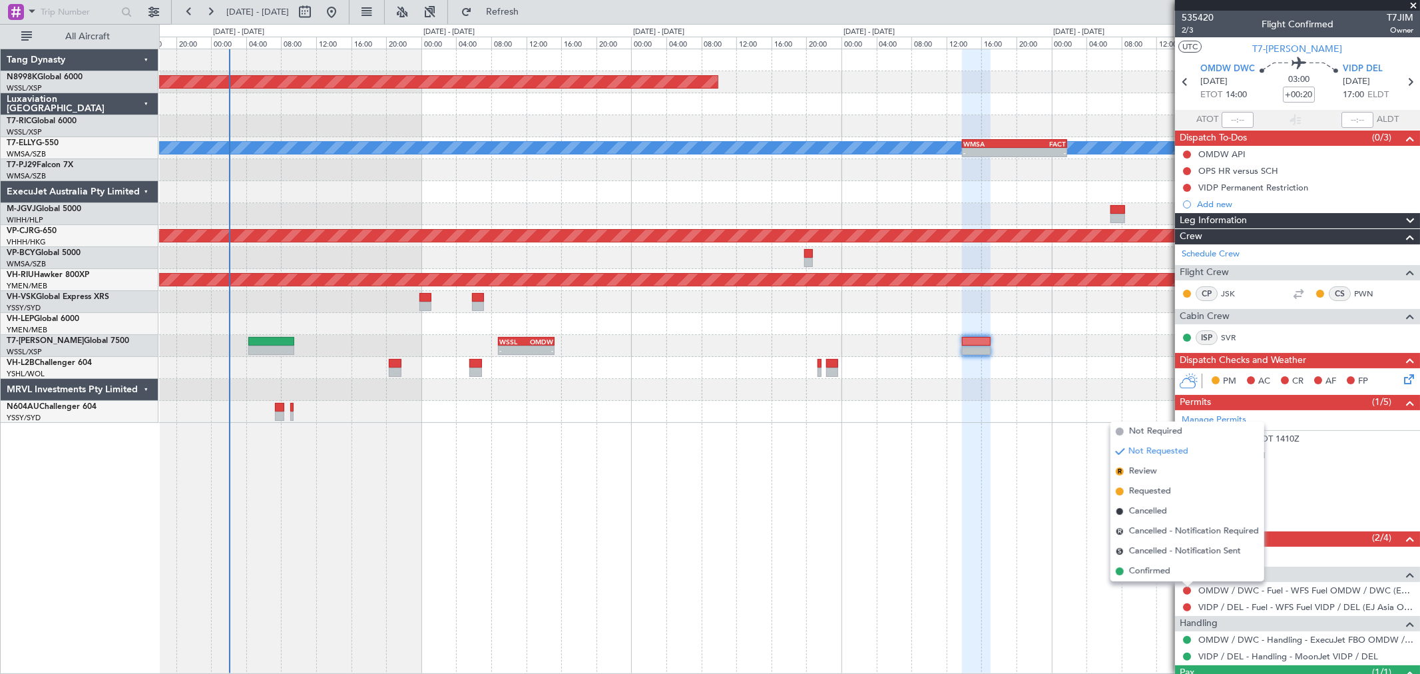
drag, startPoint x: 1162, startPoint y: 570, endPoint x: 1194, endPoint y: 535, distance: 47.6
click at [1162, 569] on span "Confirmed" at bounding box center [1149, 571] width 41 height 13
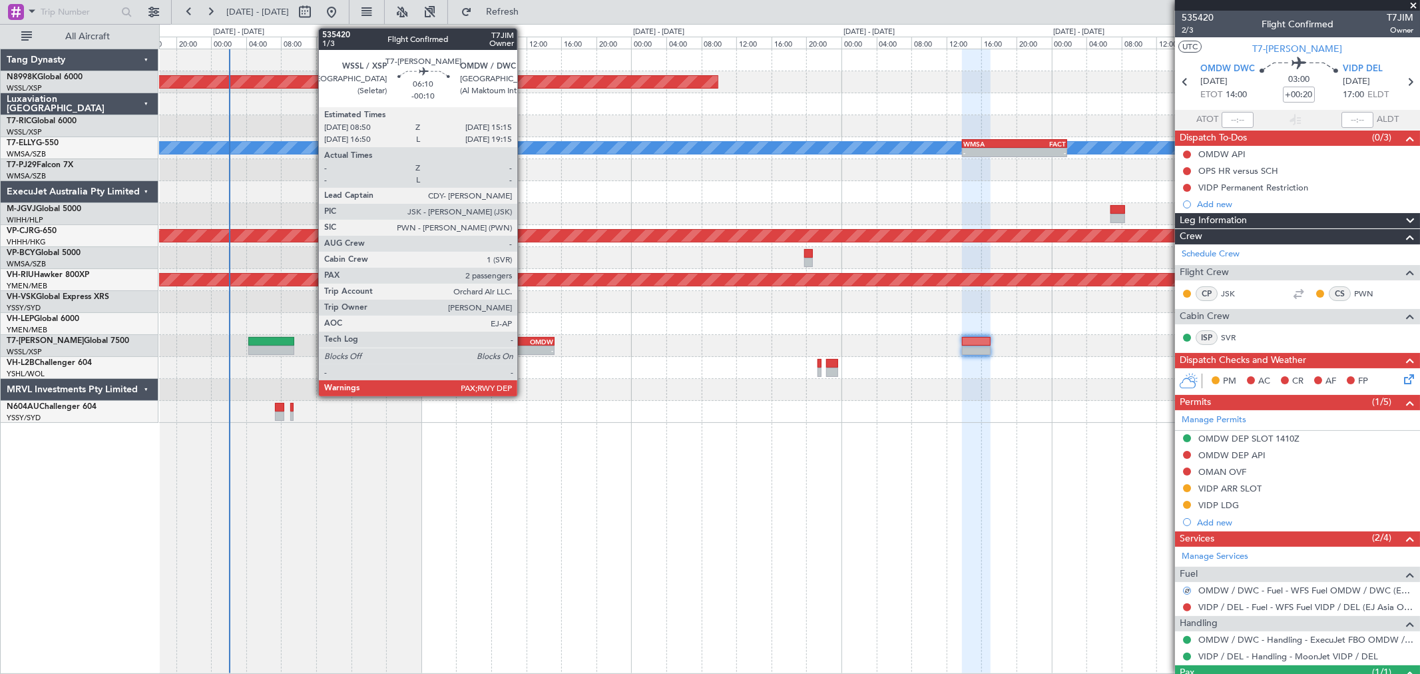
click at [524, 341] on div "WSSL" at bounding box center [512, 342] width 27 height 8
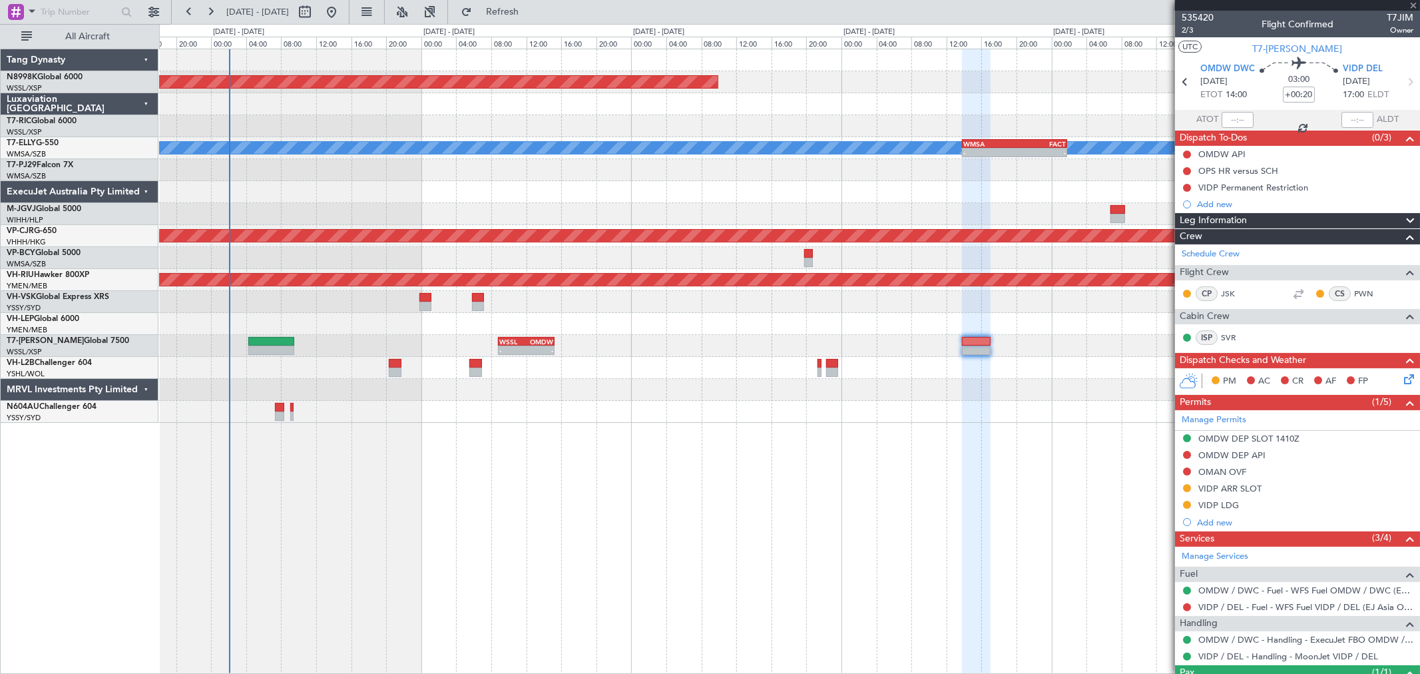
type input "-00:10"
type input "2"
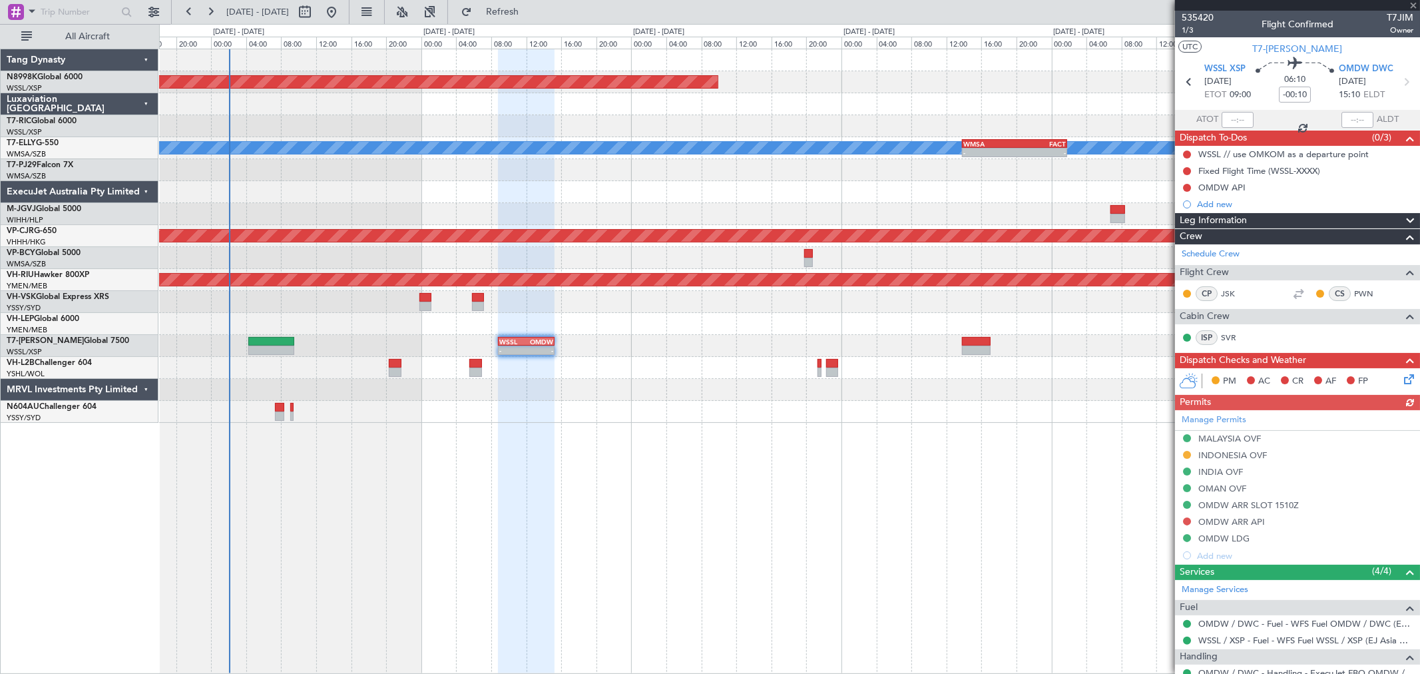
click at [1186, 521] on div "Manage Permits MALAYSIA OVF [GEOGRAPHIC_DATA] OVF INDIA OVF OMAN OVF OMDW ARR S…" at bounding box center [1297, 487] width 245 height 154
click at [1184, 520] on button at bounding box center [1187, 521] width 8 height 8
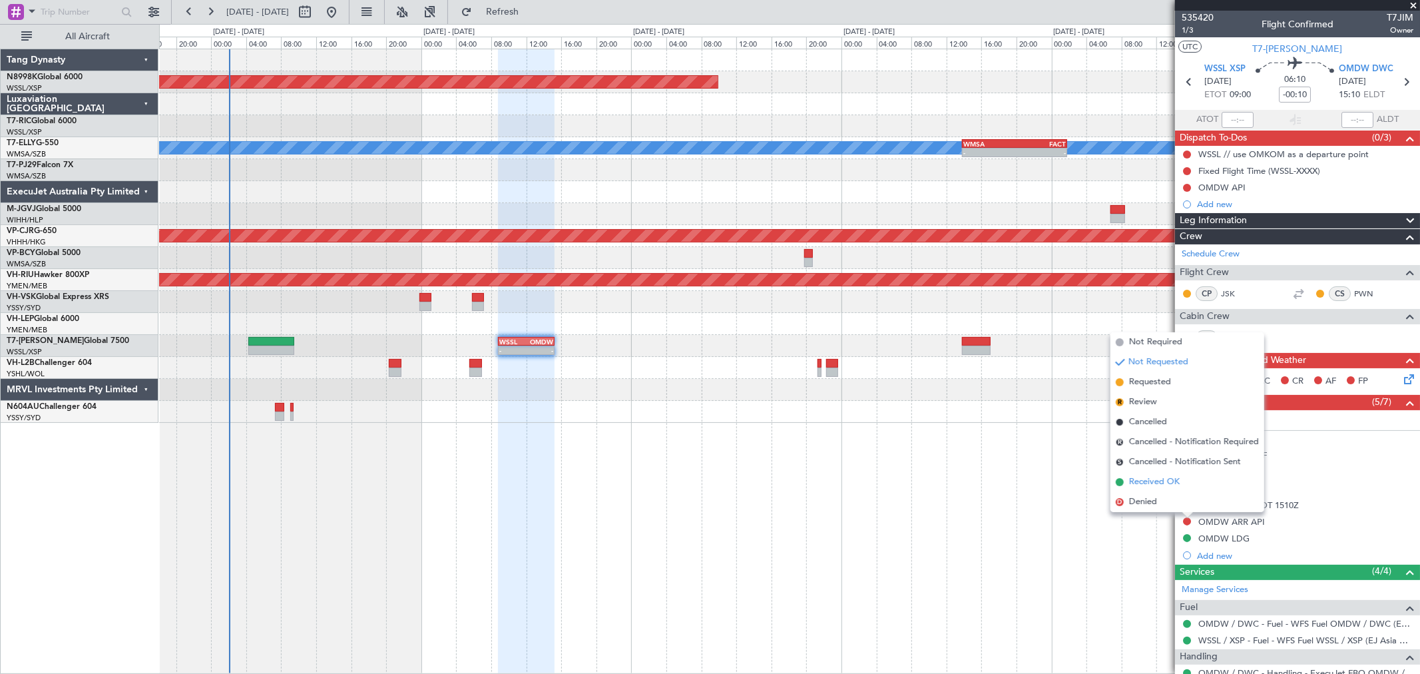
click at [1156, 480] on span "Received OK" at bounding box center [1154, 481] width 51 height 13
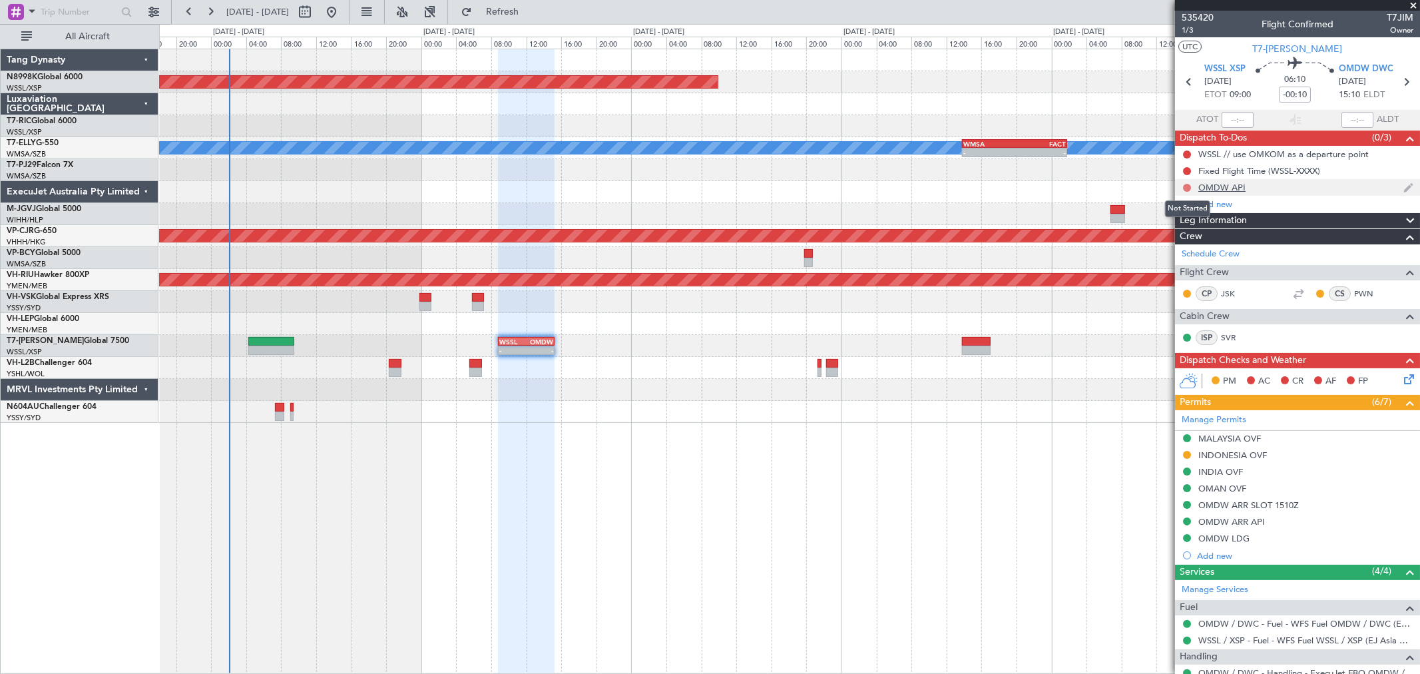
click at [1183, 187] on button at bounding box center [1187, 188] width 8 height 8
drag, startPoint x: 1172, startPoint y: 248, endPoint x: 1193, endPoint y: 240, distance: 21.9
click at [1173, 248] on span "Completed" at bounding box center [1193, 246] width 44 height 13
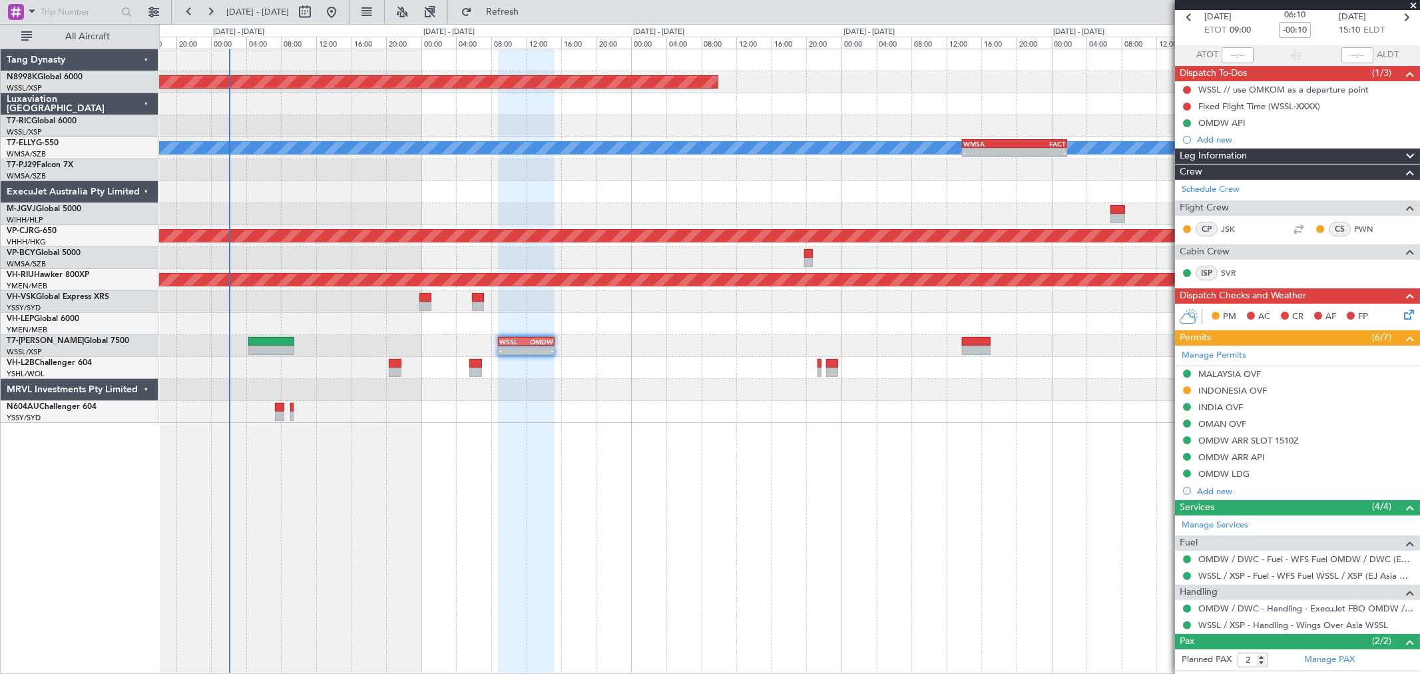
scroll to position [122, 0]
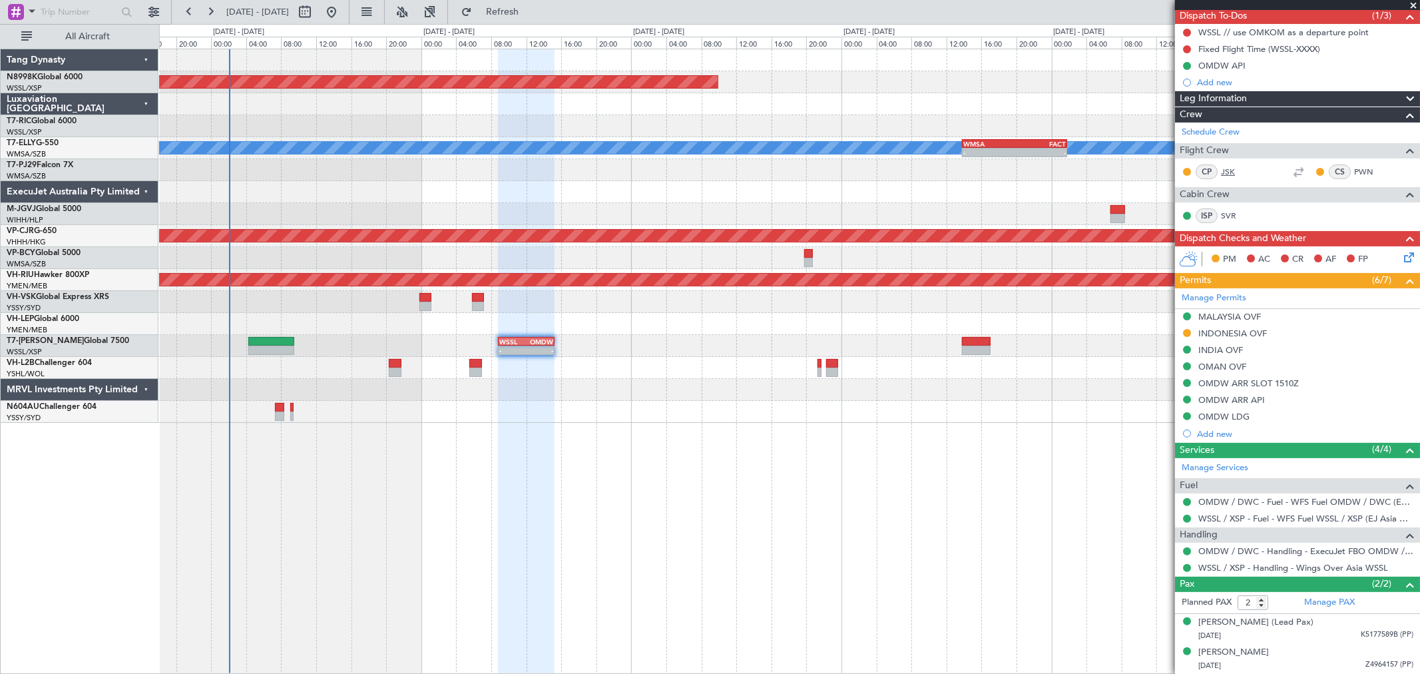
click at [1226, 169] on link "JSK" at bounding box center [1236, 172] width 30 height 12
click at [1354, 170] on link "PWN" at bounding box center [1369, 172] width 30 height 12
click at [1235, 213] on link "SVR" at bounding box center [1236, 216] width 30 height 12
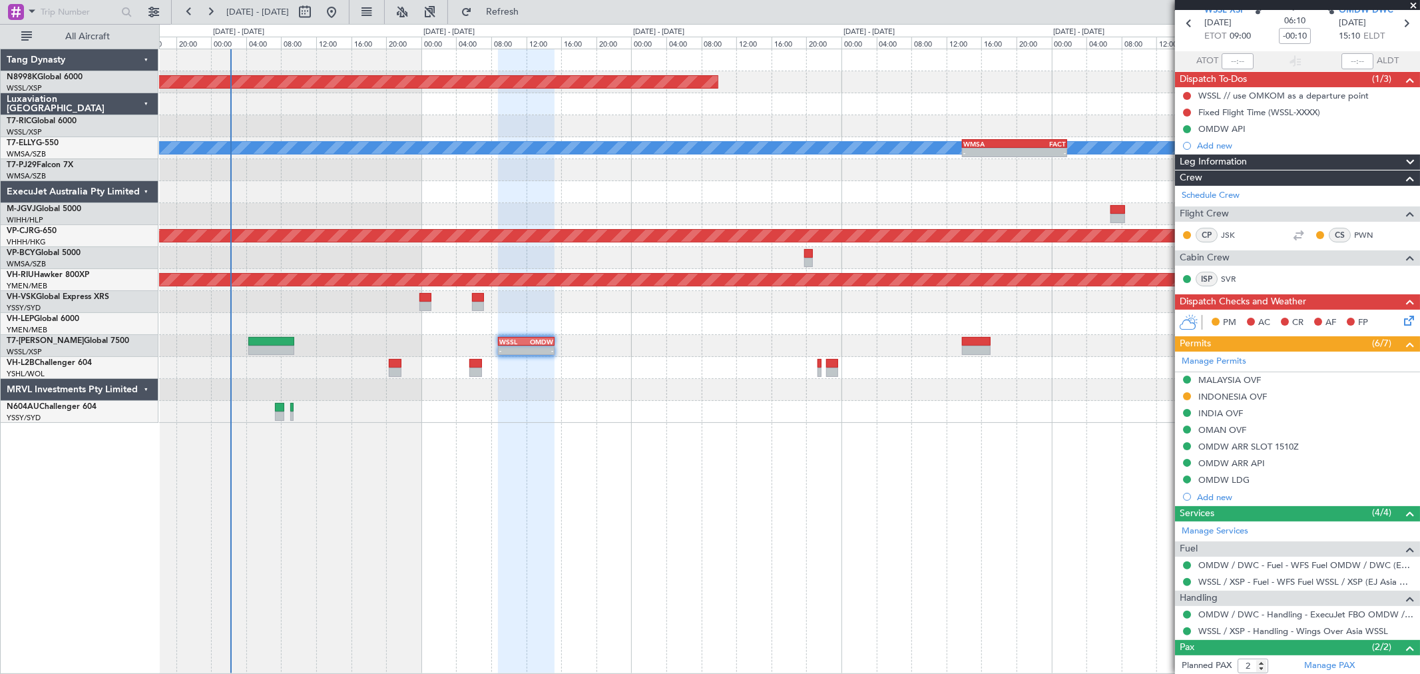
scroll to position [0, 0]
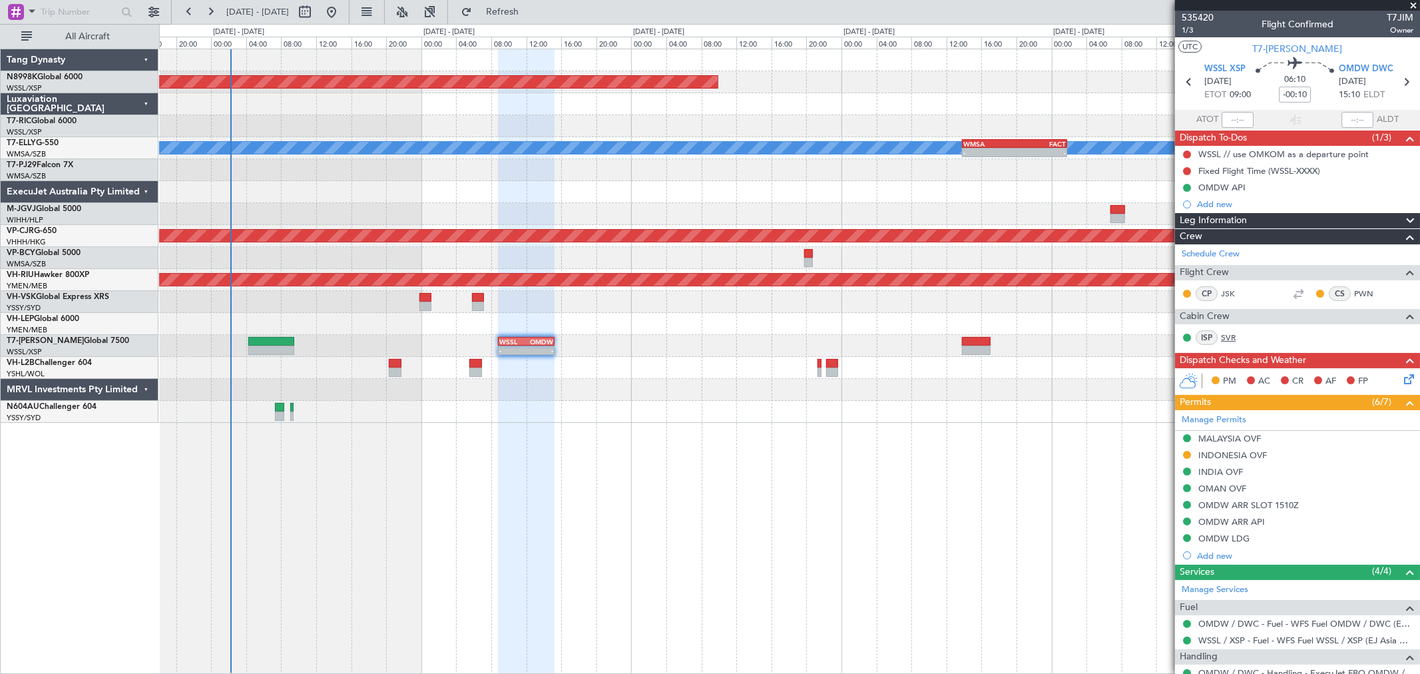
click at [1229, 335] on link "SVR" at bounding box center [1236, 338] width 30 height 12
